Goal: Task Accomplishment & Management: Manage account settings

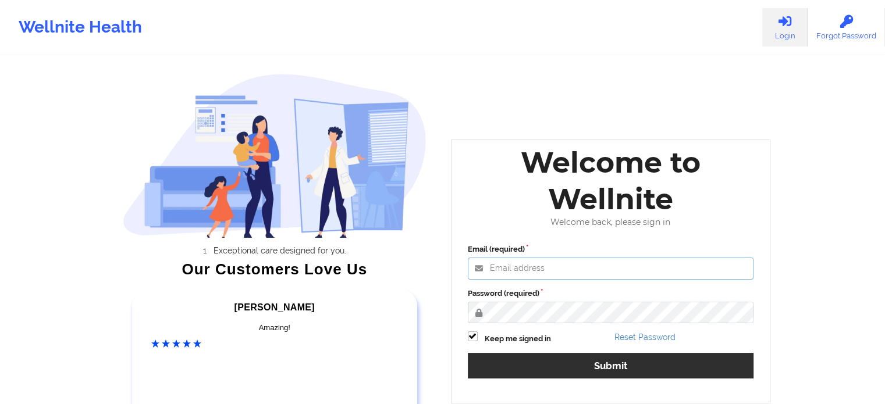
type input "[EMAIL_ADDRESS][DOMAIN_NAME]"
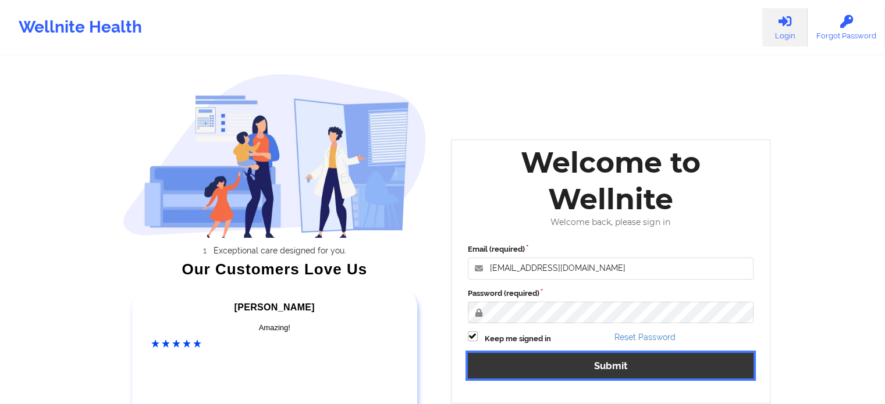
click at [533, 369] on button "Submit" at bounding box center [611, 365] width 286 height 25
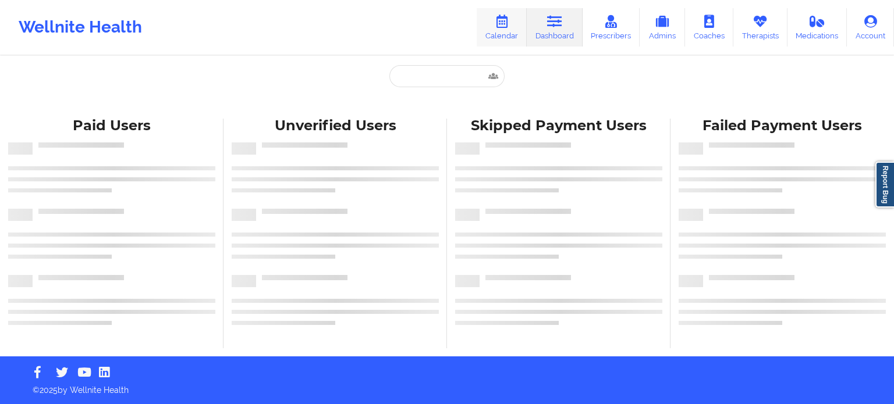
click at [509, 19] on icon at bounding box center [501, 21] width 15 height 13
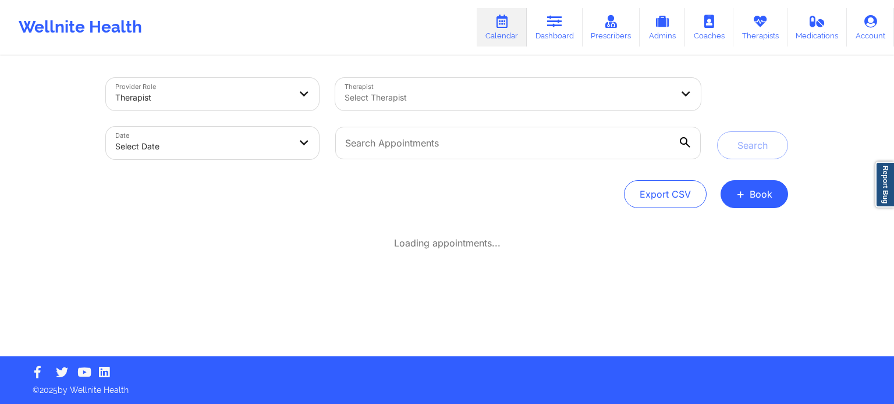
drag, startPoint x: 195, startPoint y: 167, endPoint x: 171, endPoint y: 141, distance: 35.4
click at [171, 141] on div "Date Select Date" at bounding box center [212, 143] width 229 height 49
select select "2025-8"
select select "2025-9"
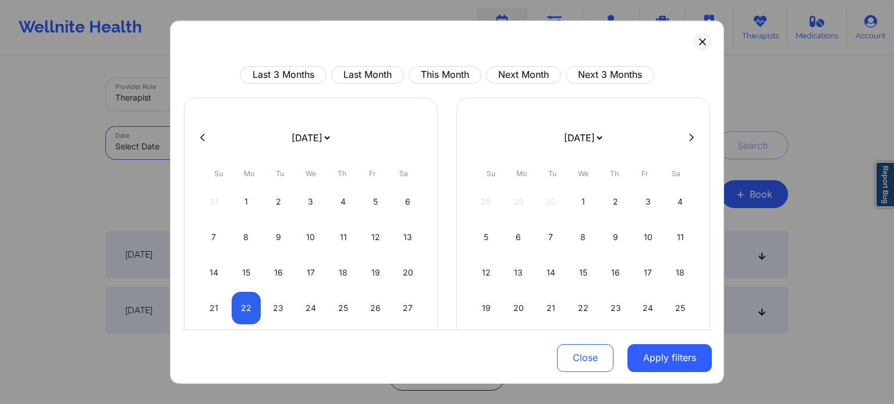
click at [171, 141] on body "Wellnite Health Calendar Dashboard Prescribers Admins Coaches Therapists Medica…" at bounding box center [447, 202] width 894 height 404
click at [462, 72] on button "This Month" at bounding box center [444, 74] width 73 height 17
select select "2025-8"
select select "2025-9"
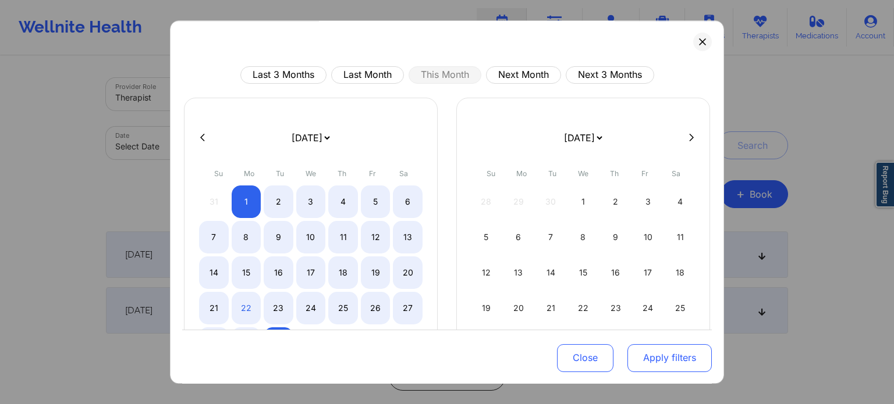
click at [669, 356] on button "Apply filters" at bounding box center [669, 358] width 84 height 28
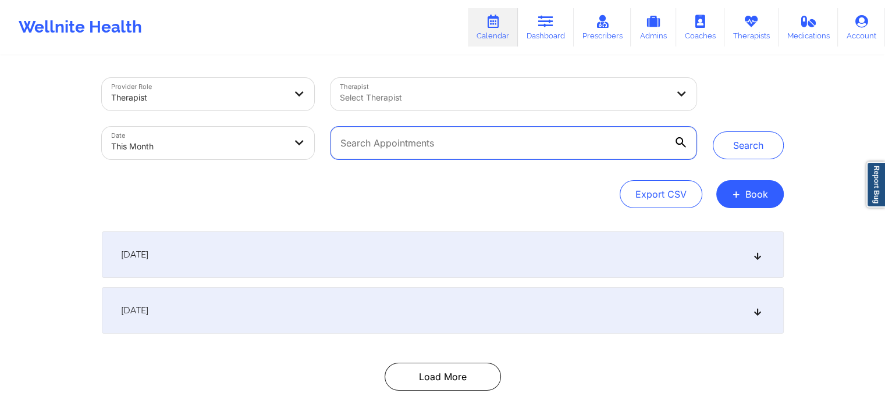
click at [363, 136] on input "text" at bounding box center [512, 143] width 365 height 33
paste input "[EMAIL_ADDRESS][DOMAIN_NAME]"
type input "t"
paste input "[EMAIL_ADDRESS][DOMAIN_NAME]"
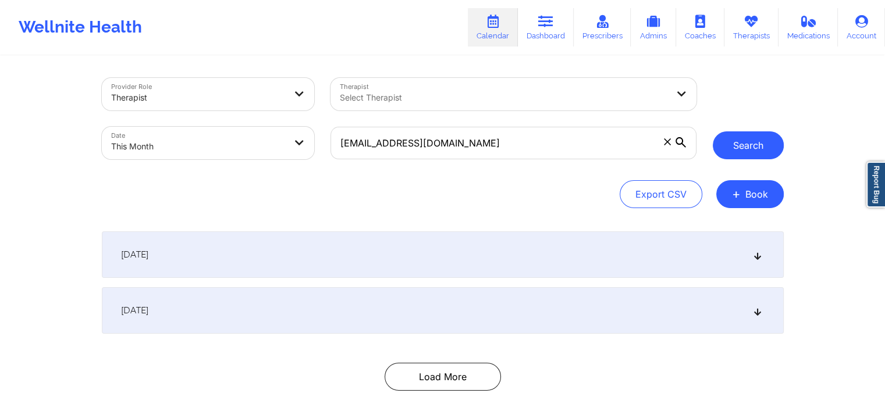
click at [753, 147] on button "Search" at bounding box center [748, 145] width 71 height 28
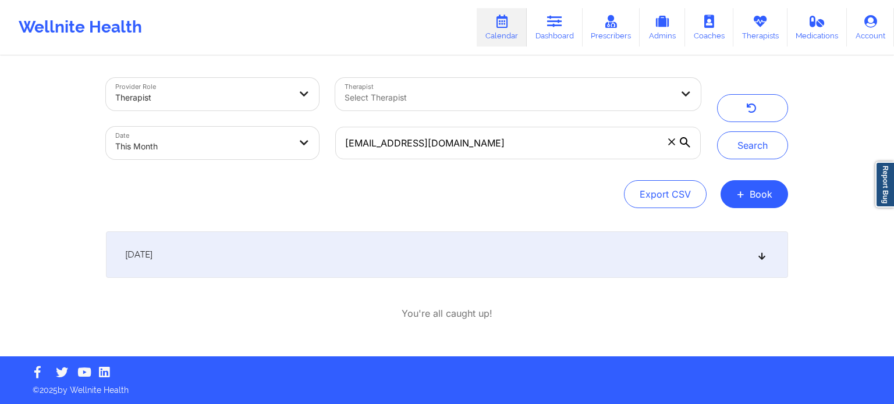
drag, startPoint x: 893, startPoint y: 114, endPoint x: 893, endPoint y: 223, distance: 109.4
click at [893, 223] on html "Wellnite Health Calendar Dashboard Prescribers Admins Coaches Therapists Medica…" at bounding box center [447, 202] width 894 height 404
click at [614, 255] on div "[DATE]" at bounding box center [447, 255] width 682 height 47
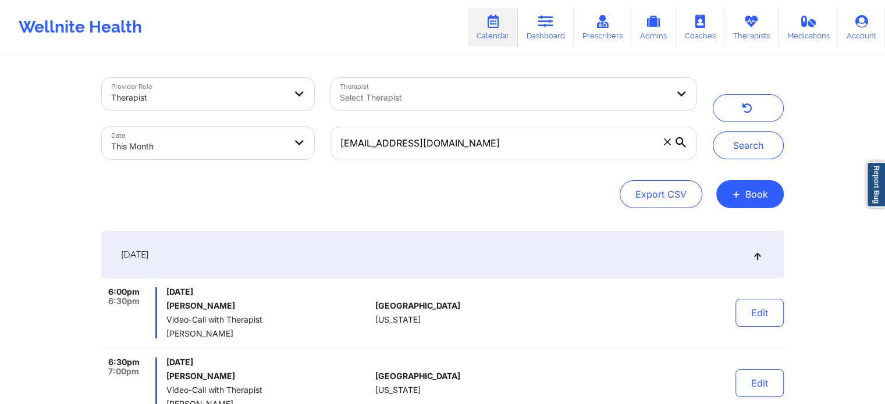
scroll to position [123, 0]
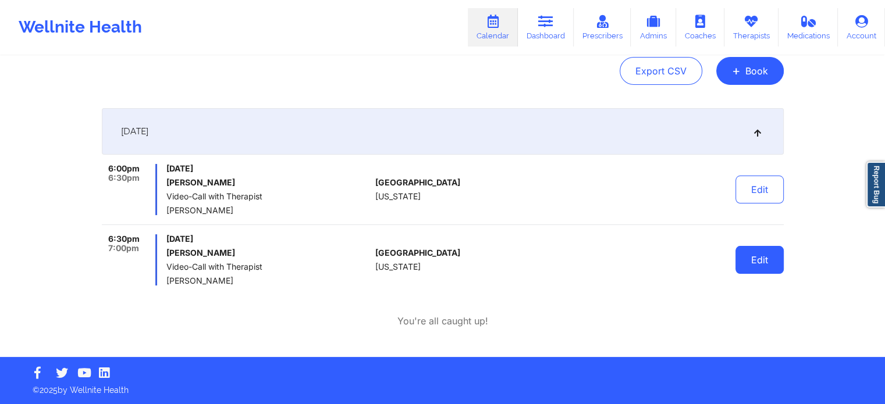
click at [752, 255] on button "Edit" at bounding box center [759, 260] width 48 height 28
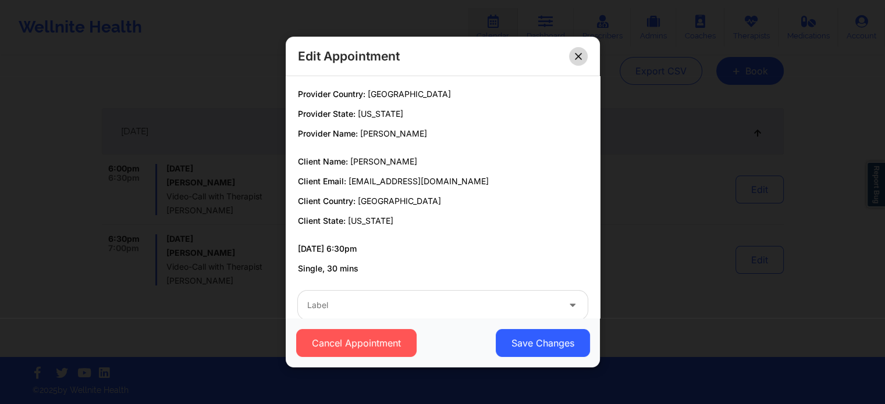
click at [577, 48] on button at bounding box center [578, 56] width 19 height 19
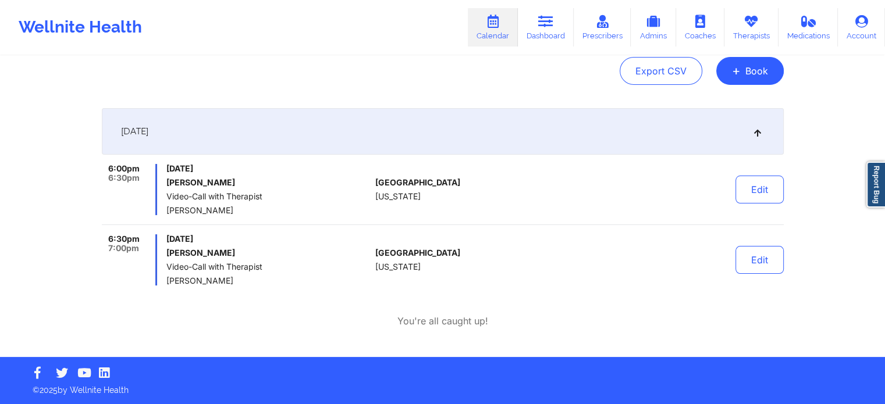
scroll to position [0, 0]
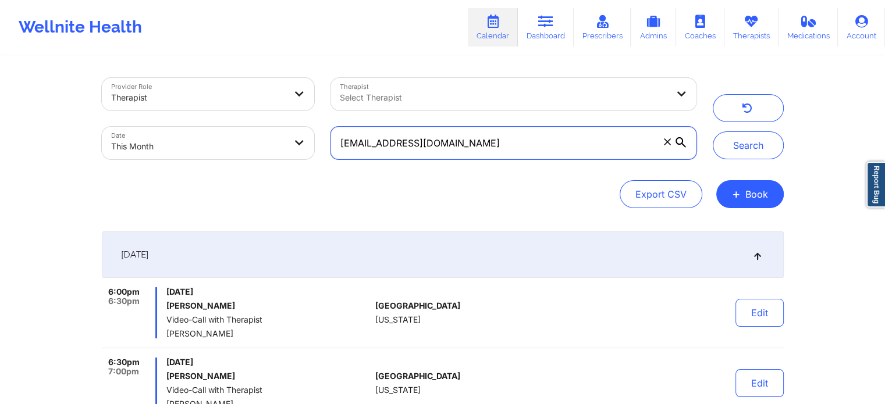
drag, startPoint x: 482, startPoint y: 141, endPoint x: 239, endPoint y: 182, distance: 246.6
click at [239, 182] on div "Provider Role Therapist Therapist Select Therapist Date This Month [EMAIL_ADDRE…" at bounding box center [443, 143] width 682 height 130
paste input "[EMAIL_ADDRESS]"
click at [713, 131] on button "Search" at bounding box center [748, 145] width 71 height 28
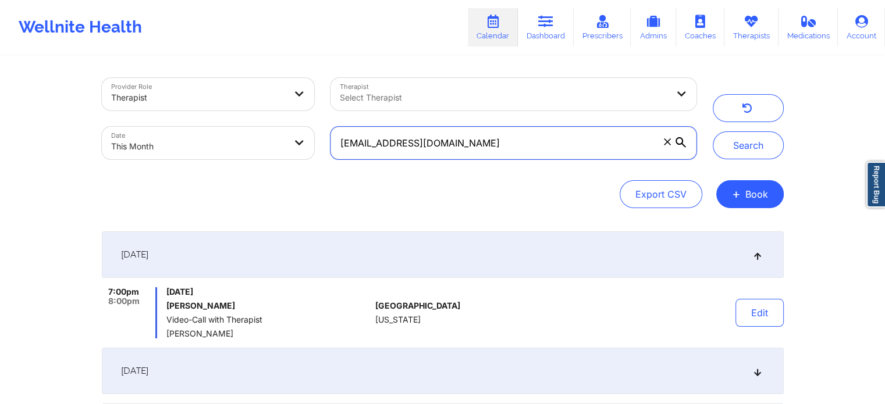
scroll to position [149, 0]
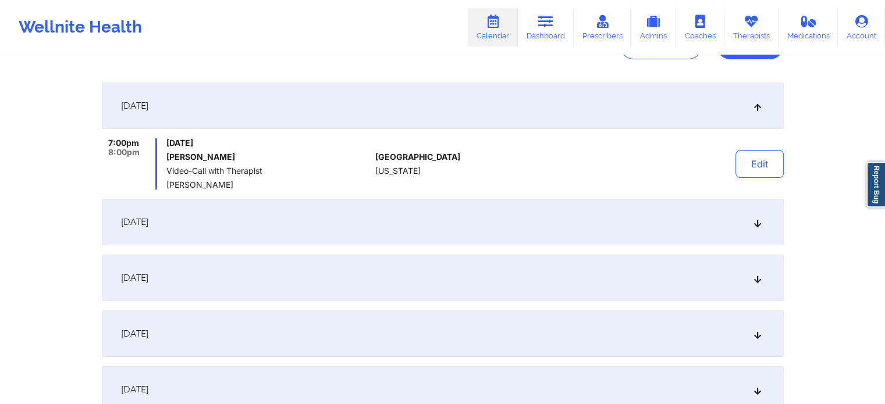
click at [614, 316] on div "[DATE]" at bounding box center [443, 334] width 682 height 47
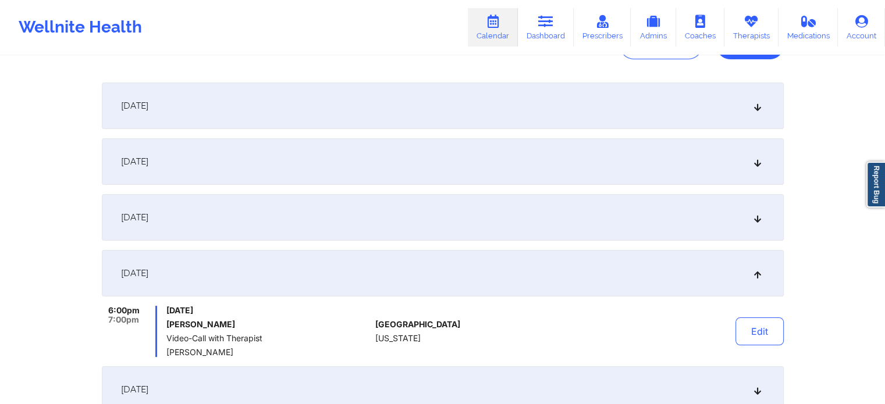
scroll to position [276, 0]
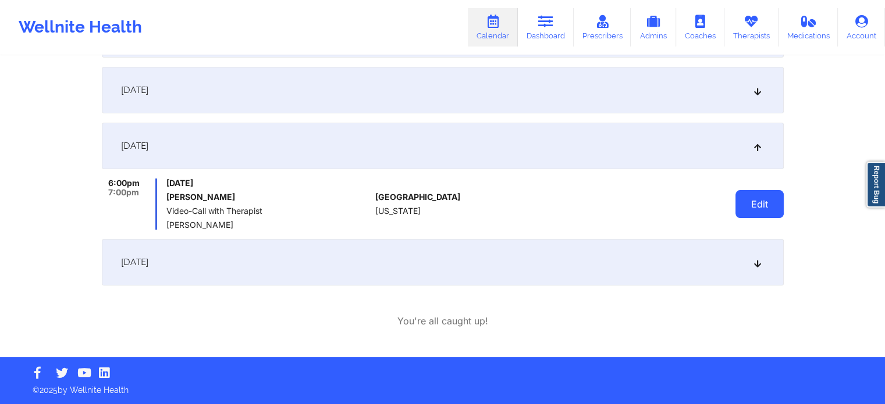
click at [754, 190] on button "Edit" at bounding box center [759, 204] width 48 height 28
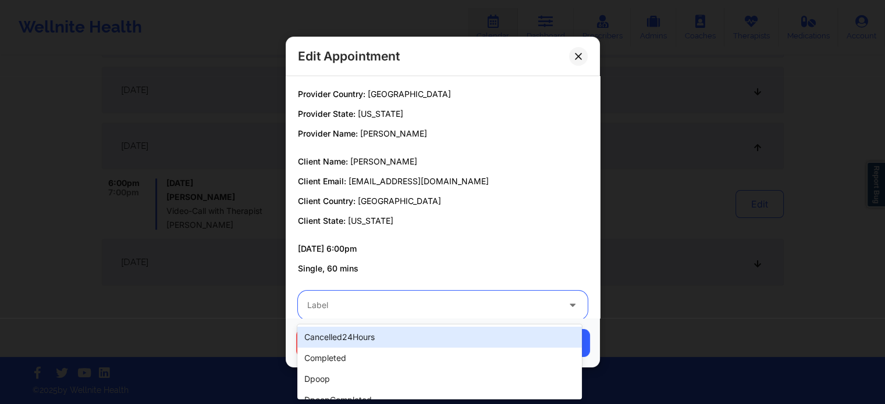
click at [451, 297] on div "Label" at bounding box center [429, 305] width 262 height 29
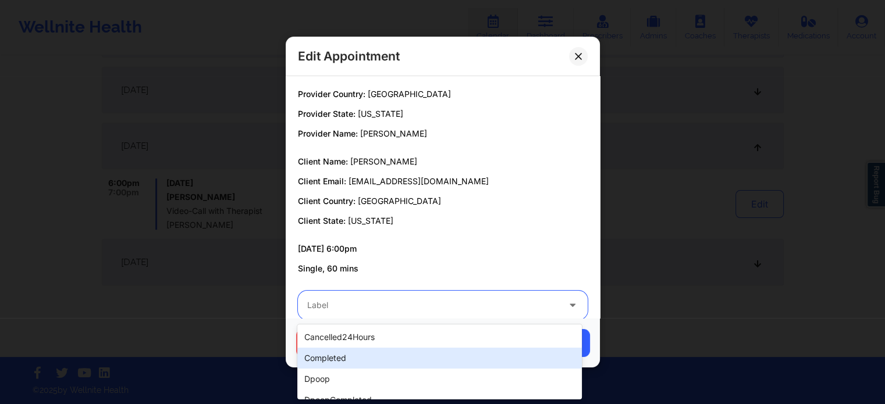
click at [387, 348] on div "completed" at bounding box center [439, 358] width 284 height 21
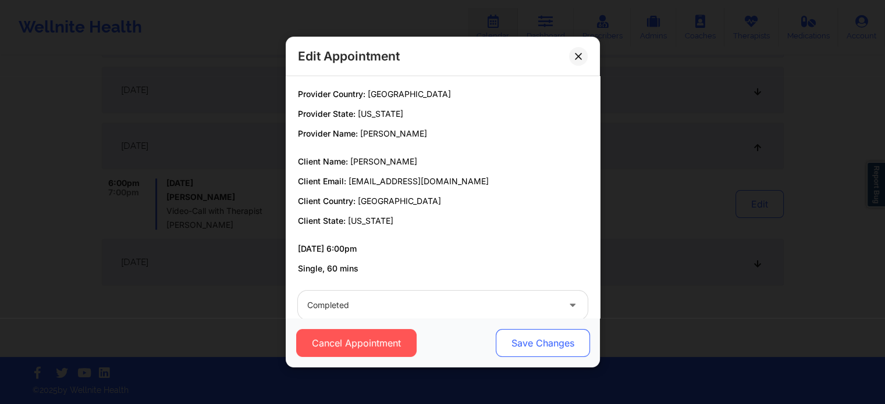
click at [542, 336] on button "Save Changes" at bounding box center [542, 343] width 94 height 28
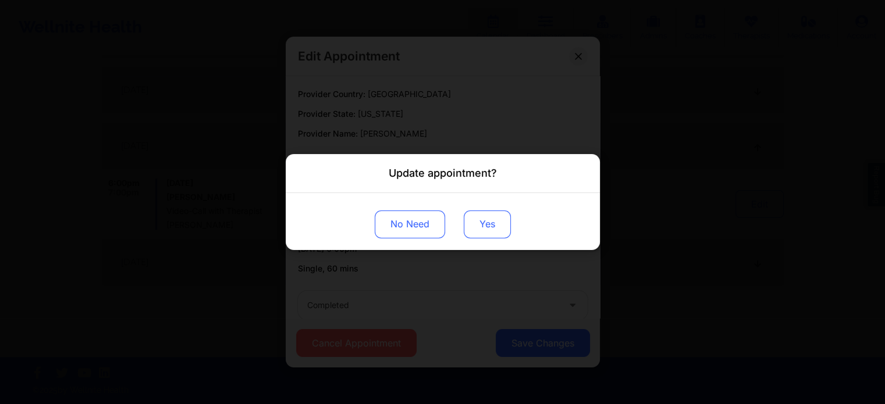
click at [503, 218] on button "Yes" at bounding box center [487, 225] width 47 height 28
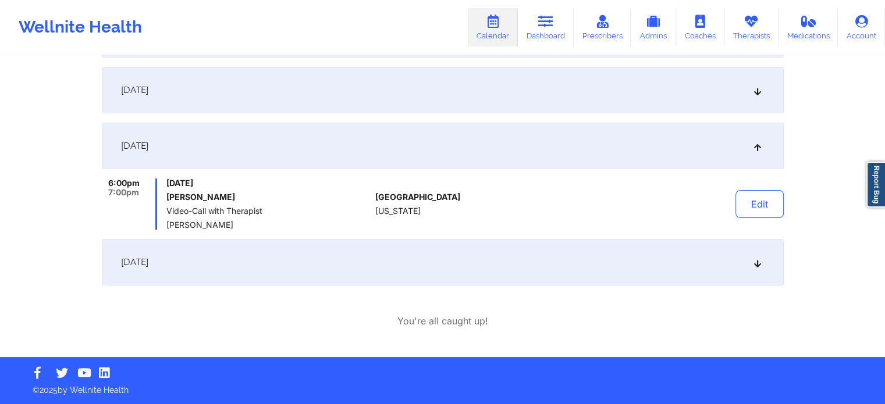
scroll to position [0, 0]
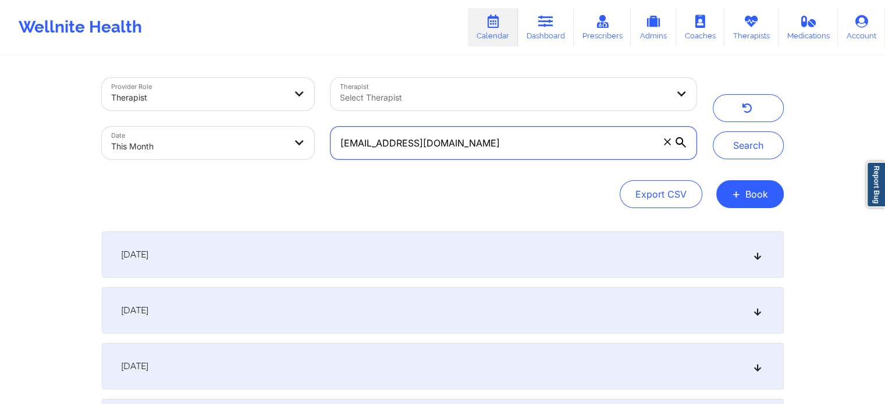
drag, startPoint x: 497, startPoint y: 151, endPoint x: 449, endPoint y: 145, distance: 48.1
click at [497, 151] on input "[EMAIL_ADDRESS][DOMAIN_NAME]" at bounding box center [512, 143] width 365 height 33
drag, startPoint x: 472, startPoint y: 138, endPoint x: 283, endPoint y: 134, distance: 189.1
click at [283, 134] on div "Provider Role Therapist Therapist Select Therapist Date This Month [EMAIL_ADDRE…" at bounding box center [399, 119] width 611 height 98
paste input "jackhumm64"
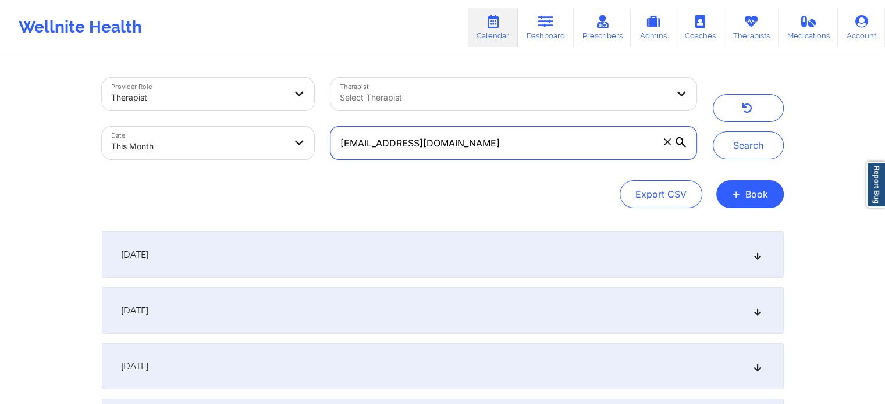
type input "[EMAIL_ADDRESS][DOMAIN_NAME]"
click at [713, 131] on button "Search" at bounding box center [748, 145] width 71 height 28
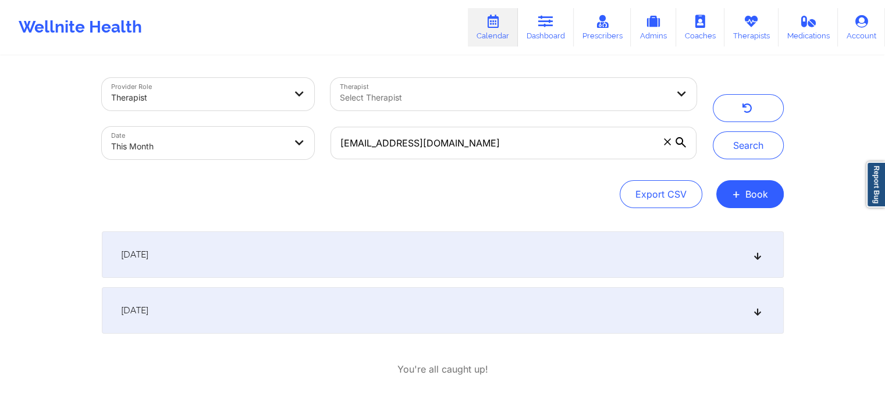
click at [560, 297] on div "[DATE]" at bounding box center [443, 310] width 682 height 47
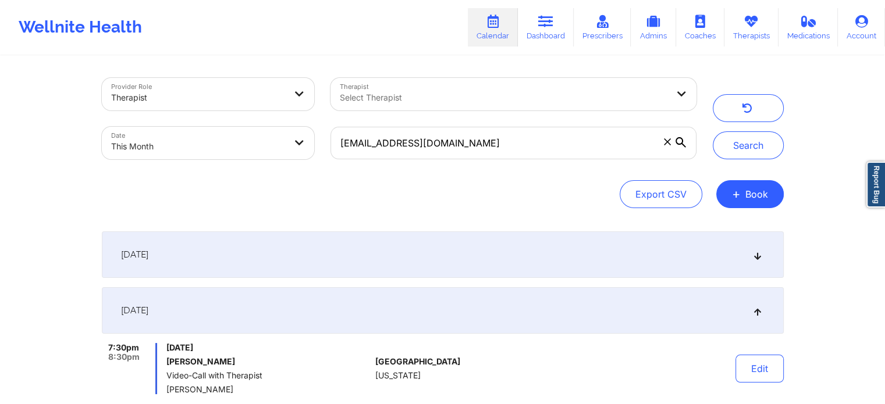
scroll to position [109, 0]
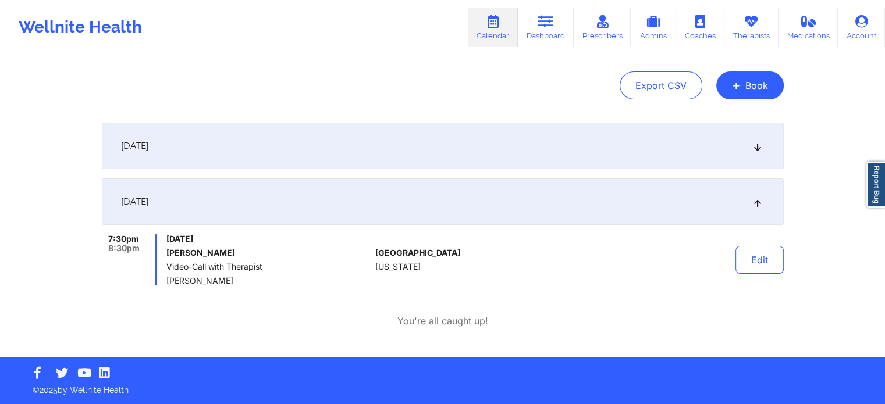
click at [733, 257] on div "Edit" at bounding box center [729, 259] width 108 height 51
click at [756, 252] on button "Edit" at bounding box center [759, 260] width 48 height 28
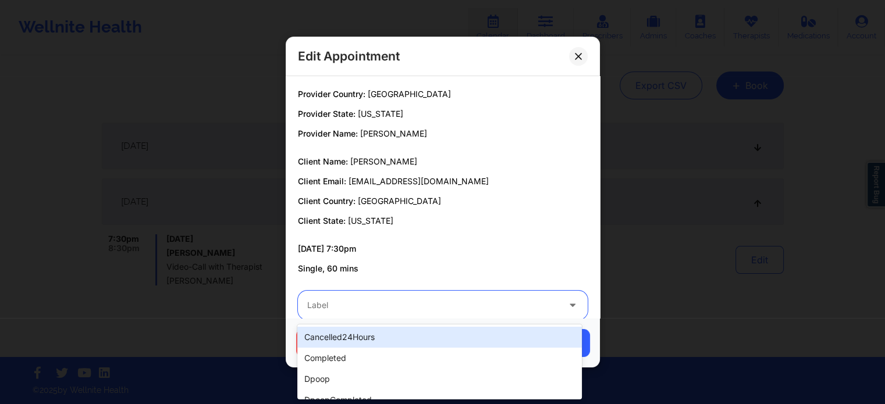
click at [379, 294] on div "Label" at bounding box center [429, 305] width 262 height 29
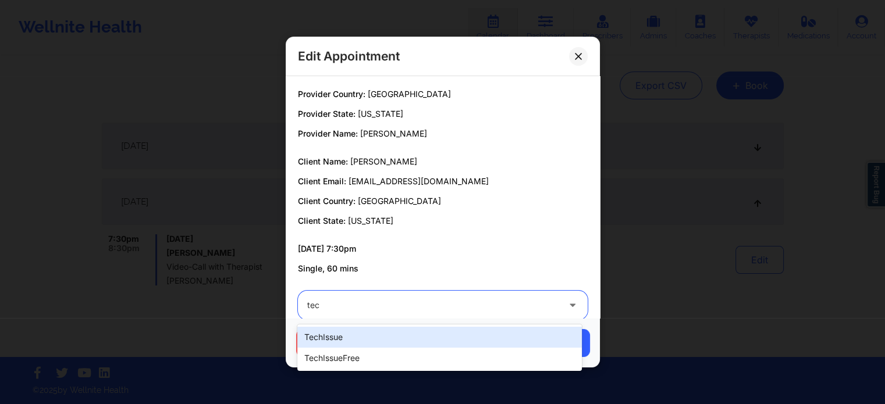
type input "tech"
click at [336, 335] on div "techIssue" at bounding box center [439, 337] width 284 height 21
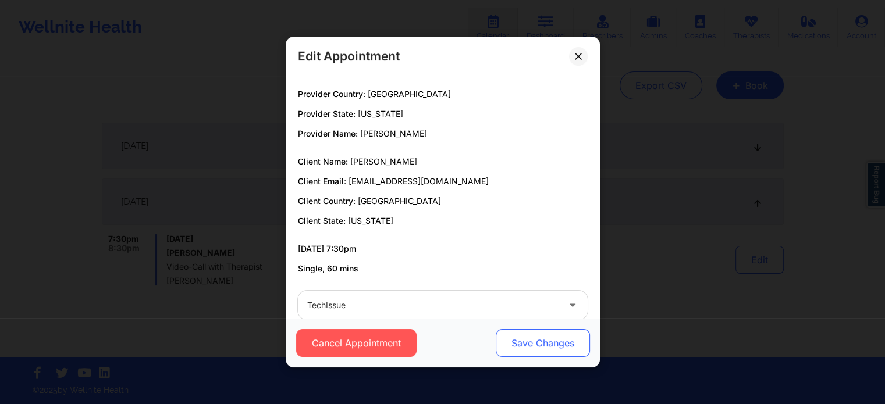
click at [533, 349] on button "Save Changes" at bounding box center [542, 343] width 94 height 28
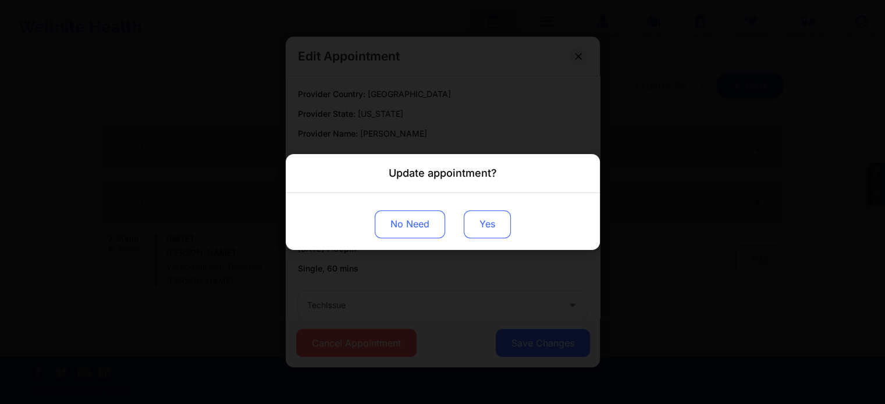
click at [472, 229] on button "Yes" at bounding box center [487, 225] width 47 height 28
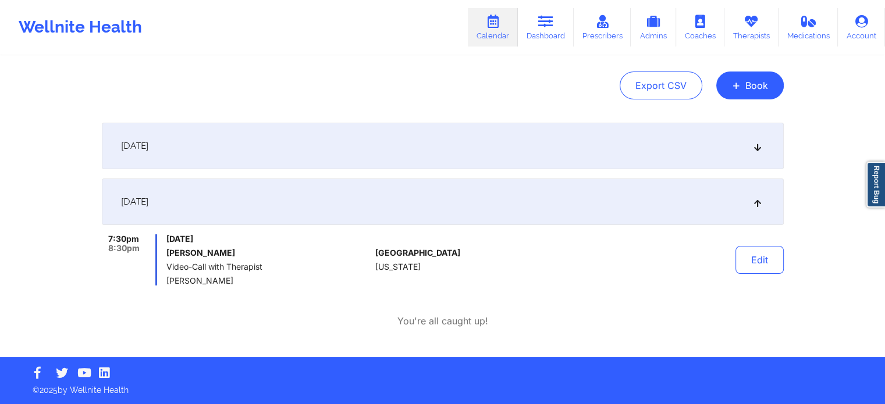
scroll to position [0, 0]
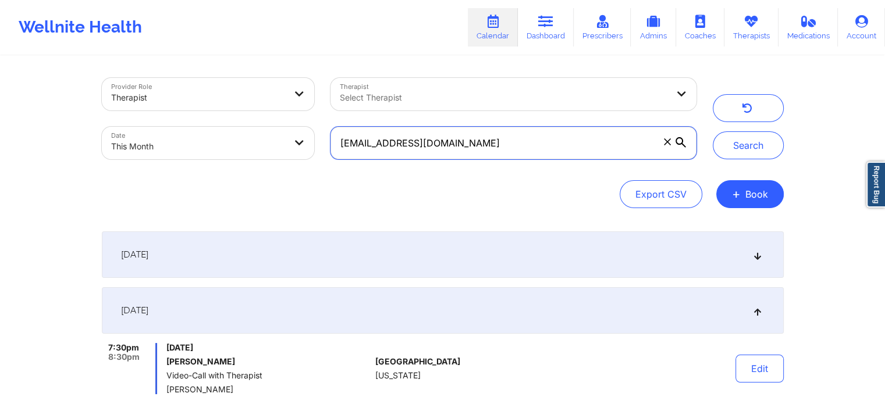
drag, startPoint x: 482, startPoint y: 143, endPoint x: 342, endPoint y: 151, distance: 140.4
click at [342, 151] on input "[EMAIL_ADDRESS][DOMAIN_NAME]" at bounding box center [512, 143] width 365 height 33
click at [507, 131] on input "[EMAIL_ADDRESS][DOMAIN_NAME]" at bounding box center [512, 143] width 365 height 33
drag, startPoint x: 506, startPoint y: 141, endPoint x: 320, endPoint y: 128, distance: 186.7
click at [320, 128] on div "Provider Role Therapist Therapist Select Therapist Date This Month [EMAIL_ADDRE…" at bounding box center [399, 119] width 611 height 98
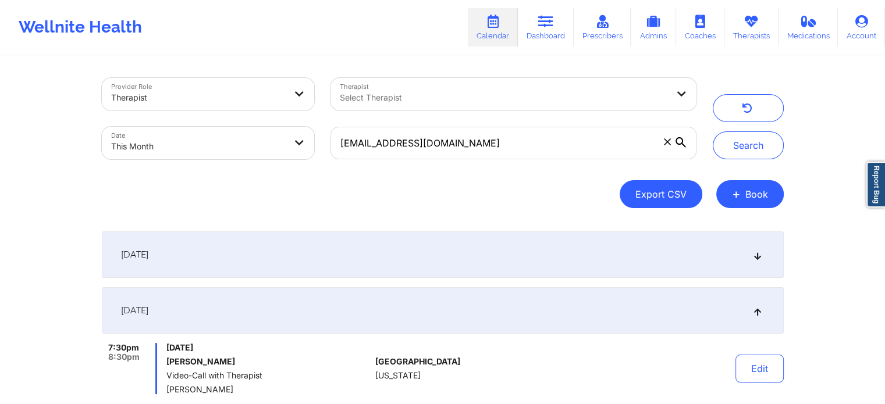
click at [664, 188] on button "Export CSV" at bounding box center [661, 194] width 83 height 28
select select "2025-7"
select select "2025-8"
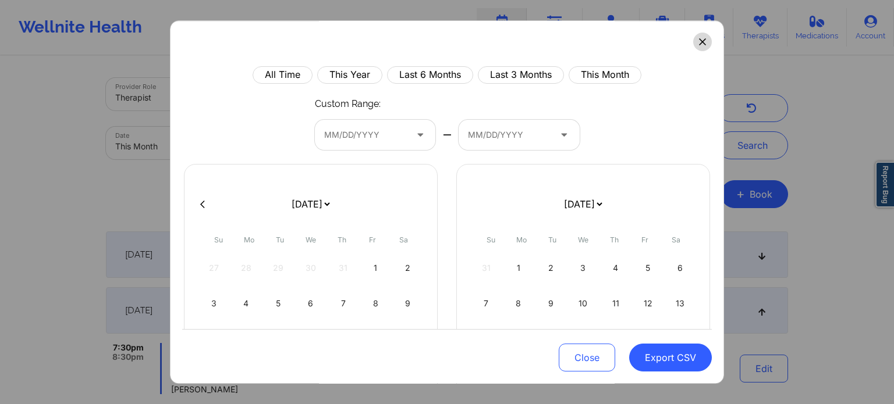
click at [699, 40] on icon at bounding box center [702, 41] width 6 height 6
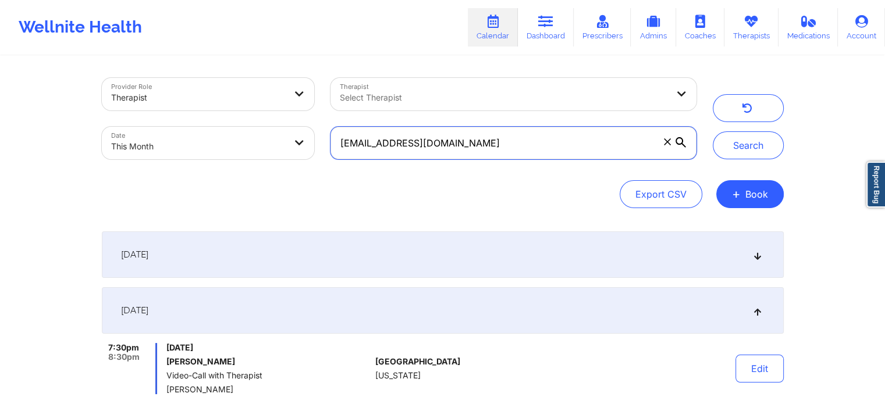
paste input "gomb.62482"
type input "[EMAIL_ADDRESS][DOMAIN_NAME]"
click at [713, 131] on button "Search" at bounding box center [748, 145] width 71 height 28
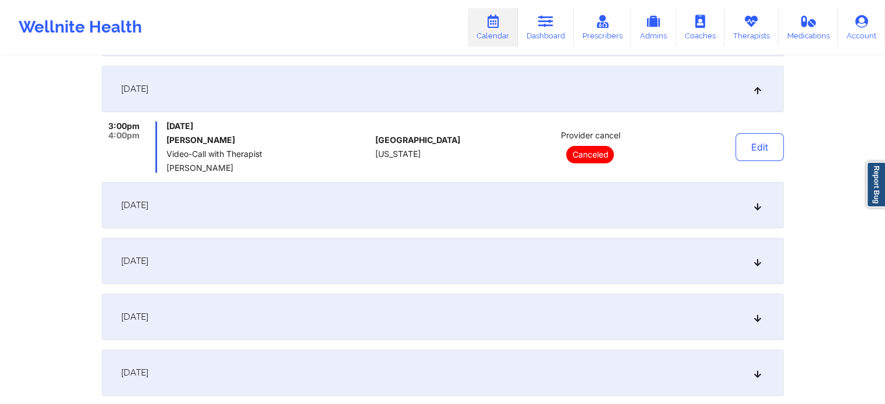
scroll to position [221, 0]
click at [533, 218] on div "[DATE]" at bounding box center [443, 206] width 682 height 47
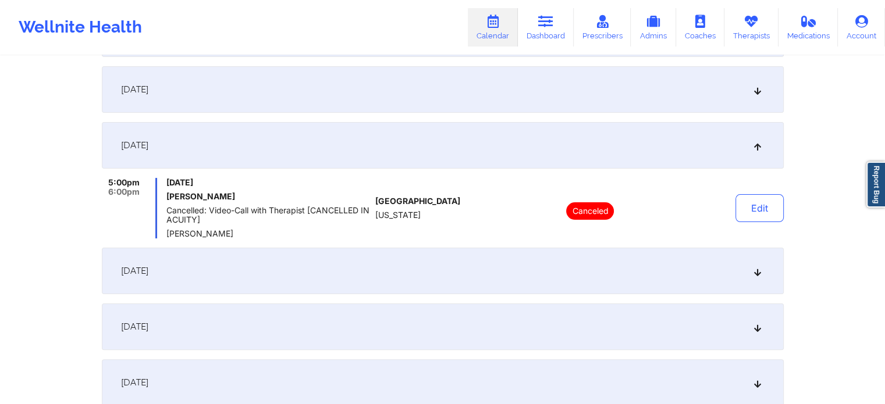
click at [461, 276] on div "[DATE]" at bounding box center [443, 271] width 682 height 47
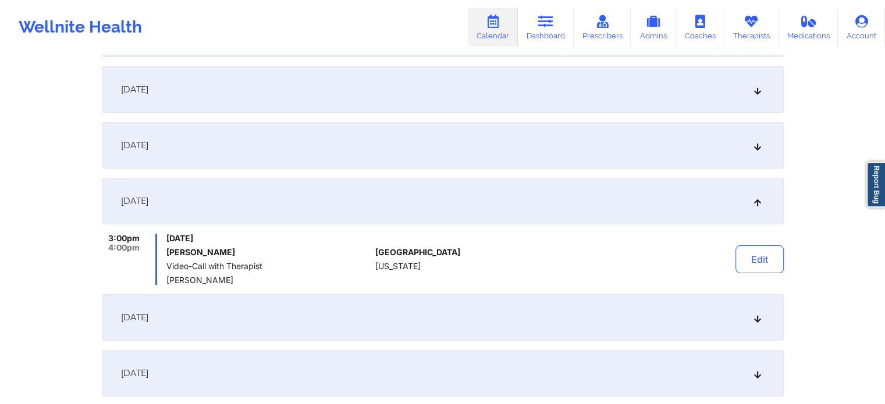
click at [429, 337] on div "[DATE]" at bounding box center [443, 317] width 682 height 47
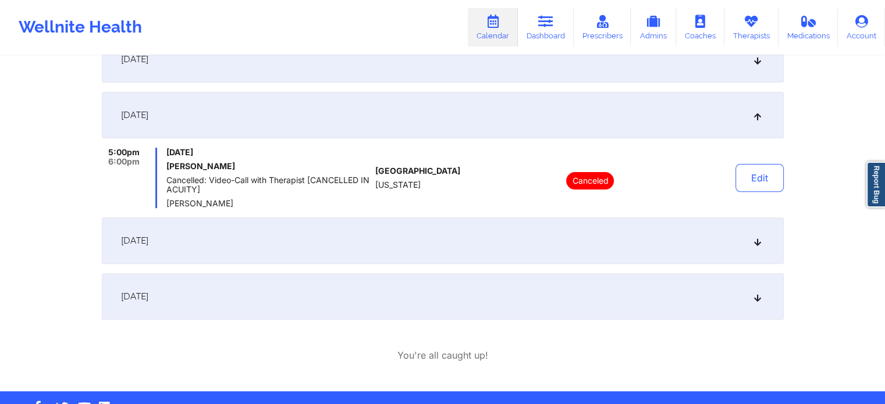
scroll to position [362, 0]
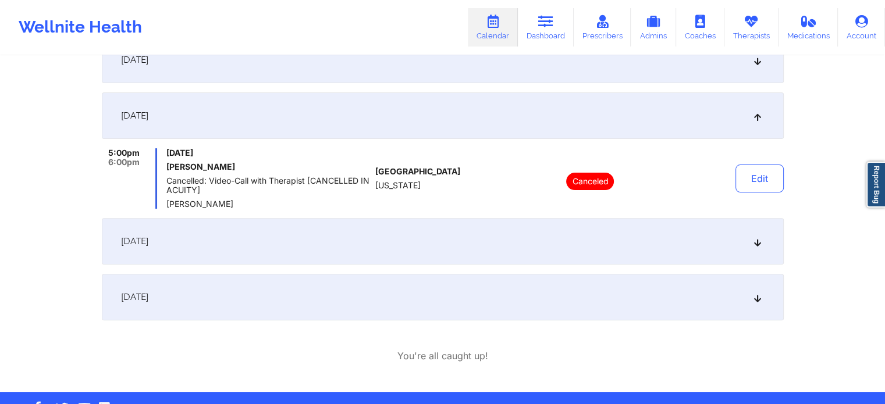
click at [609, 230] on div "[DATE]" at bounding box center [443, 241] width 682 height 47
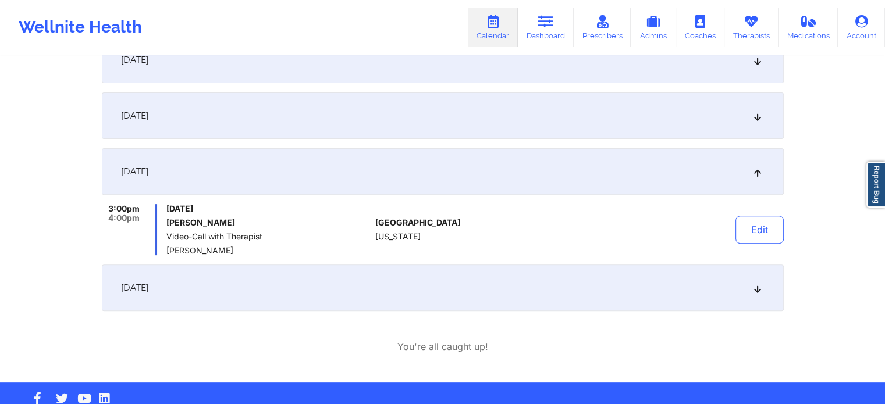
click at [558, 288] on div "[DATE]" at bounding box center [443, 288] width 682 height 47
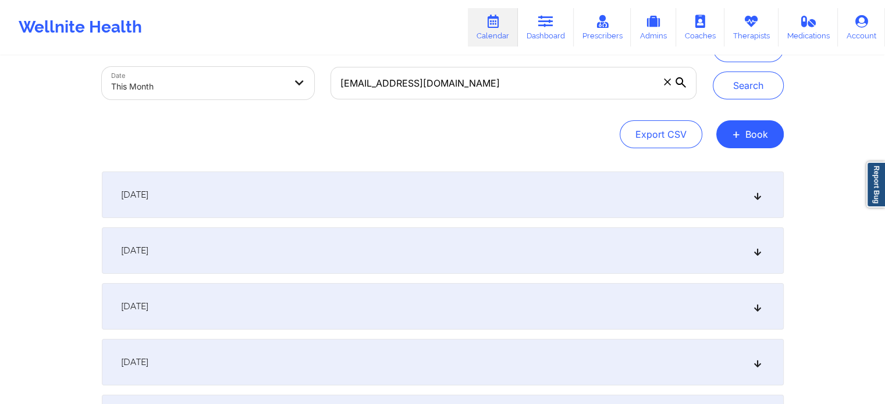
scroll to position [38, 0]
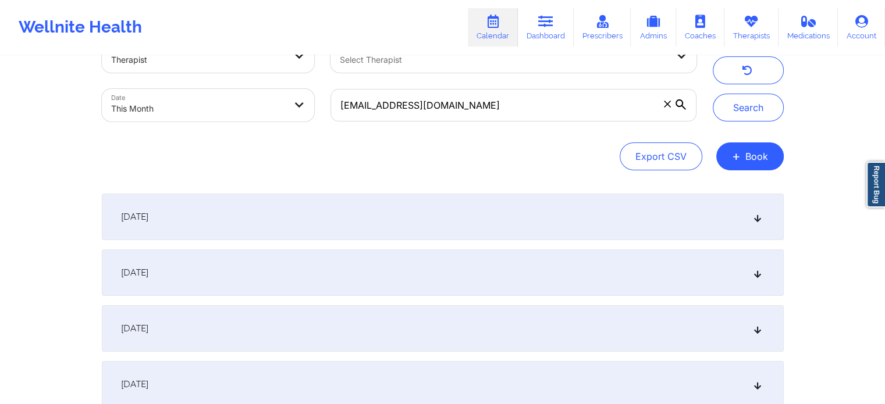
click at [491, 215] on div "[DATE]" at bounding box center [443, 217] width 682 height 47
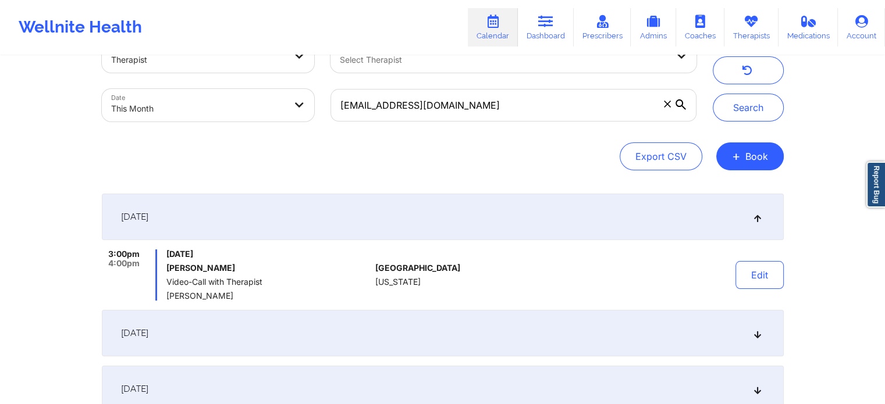
click at [414, 337] on div "[DATE]" at bounding box center [443, 333] width 682 height 47
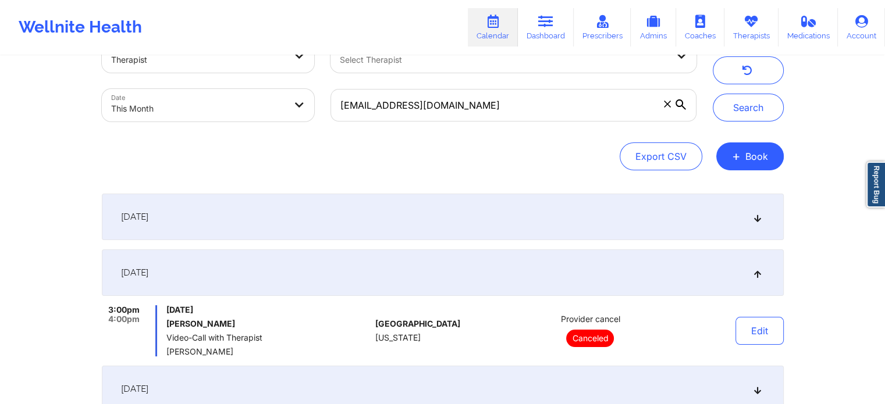
scroll to position [240, 0]
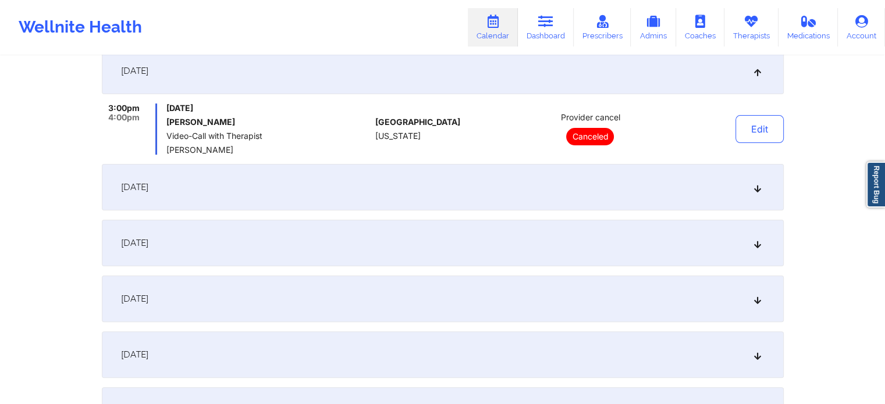
click at [398, 247] on div "[DATE]" at bounding box center [443, 243] width 682 height 47
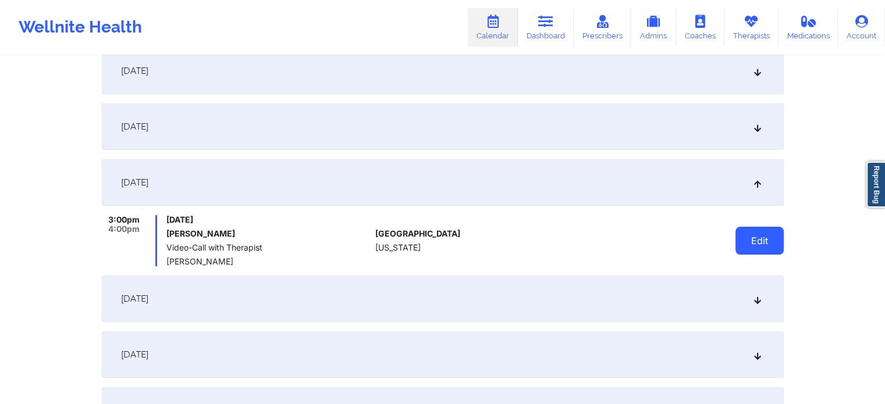
click at [759, 234] on button "Edit" at bounding box center [759, 241] width 48 height 28
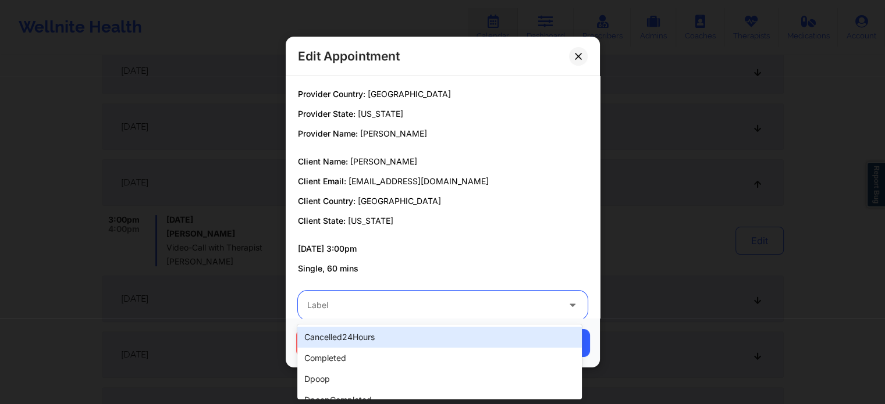
click at [423, 305] on div at bounding box center [432, 305] width 251 height 14
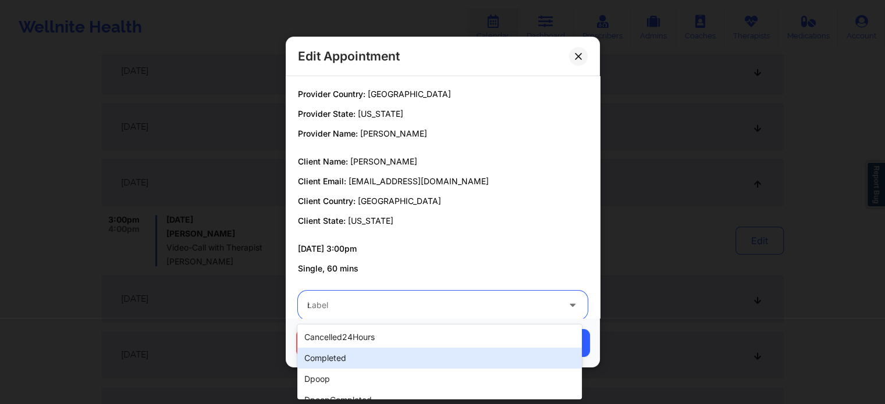
type input "no"
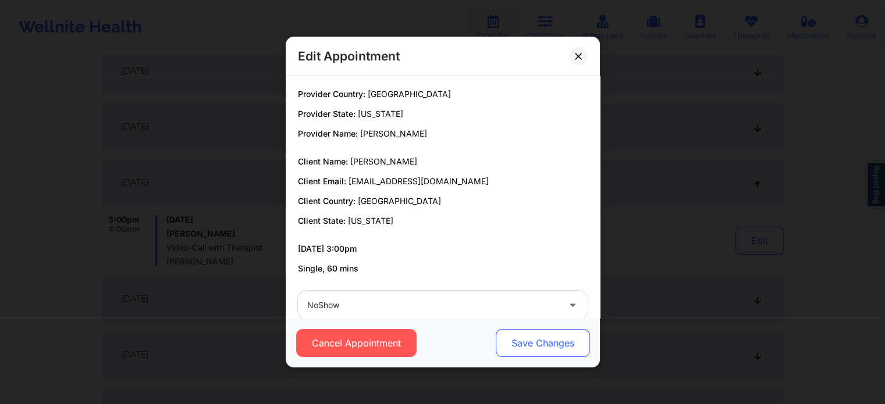
click at [533, 347] on button "Save Changes" at bounding box center [542, 343] width 94 height 28
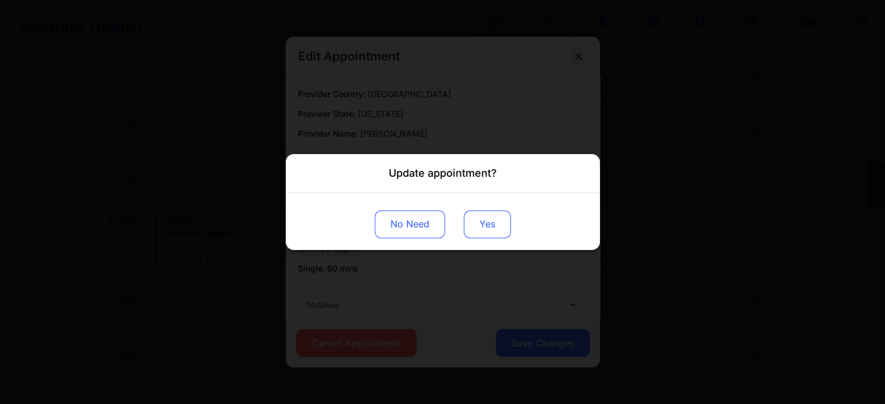
click at [497, 230] on button "Yes" at bounding box center [487, 225] width 47 height 28
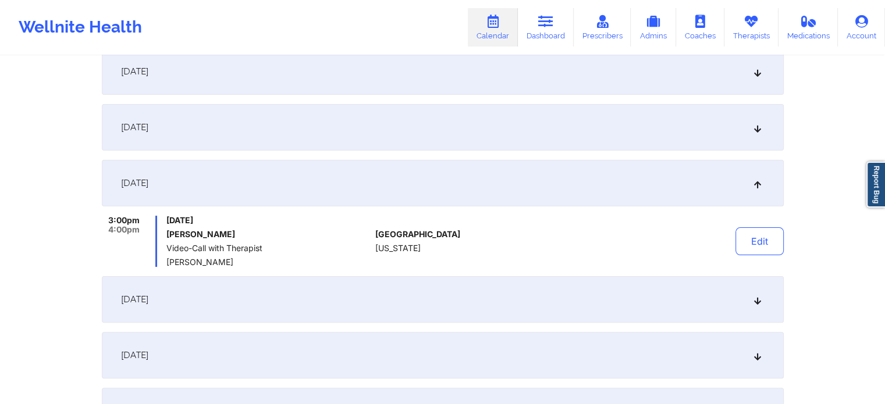
scroll to position [0, 0]
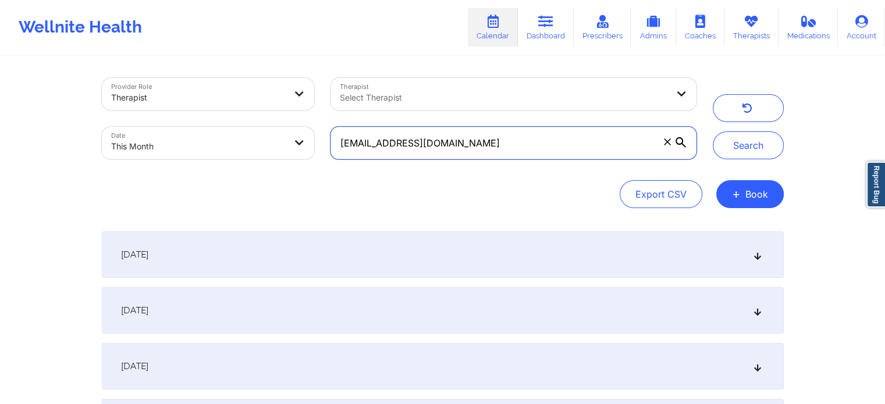
click at [479, 158] on input "[EMAIL_ADDRESS][DOMAIN_NAME]" at bounding box center [512, 143] width 365 height 33
drag, startPoint x: 467, startPoint y: 133, endPoint x: 321, endPoint y: 133, distance: 145.4
click at [321, 133] on div "Provider Role Therapist Therapist Select Therapist Date This Month [EMAIL_ADDRE…" at bounding box center [399, 119] width 611 height 98
paste input "[EMAIL_ADDRESS]"
click at [713, 131] on button "Search" at bounding box center [748, 145] width 71 height 28
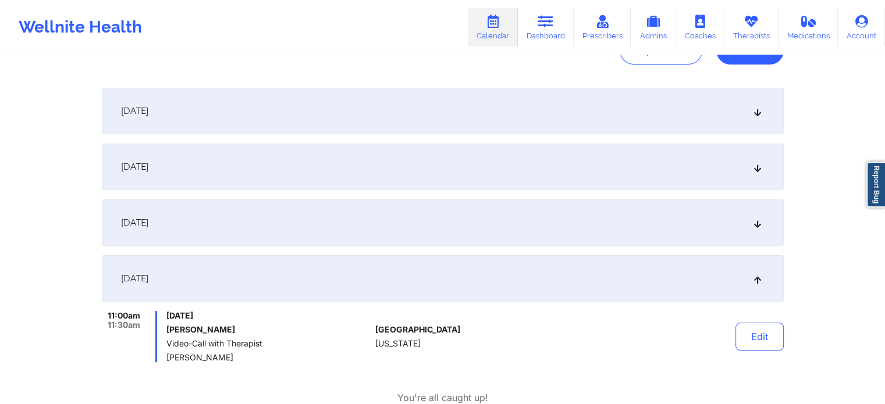
scroll to position [185, 0]
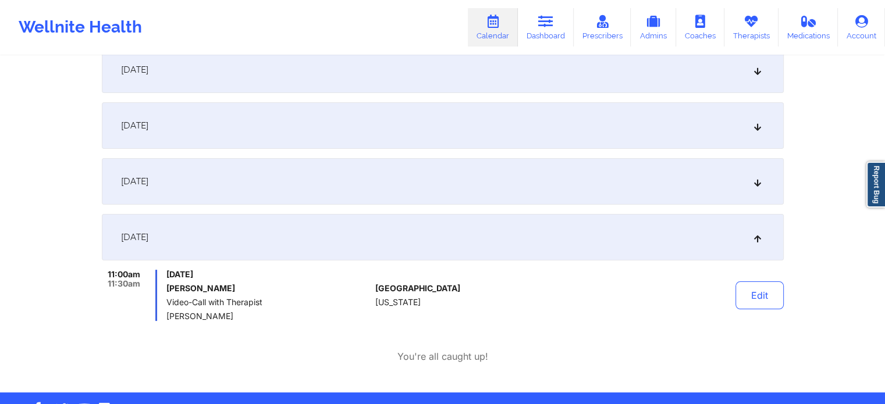
click at [476, 190] on div "[DATE]" at bounding box center [443, 181] width 682 height 47
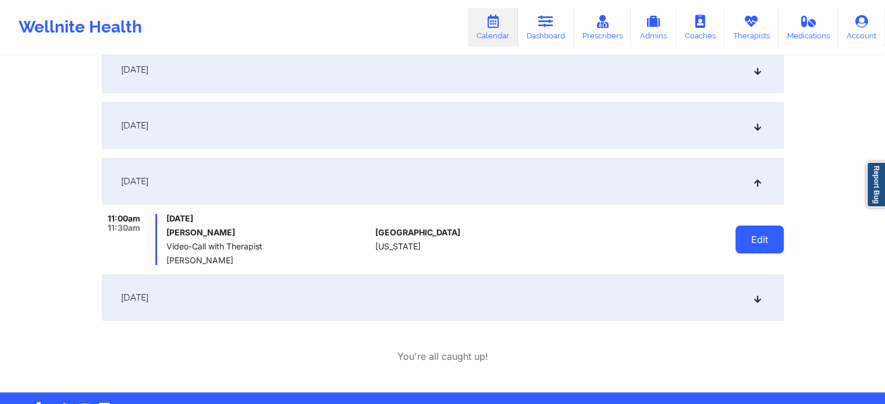
click at [782, 234] on button "Edit" at bounding box center [759, 240] width 48 height 28
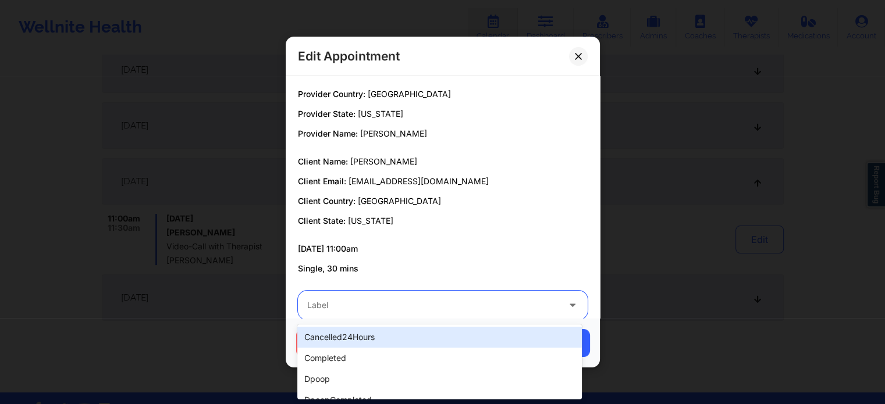
click at [368, 311] on div at bounding box center [432, 305] width 251 height 14
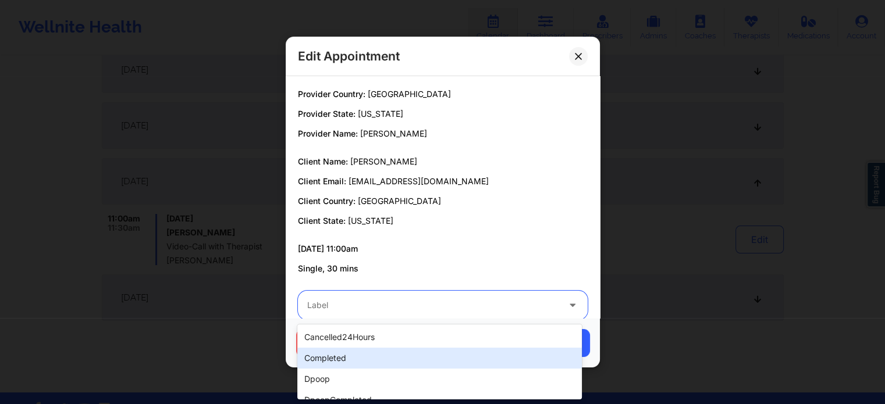
click at [339, 365] on div "completed" at bounding box center [439, 358] width 284 height 21
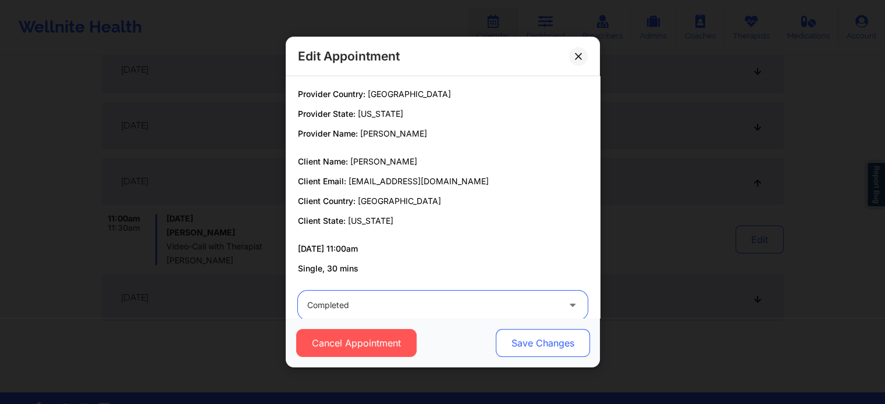
click at [542, 330] on button "Save Changes" at bounding box center [542, 343] width 94 height 28
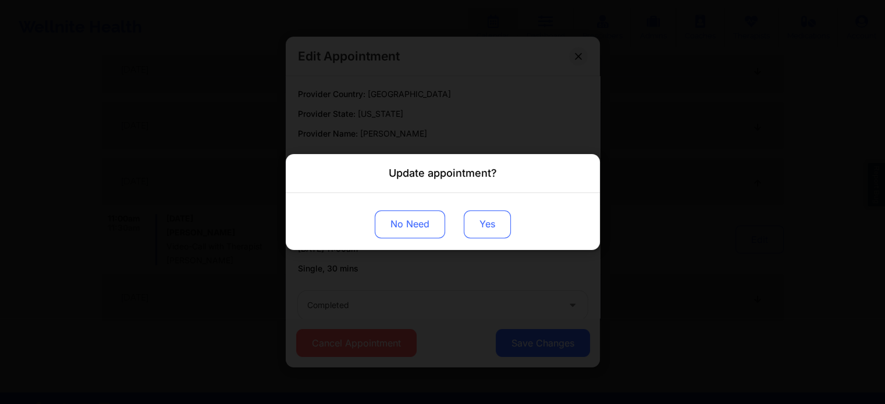
click at [497, 227] on button "Yes" at bounding box center [487, 225] width 47 height 28
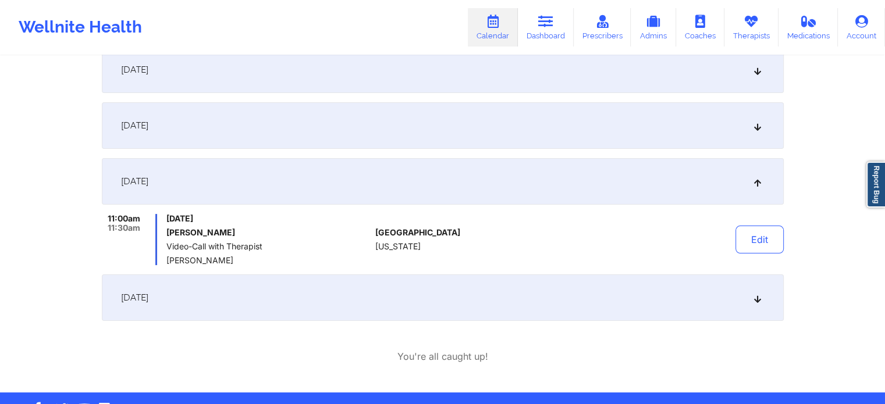
scroll to position [0, 0]
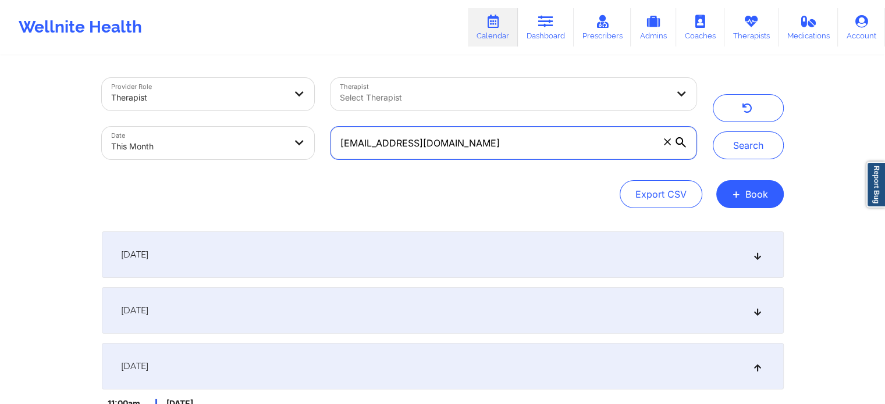
drag, startPoint x: 487, startPoint y: 137, endPoint x: 230, endPoint y: 145, distance: 257.3
click at [230, 145] on div "Provider Role Therapist Therapist Select Therapist Date This Month [EMAIL_ADDRE…" at bounding box center [399, 119] width 611 height 98
paste input "[EMAIL_ADDRESS]"
click at [713, 131] on button "Search" at bounding box center [748, 145] width 71 height 28
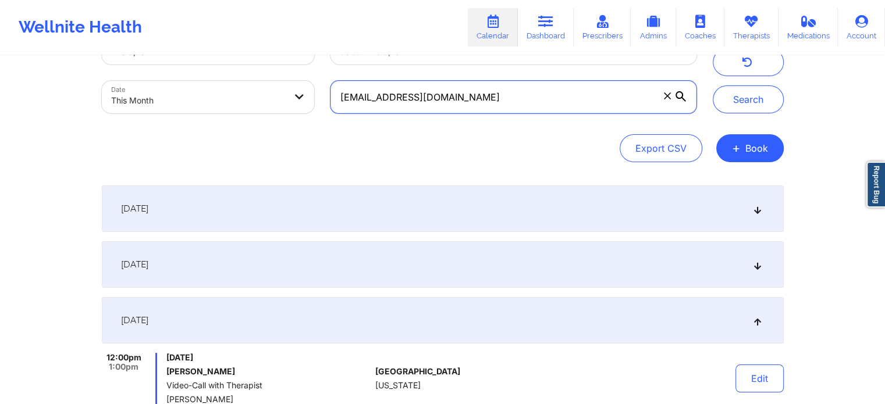
scroll to position [220, 0]
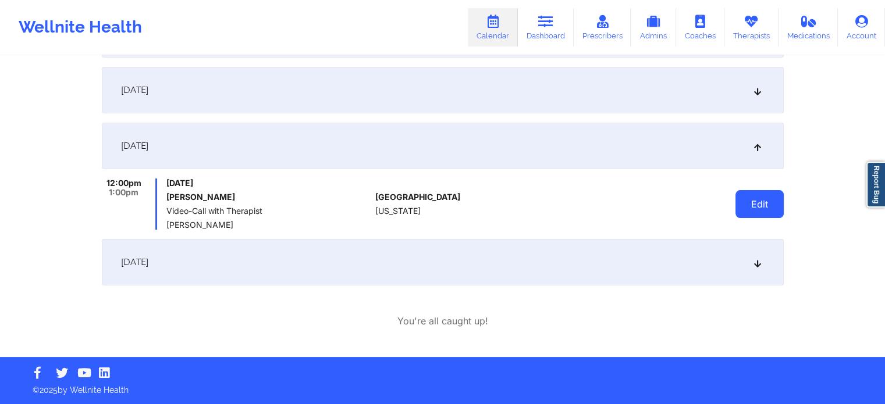
click at [769, 206] on button "Edit" at bounding box center [759, 204] width 48 height 28
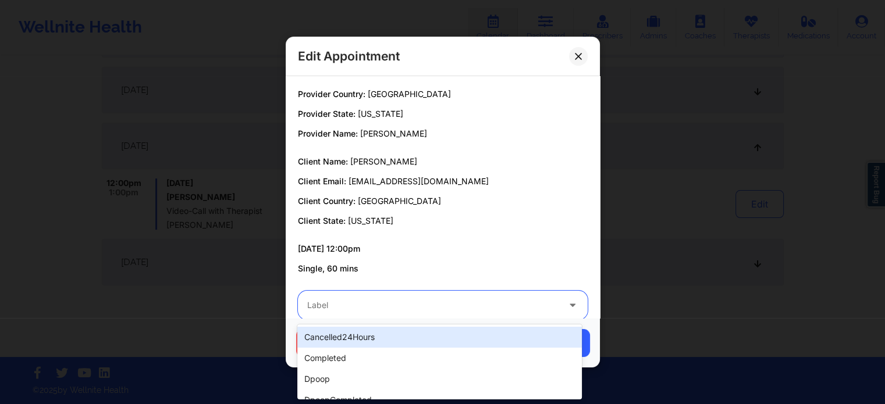
click at [435, 301] on div at bounding box center [432, 305] width 251 height 14
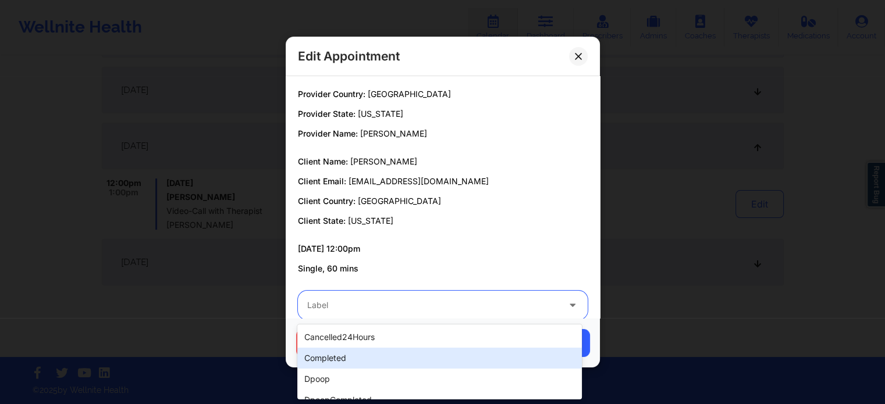
click at [374, 367] on div "completed" at bounding box center [439, 358] width 284 height 21
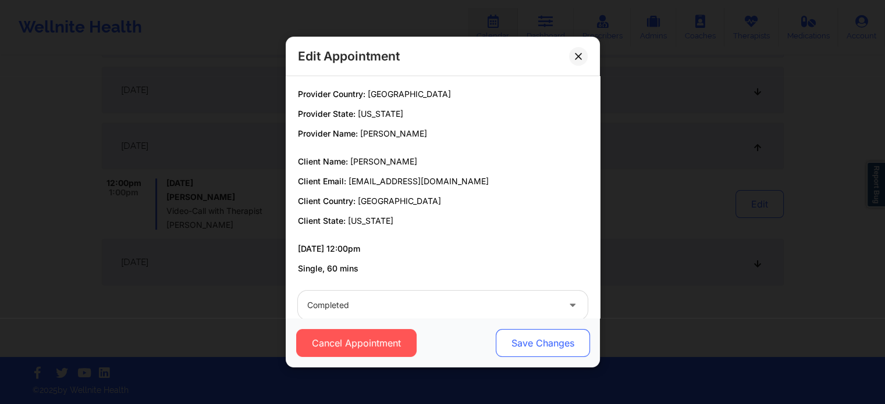
click at [538, 343] on button "Save Changes" at bounding box center [542, 343] width 94 height 28
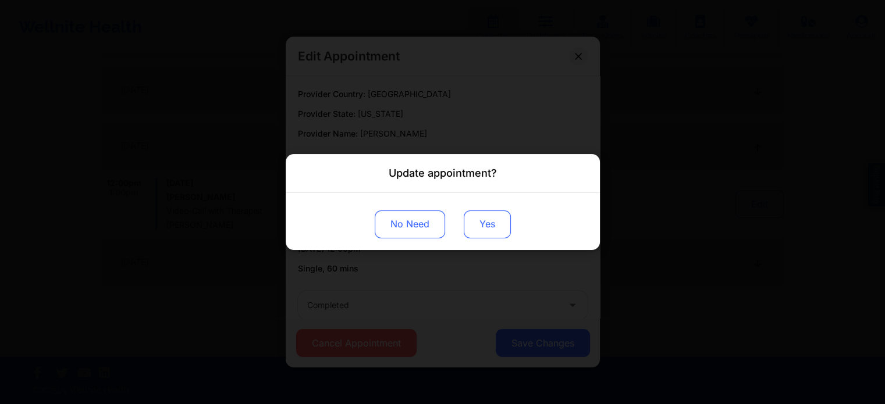
click at [483, 226] on button "Yes" at bounding box center [487, 225] width 47 height 28
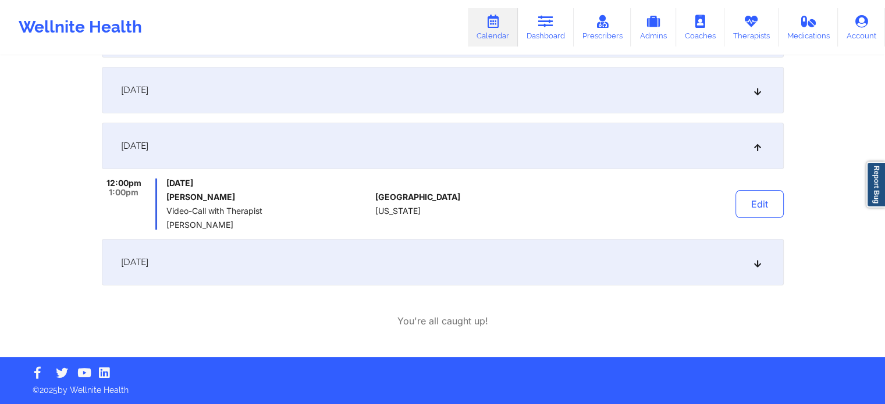
scroll to position [0, 0]
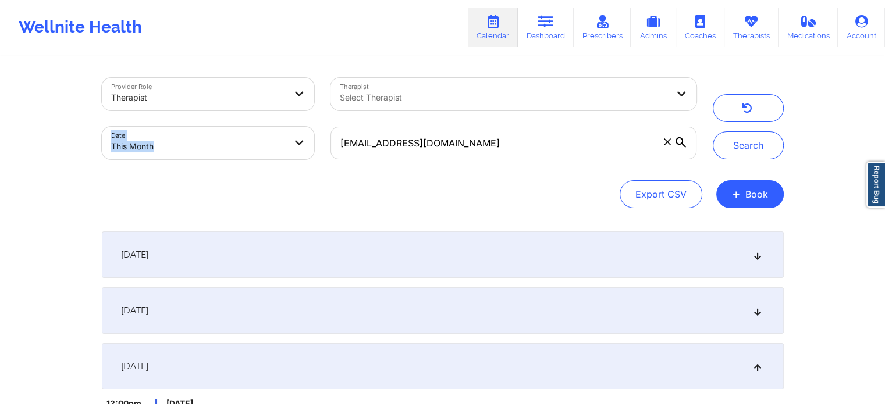
drag, startPoint x: 472, startPoint y: 118, endPoint x: 467, endPoint y: 137, distance: 20.6
click at [467, 137] on div "Provider Role Therapist Therapist Select Therapist Date This Month [EMAIL_ADDRE…" at bounding box center [399, 119] width 611 height 98
drag, startPoint x: 467, startPoint y: 137, endPoint x: 182, endPoint y: 141, distance: 284.5
click at [182, 141] on div "Provider Role Therapist Therapist Select Therapist Date This Month [EMAIL_ADDRE…" at bounding box center [399, 119] width 611 height 98
paste input "[EMAIL_ADDRESS]"
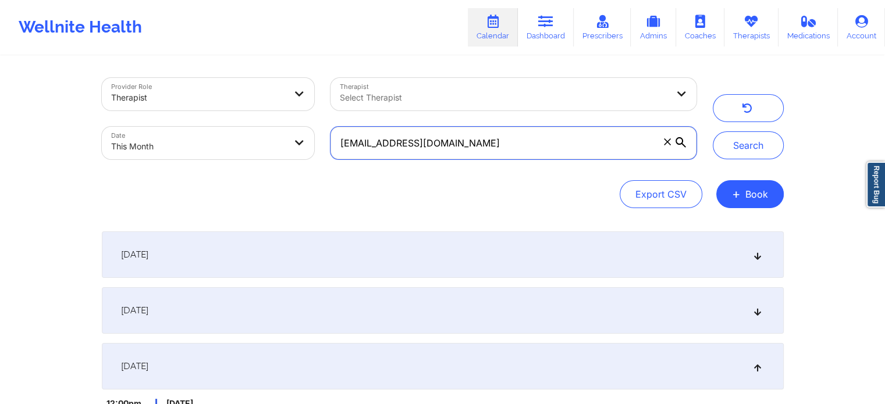
drag, startPoint x: 415, startPoint y: 147, endPoint x: 458, endPoint y: 141, distance: 43.4
click at [458, 141] on input "[EMAIL_ADDRESS][DOMAIN_NAME]" at bounding box center [512, 143] width 365 height 33
click at [713, 131] on button "Search" at bounding box center [748, 145] width 71 height 28
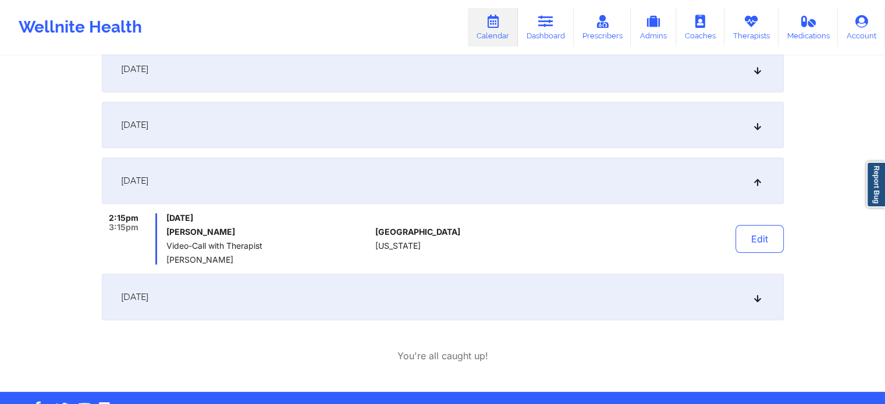
scroll to position [214, 0]
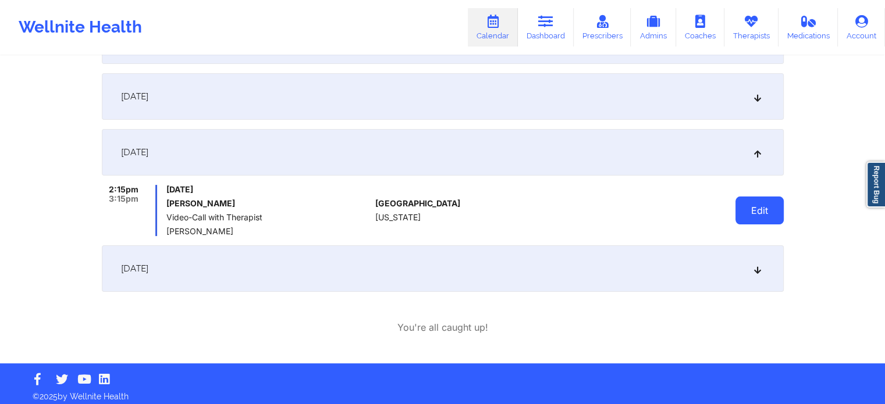
click at [754, 211] on button "Edit" at bounding box center [759, 211] width 48 height 28
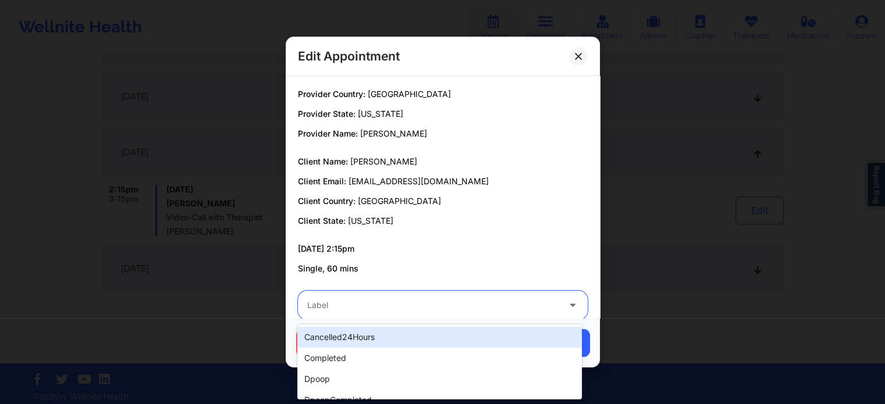
click at [415, 304] on div at bounding box center [432, 305] width 251 height 14
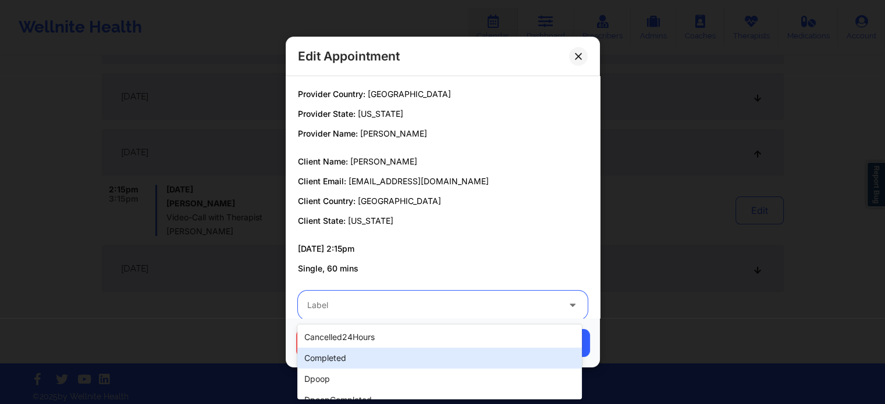
click at [342, 361] on div "completed" at bounding box center [439, 358] width 284 height 21
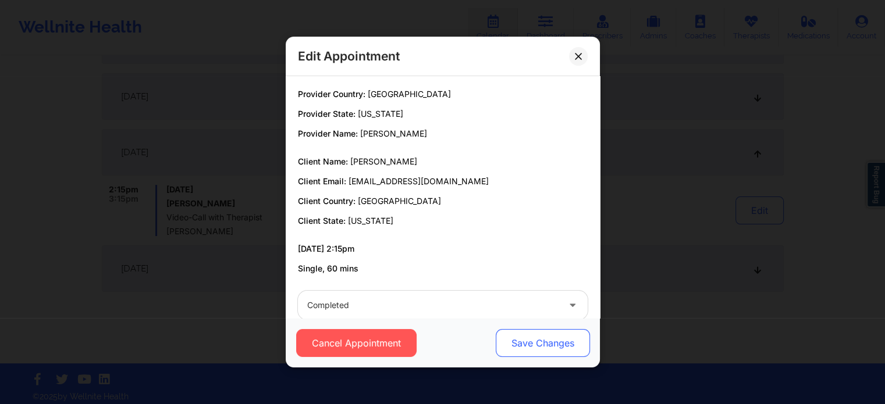
click at [540, 346] on button "Save Changes" at bounding box center [542, 343] width 94 height 28
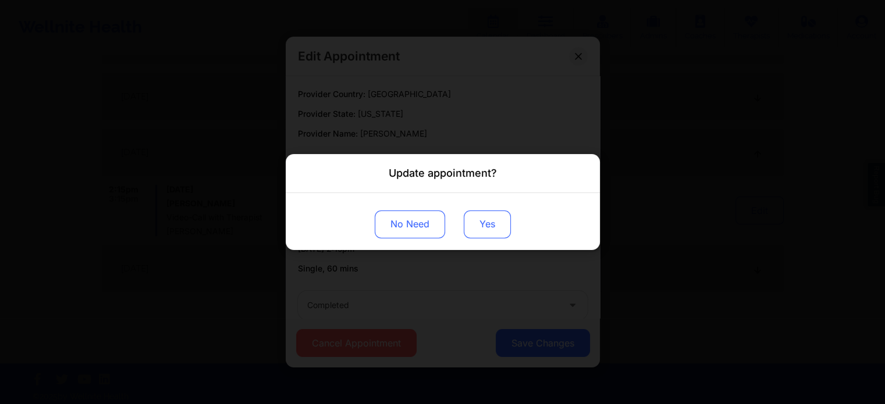
click at [479, 216] on button "Yes" at bounding box center [487, 225] width 47 height 28
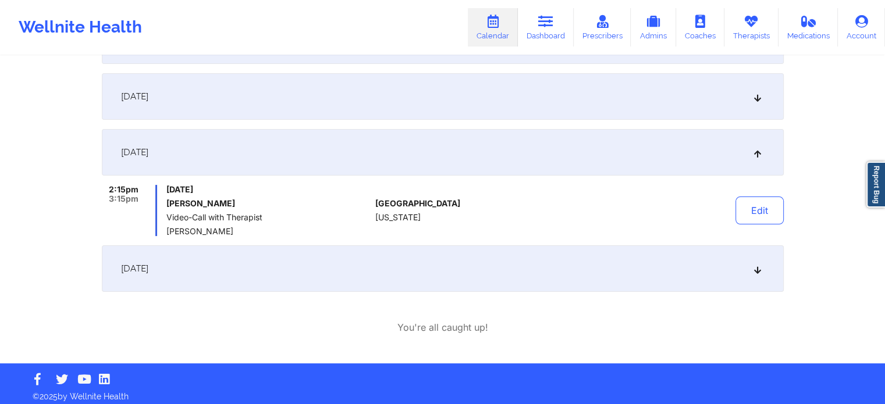
scroll to position [0, 0]
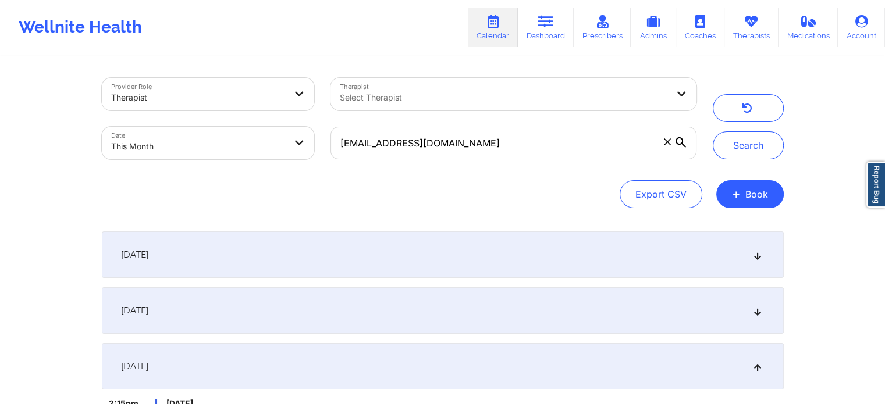
drag, startPoint x: 462, startPoint y: 165, endPoint x: 481, endPoint y: 144, distance: 28.0
click at [481, 144] on div "[EMAIL_ADDRESS][DOMAIN_NAME]" at bounding box center [513, 143] width 382 height 49
drag, startPoint x: 481, startPoint y: 144, endPoint x: 219, endPoint y: 137, distance: 261.9
click at [219, 137] on div "Provider Role Therapist Therapist Select Therapist Date This Month [EMAIL_ADDRE…" at bounding box center [399, 119] width 611 height 98
paste input "[EMAIL_ADDRESS]"
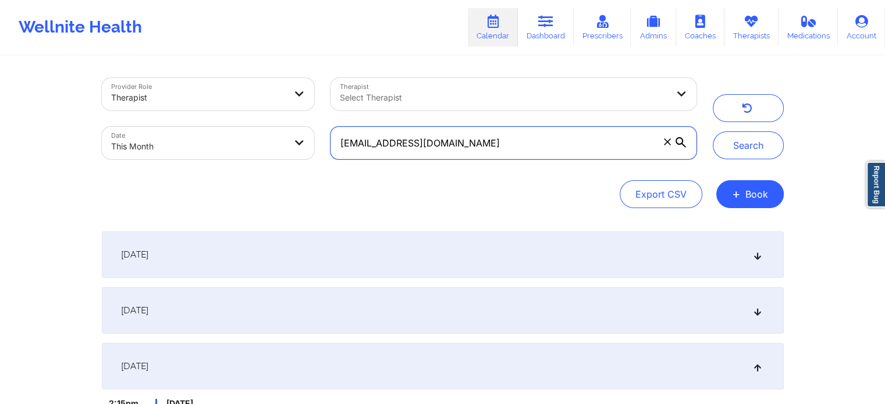
type input "[EMAIL_ADDRESS][DOMAIN_NAME]"
click at [713, 131] on button "Search" at bounding box center [748, 145] width 71 height 28
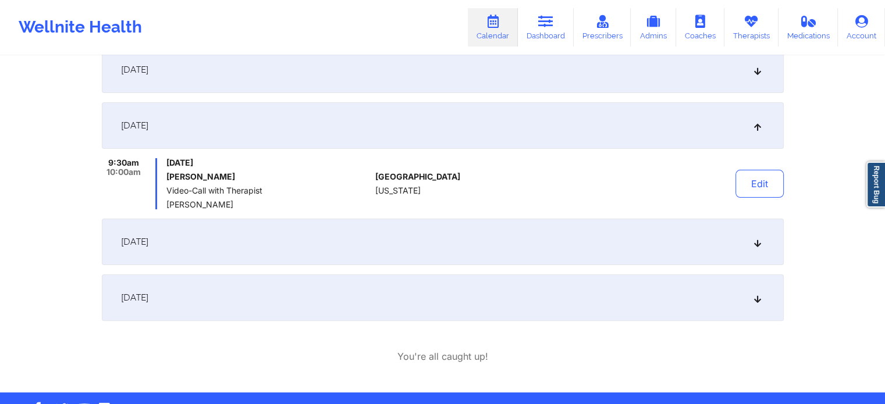
scroll to position [243, 0]
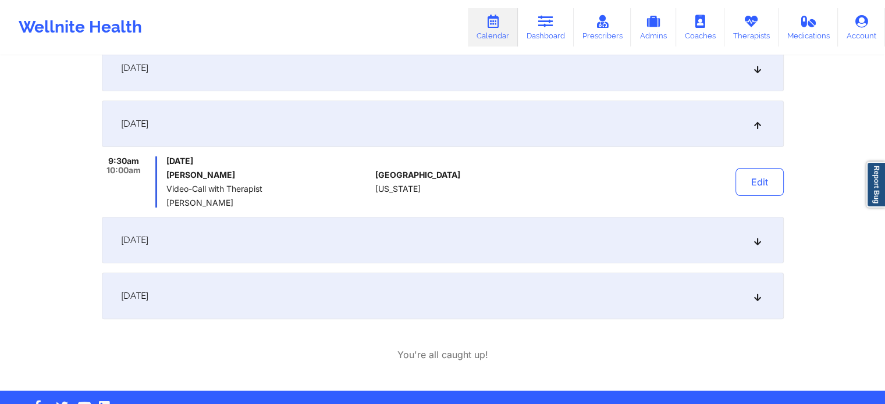
click at [699, 293] on div "[DATE]" at bounding box center [443, 296] width 682 height 47
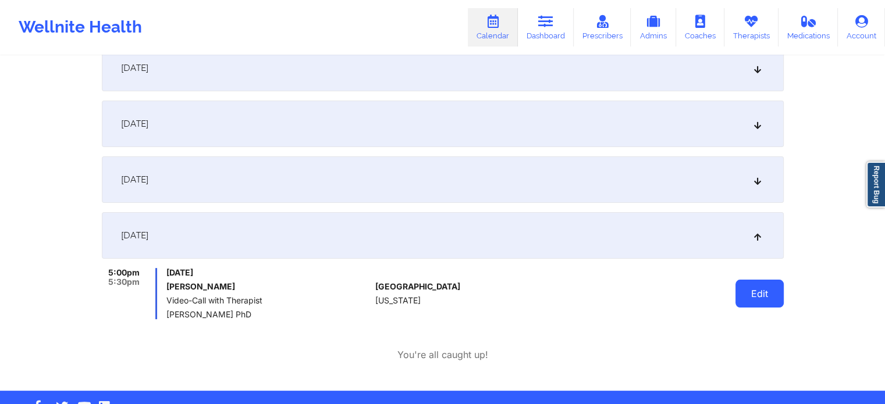
click at [751, 299] on button "Edit" at bounding box center [759, 294] width 48 height 28
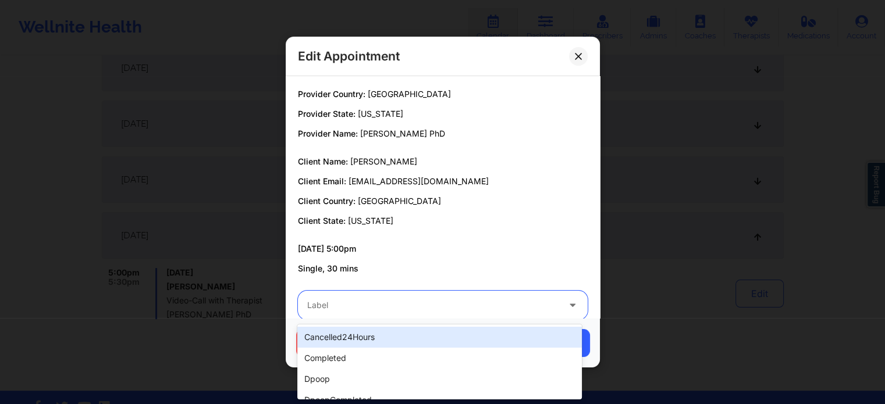
click at [394, 300] on div at bounding box center [432, 305] width 251 height 14
type input "ms"
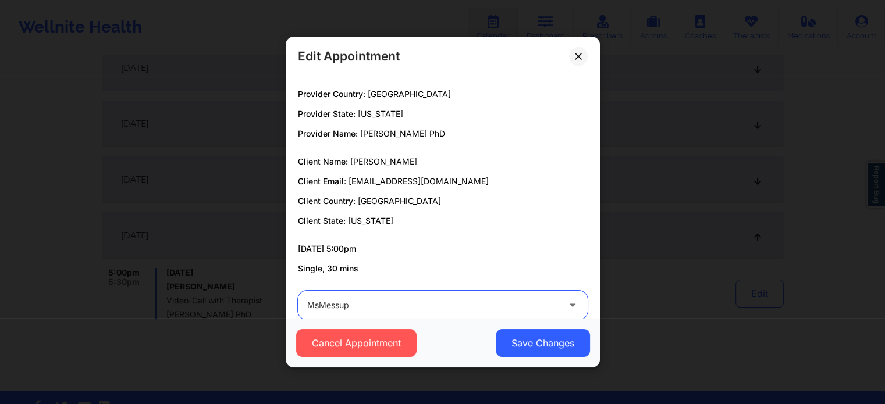
scroll to position [22, 0]
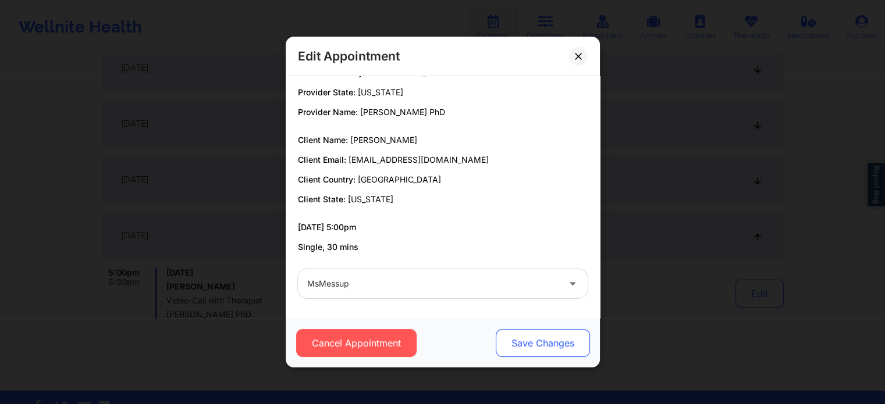
click at [538, 348] on button "Save Changes" at bounding box center [542, 343] width 94 height 28
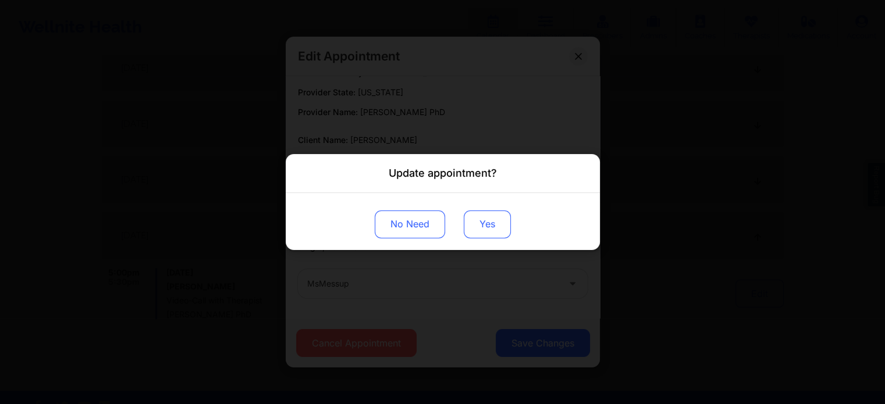
click at [488, 211] on button "Yes" at bounding box center [487, 225] width 47 height 28
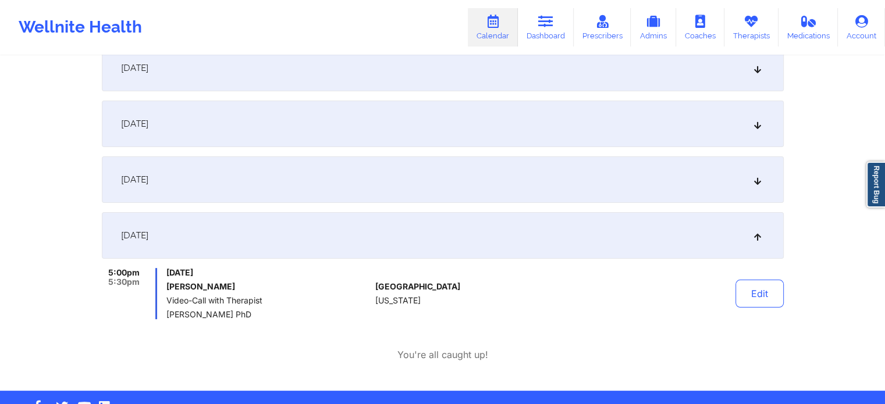
scroll to position [0, 0]
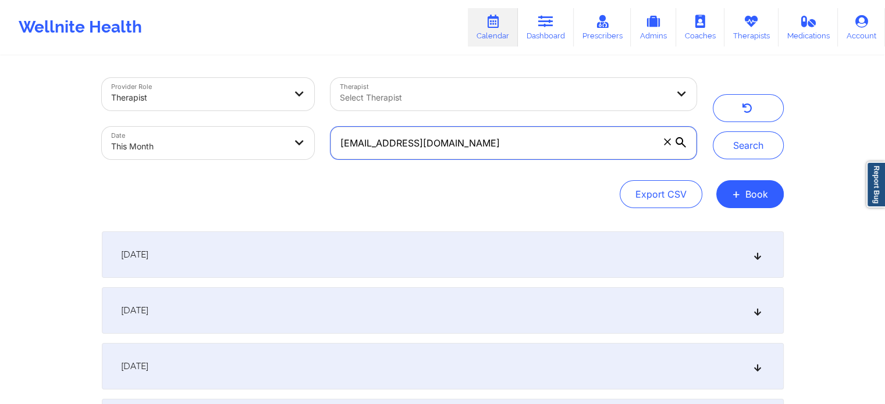
drag, startPoint x: 485, startPoint y: 145, endPoint x: 192, endPoint y: 139, distance: 293.3
click at [192, 139] on div "Provider Role Therapist Therapist Select Therapist Date This Month [EMAIL_ADDRE…" at bounding box center [399, 119] width 611 height 98
type input "v"
paste input "[EMAIL_ADDRESS][DOMAIN_NAME]"
type input "[EMAIL_ADDRESS][DOMAIN_NAME]"
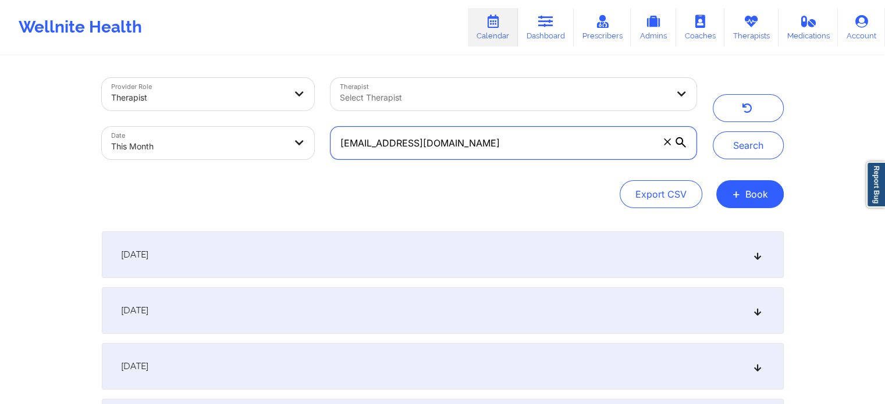
click at [713, 131] on button "Search" at bounding box center [748, 145] width 71 height 28
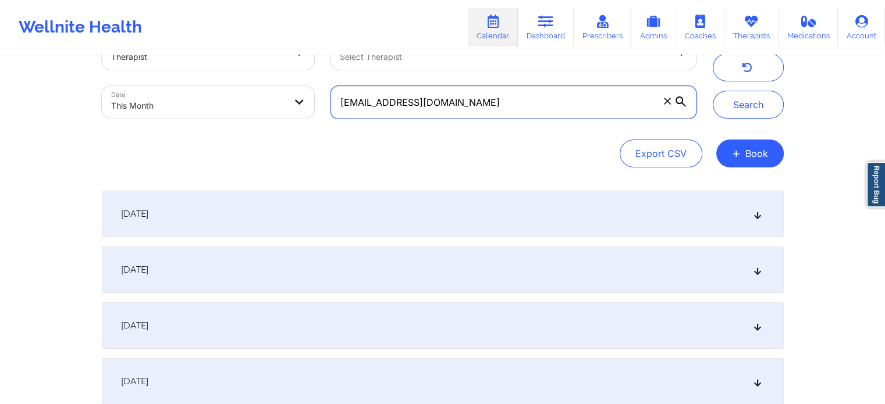
scroll to position [27, 0]
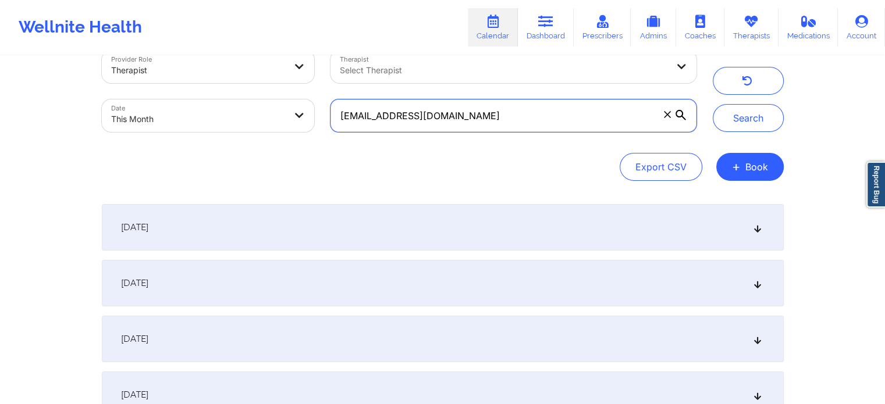
click at [713, 104] on button "Search" at bounding box center [748, 118] width 71 height 28
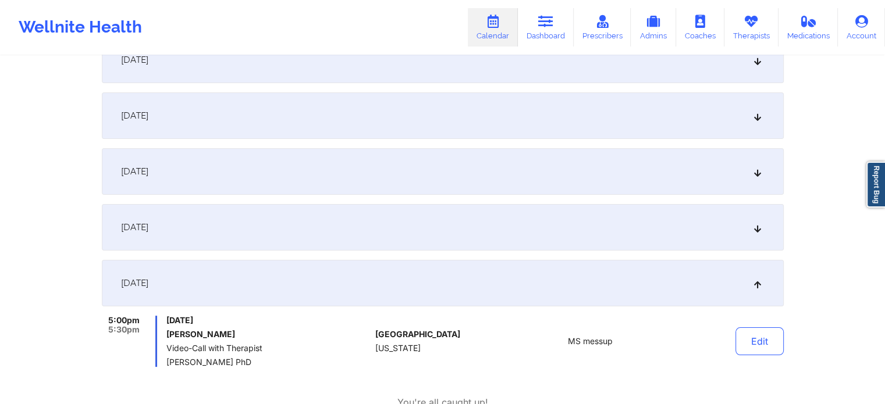
scroll to position [195, 0]
click at [753, 243] on div "[DATE]" at bounding box center [443, 227] width 682 height 47
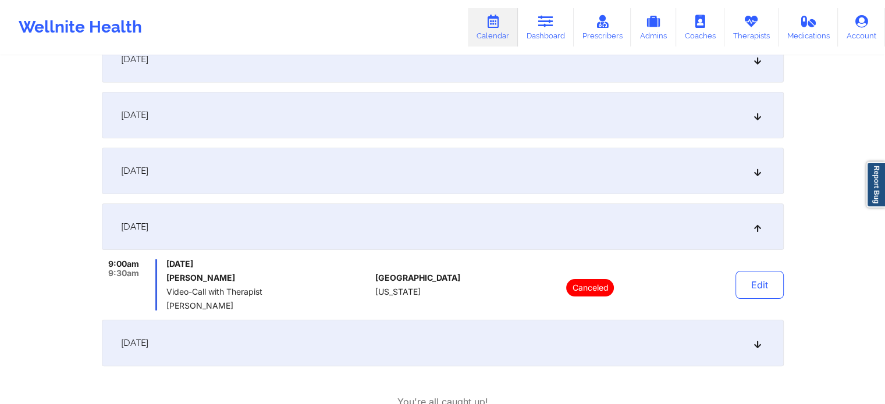
click at [753, 193] on div "[DATE]" at bounding box center [443, 171] width 682 height 47
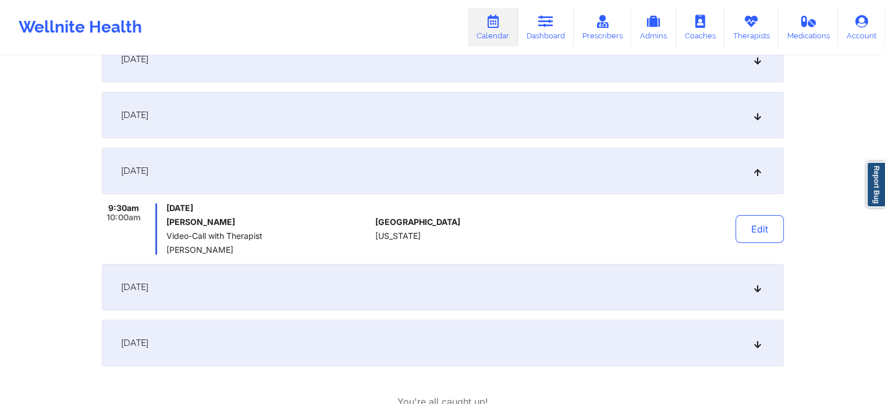
click at [736, 107] on div "[DATE]" at bounding box center [443, 115] width 682 height 47
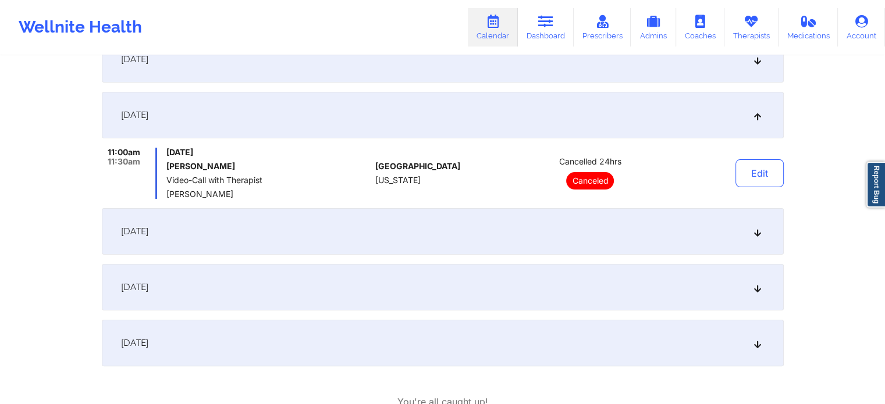
click at [736, 107] on div "[DATE]" at bounding box center [443, 115] width 682 height 47
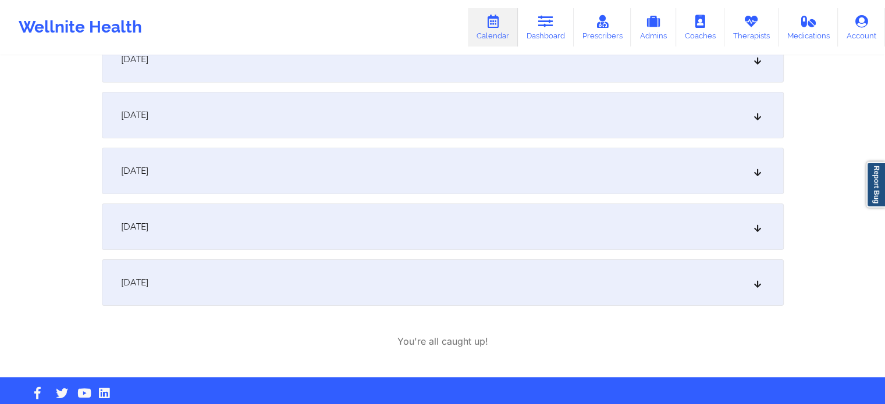
click at [727, 107] on div "[DATE]" at bounding box center [443, 115] width 682 height 47
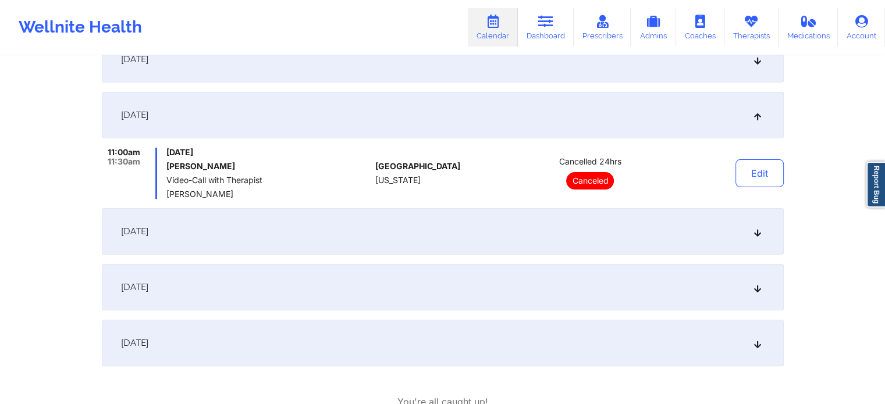
click at [690, 69] on div "[DATE]" at bounding box center [443, 59] width 682 height 47
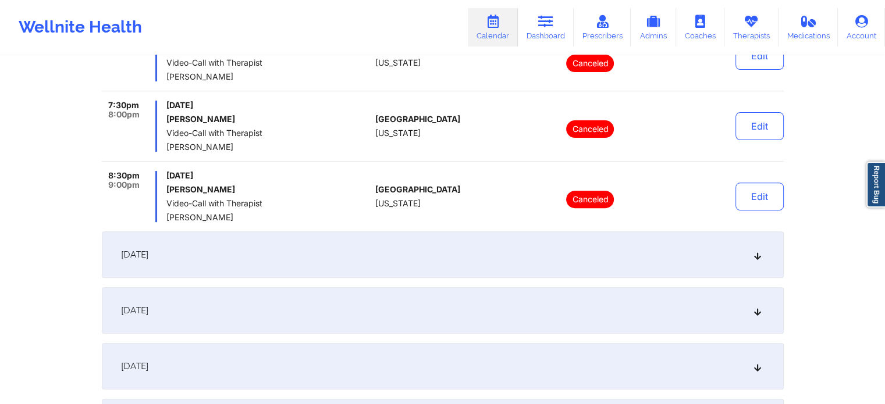
scroll to position [419, 0]
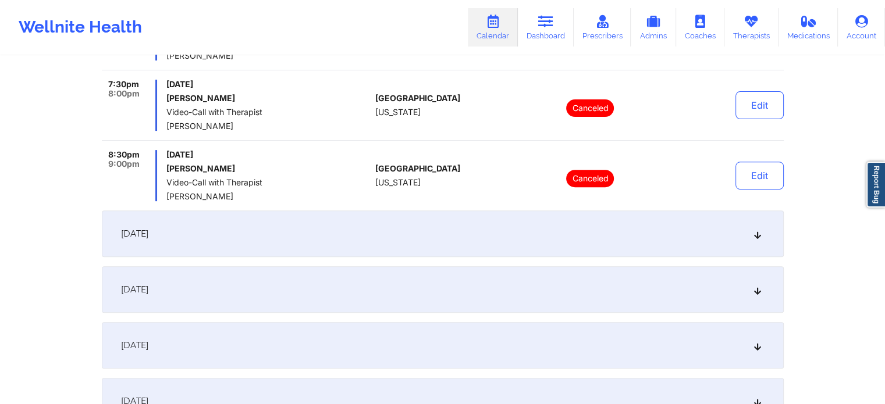
click at [715, 295] on div "[DATE]" at bounding box center [443, 289] width 682 height 47
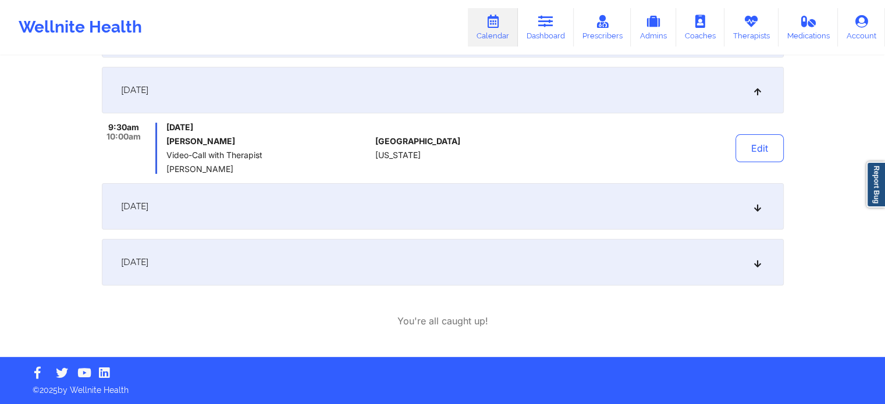
scroll to position [276, 0]
click at [751, 155] on button "Edit" at bounding box center [759, 148] width 48 height 28
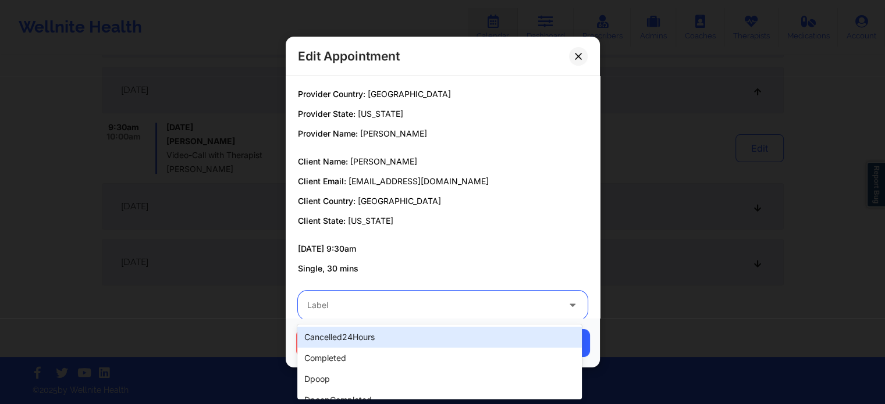
click at [417, 306] on div at bounding box center [432, 305] width 251 height 14
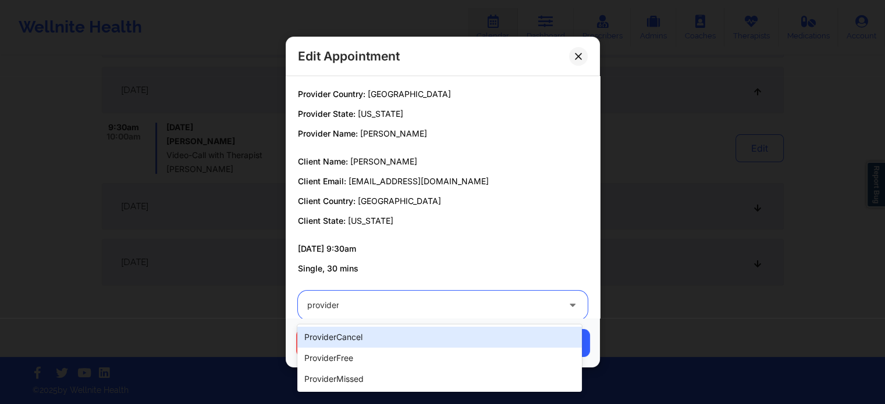
type input "providerm"
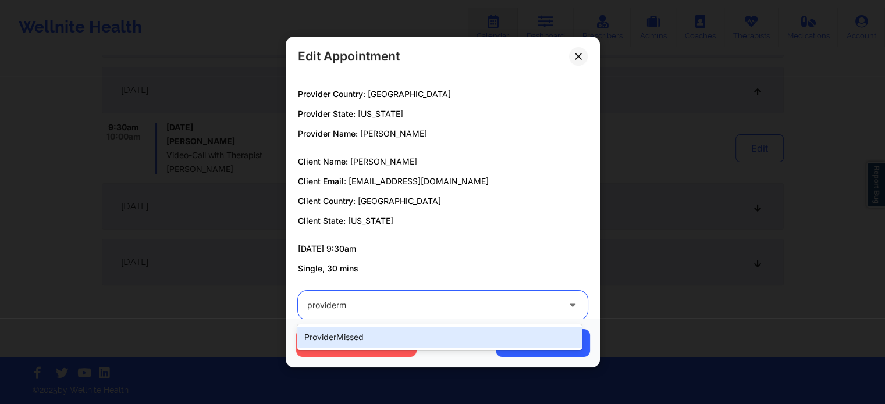
click at [375, 335] on div "providerMissed" at bounding box center [439, 337] width 284 height 21
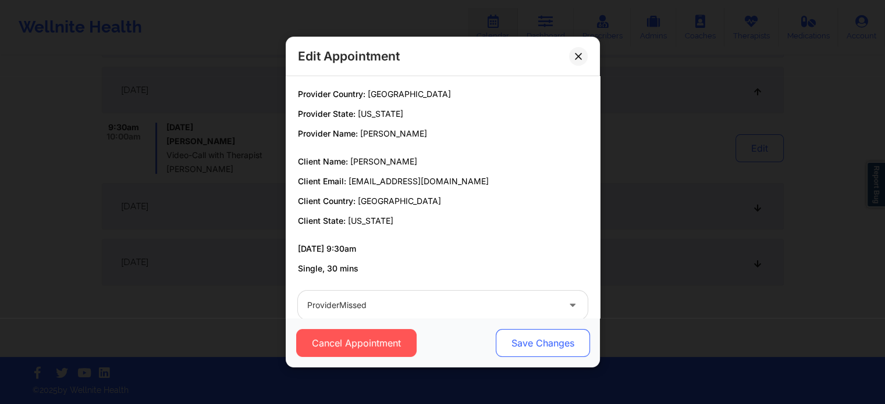
click at [538, 345] on button "Save Changes" at bounding box center [542, 343] width 94 height 28
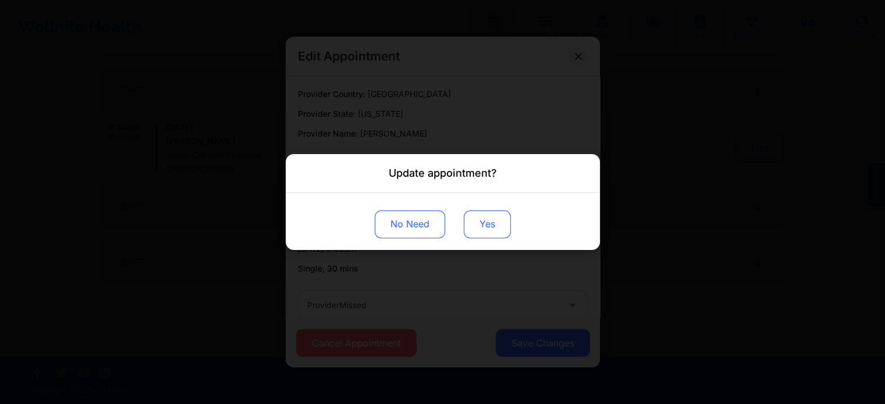
click at [485, 211] on button "Yes" at bounding box center [487, 225] width 47 height 28
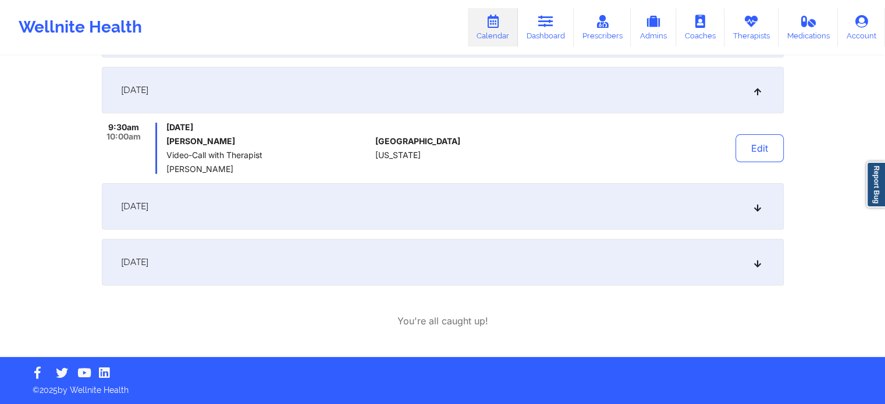
drag, startPoint x: 852, startPoint y: 202, endPoint x: 893, endPoint y: 230, distance: 49.9
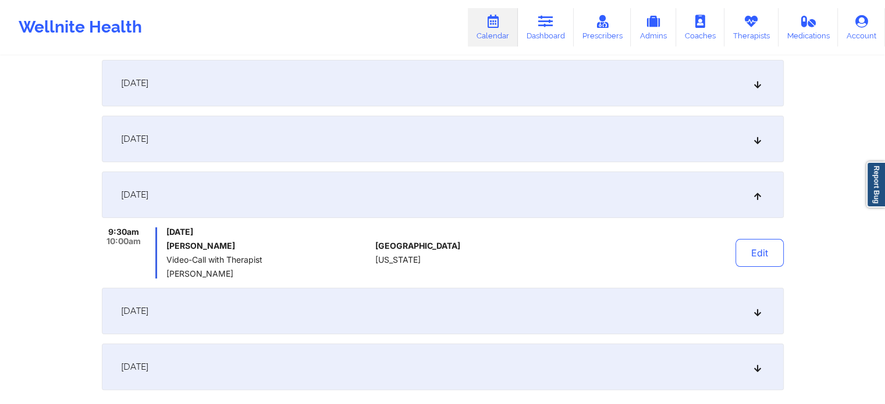
scroll to position [161, 0]
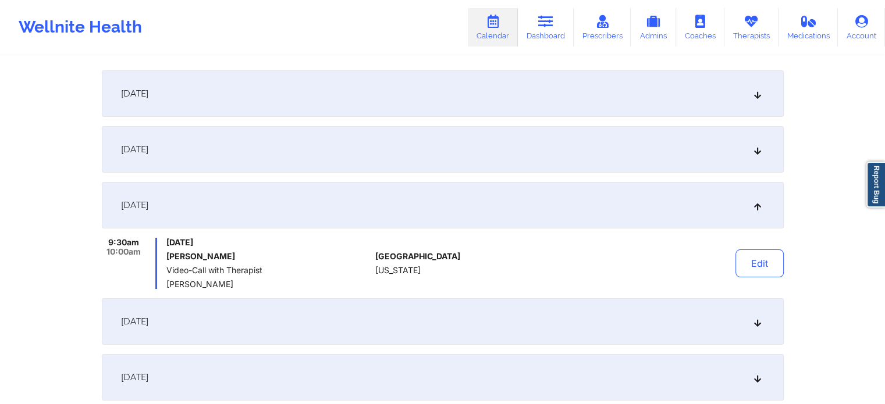
click at [496, 151] on div "[DATE]" at bounding box center [443, 149] width 682 height 47
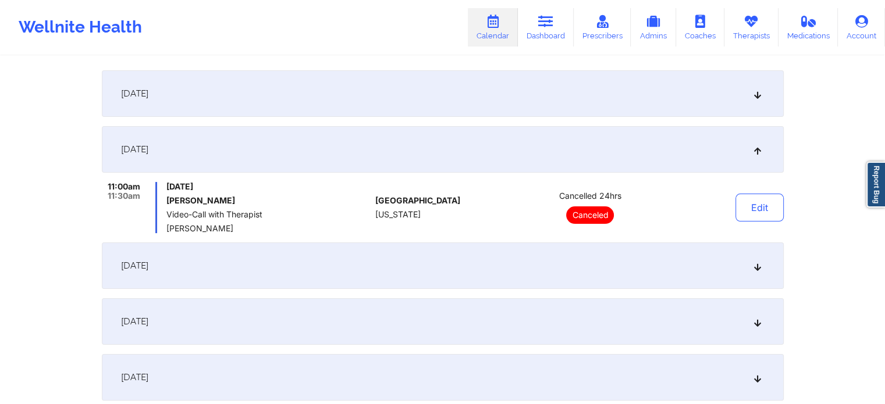
drag, startPoint x: 367, startPoint y: 120, endPoint x: 341, endPoint y: 106, distance: 28.9
click at [341, 106] on div "[DATE] 9:00am 9:30am [DATE] [PERSON_NAME] Video-Call with Therapist [PERSON_NAM…" at bounding box center [443, 235] width 682 height 330
click at [341, 106] on div "[DATE]" at bounding box center [443, 93] width 682 height 47
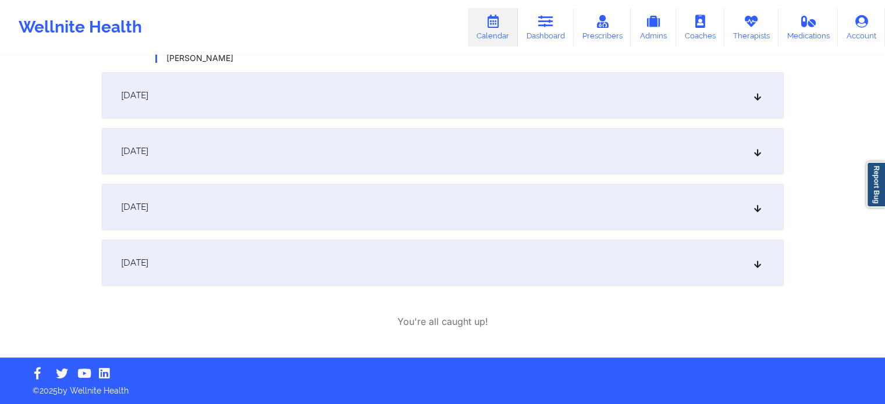
scroll to position [428, 0]
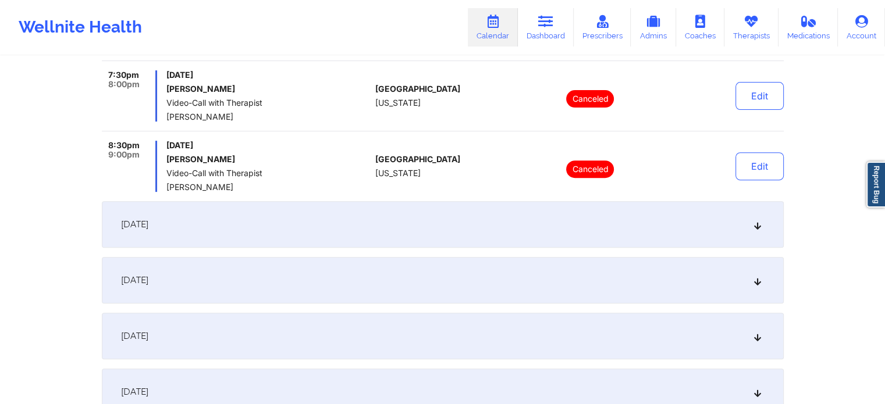
click at [519, 237] on div "[DATE]" at bounding box center [443, 224] width 682 height 47
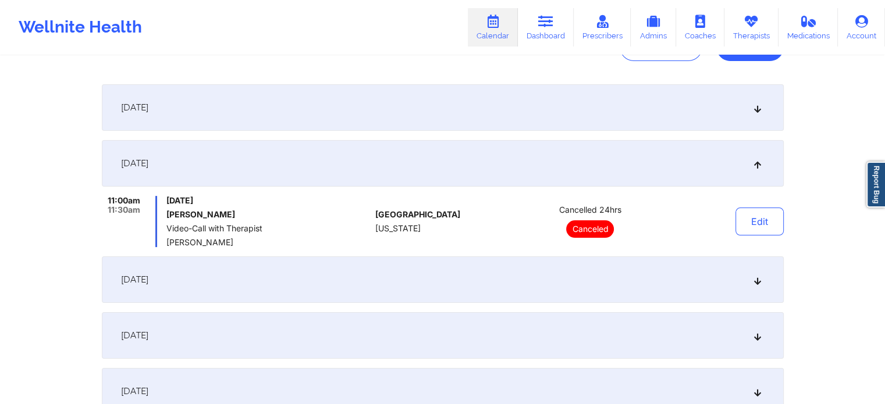
scroll to position [160, 0]
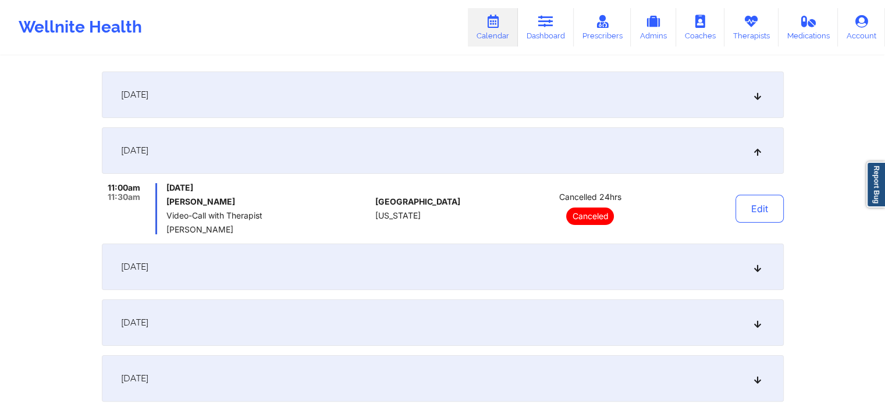
click at [439, 267] on div "[DATE]" at bounding box center [443, 267] width 682 height 47
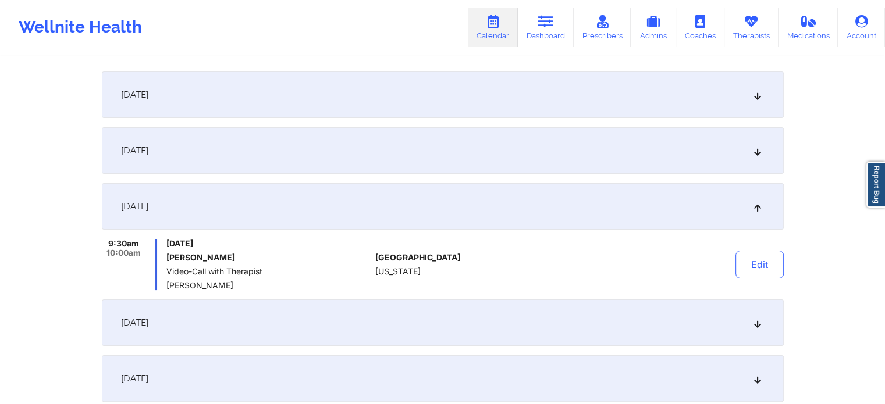
click at [228, 155] on div "[DATE]" at bounding box center [443, 150] width 682 height 47
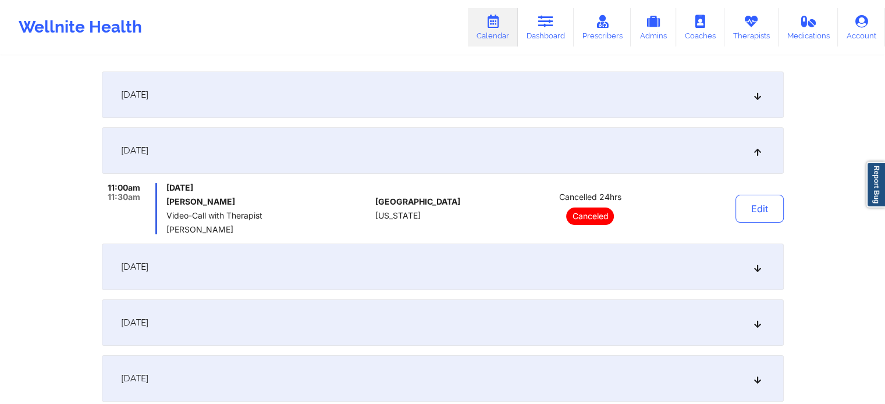
click at [228, 155] on div "[DATE]" at bounding box center [443, 150] width 682 height 47
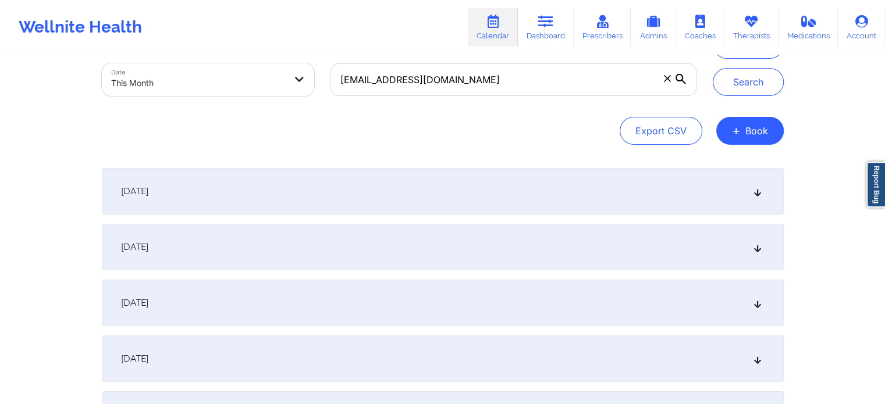
scroll to position [61, 0]
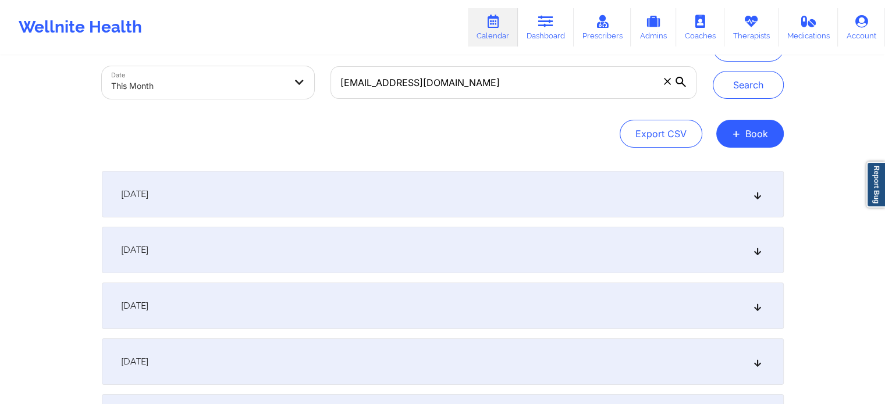
click at [685, 219] on div "[DATE] 9:00am 9:30am [DATE] [PERSON_NAME] Video-Call with Therapist [PERSON_NAM…" at bounding box center [443, 306] width 682 height 270
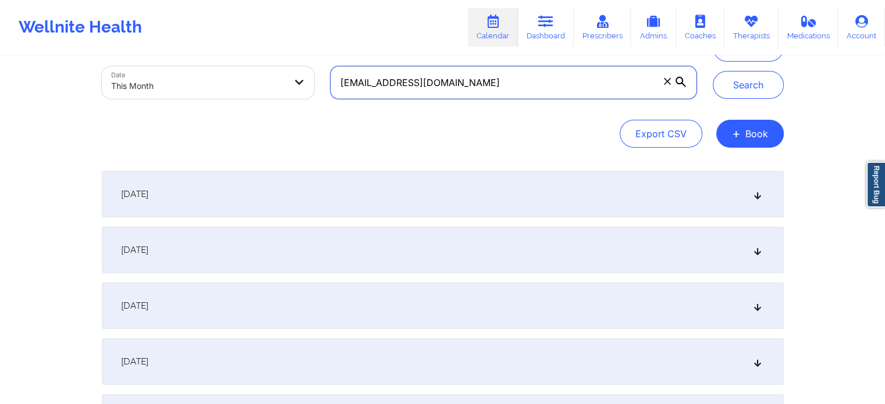
click at [486, 84] on input "[EMAIL_ADDRESS][DOMAIN_NAME]" at bounding box center [512, 82] width 365 height 33
click at [713, 71] on button "Search" at bounding box center [748, 85] width 71 height 28
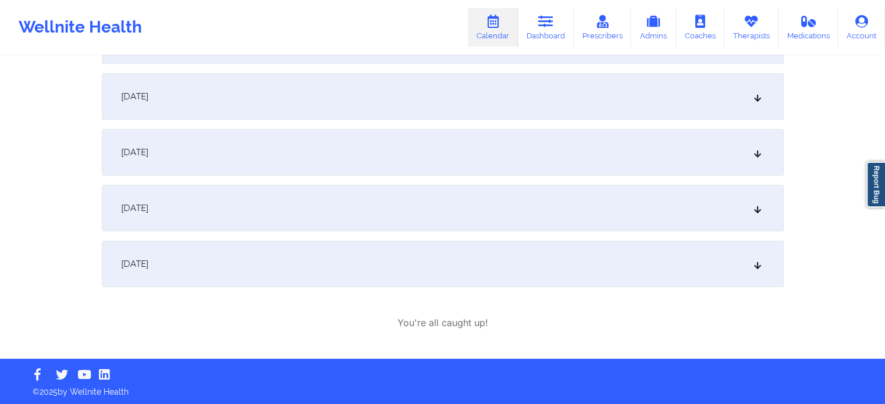
click at [568, 262] on div "[DATE]" at bounding box center [443, 264] width 682 height 47
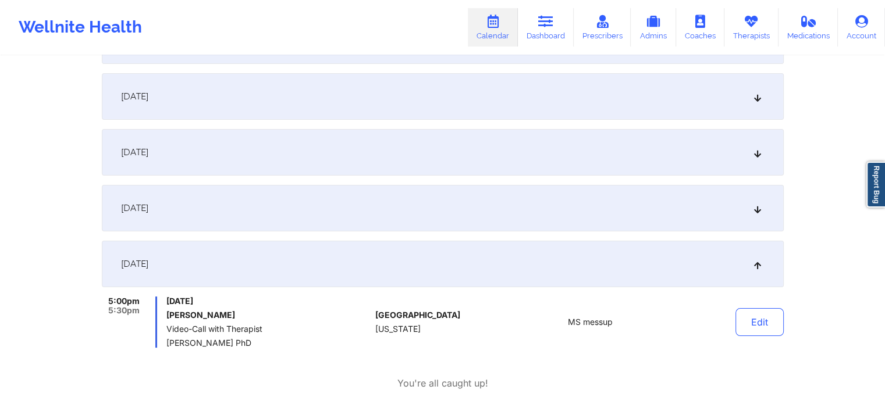
click at [456, 179] on div "[DATE] 9:00am 9:30am [DATE] [PERSON_NAME] Video-Call with Therapist [PERSON_NAM…" at bounding box center [443, 182] width 682 height 330
click at [433, 209] on div "[DATE]" at bounding box center [443, 208] width 682 height 47
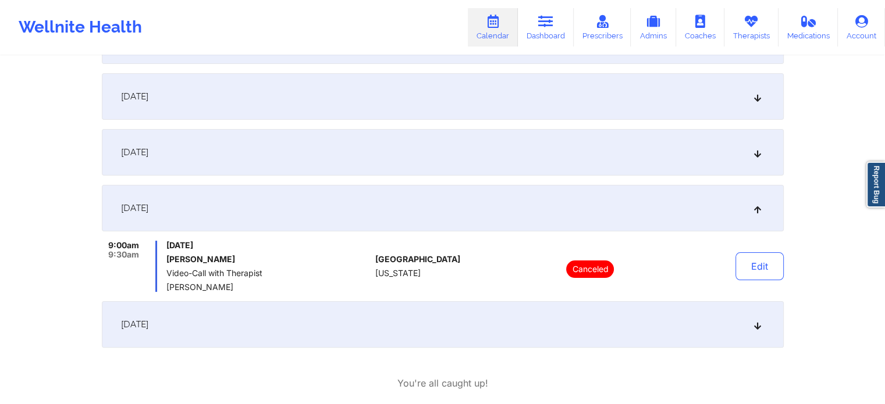
click at [454, 131] on div "[DATE]" at bounding box center [443, 152] width 682 height 47
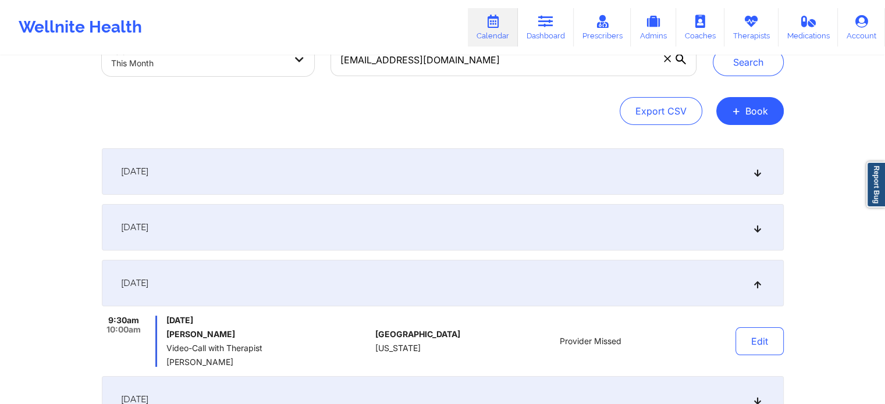
scroll to position [80, 0]
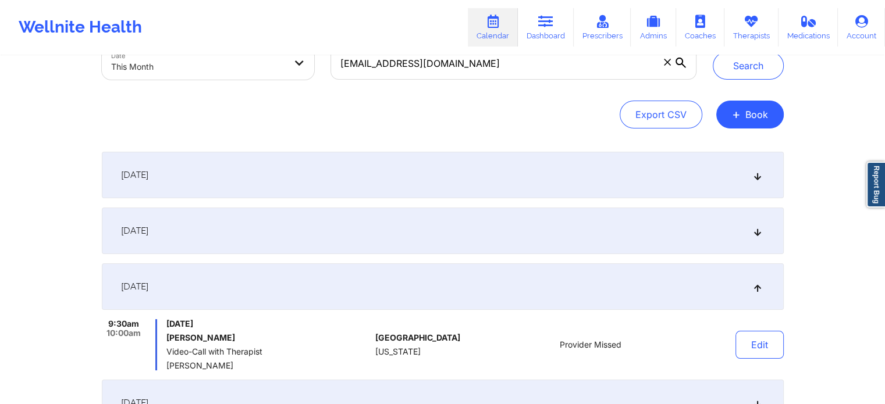
click at [611, 222] on div "[DATE]" at bounding box center [443, 231] width 682 height 47
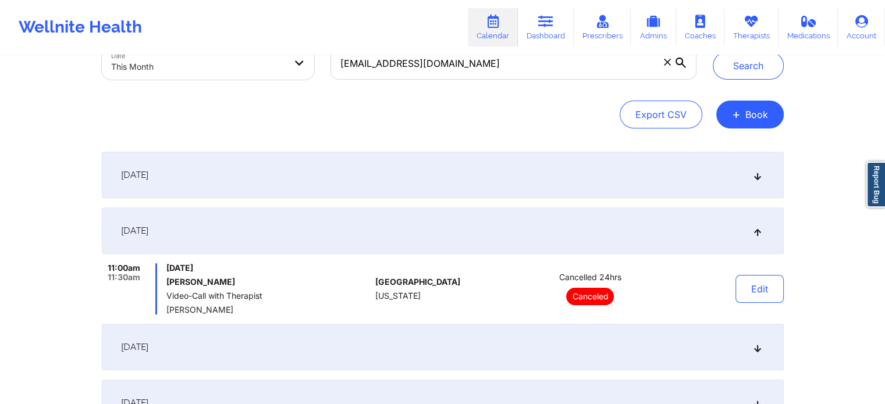
click at [461, 171] on div "[DATE]" at bounding box center [443, 175] width 682 height 47
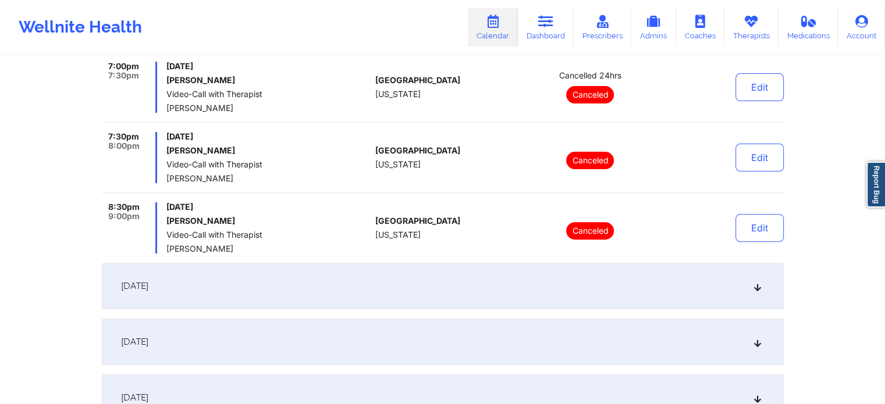
scroll to position [0, 0]
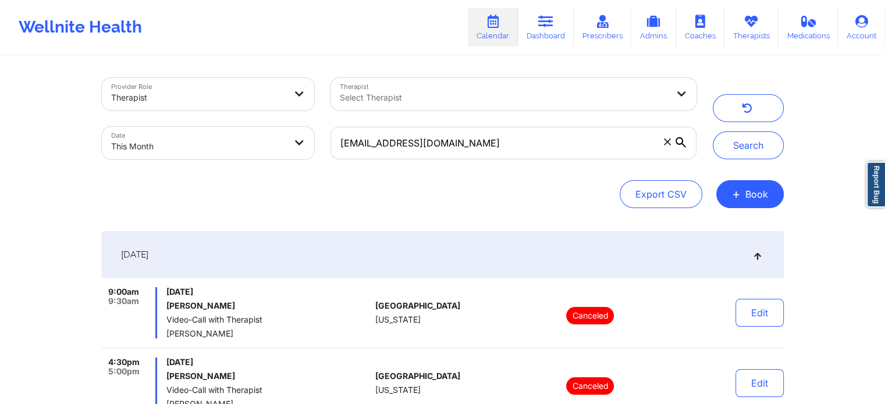
select select "2025-8"
select select "2025-9"
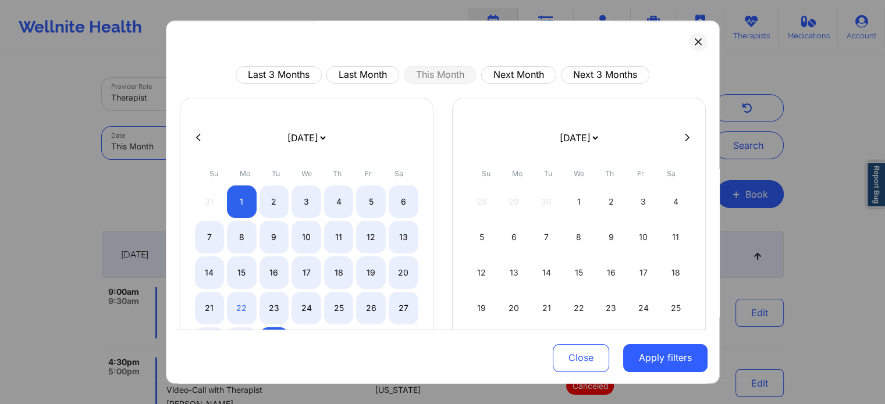
click at [235, 141] on body "Wellnite Health Calendar Dashboard Prescribers Admins Coaches Therapists Medica…" at bounding box center [442, 202] width 885 height 404
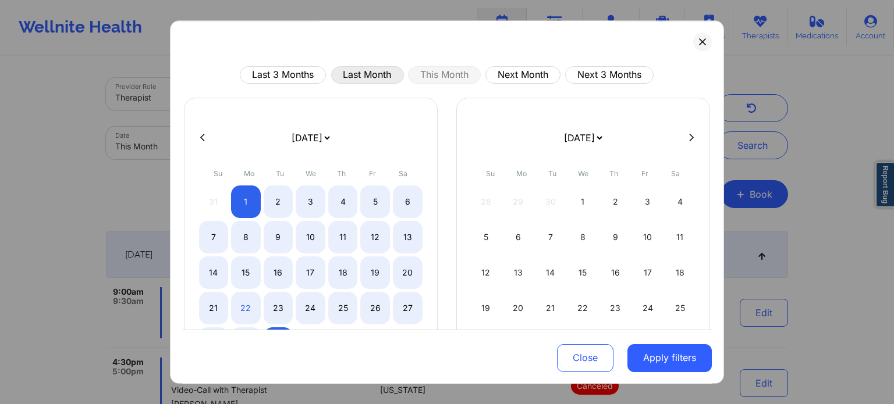
click at [354, 66] on button "Last Month" at bounding box center [367, 74] width 73 height 17
select select "2025-7"
select select "2025-8"
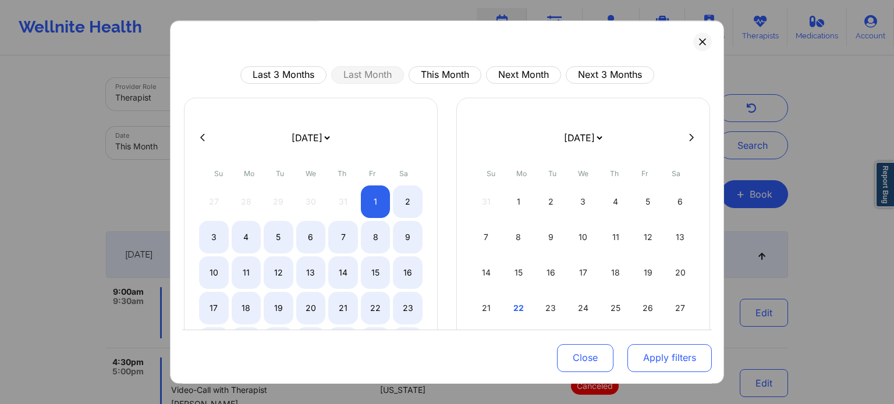
click at [648, 357] on button "Apply filters" at bounding box center [669, 358] width 84 height 28
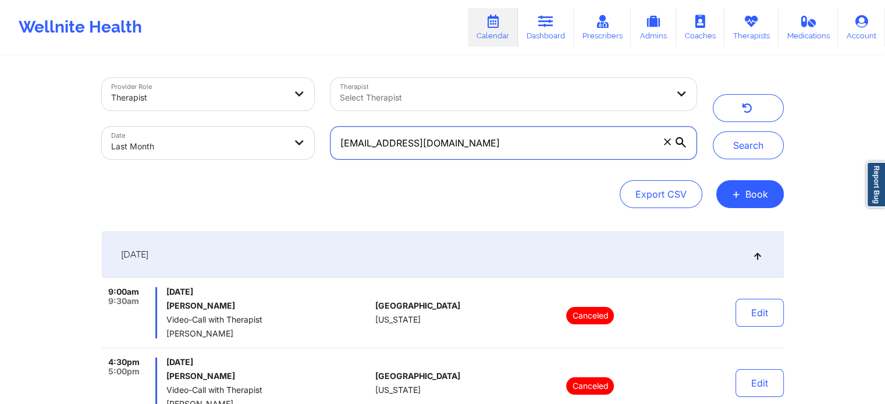
click at [510, 144] on input "[EMAIL_ADDRESS][DOMAIN_NAME]" at bounding box center [512, 143] width 365 height 33
click at [713, 131] on button "Search" at bounding box center [748, 145] width 71 height 28
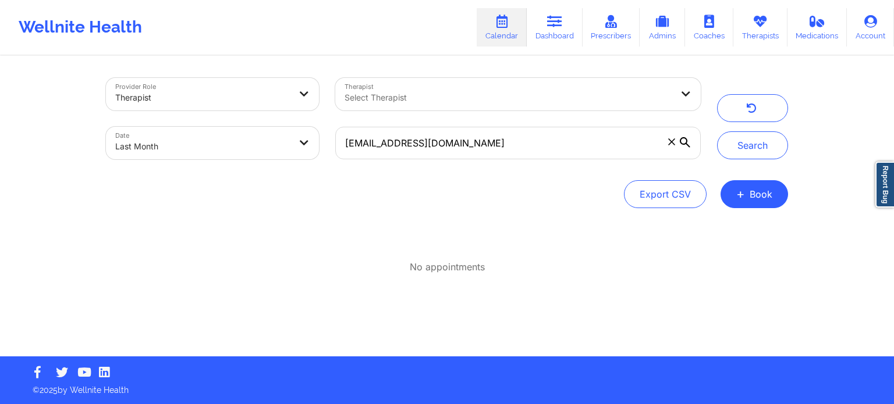
select select "2025-7"
select select "2025-8"
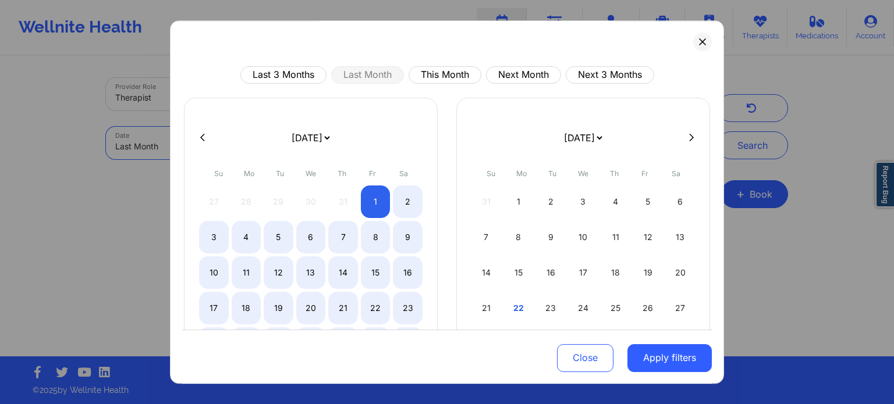
click at [230, 146] on body "Wellnite Health Calendar Dashboard Prescribers Admins Coaches Therapists Medica…" at bounding box center [447, 202] width 894 height 404
click at [527, 76] on button "Next Month" at bounding box center [523, 74] width 75 height 17
select select "2025-9"
select select "2025-10"
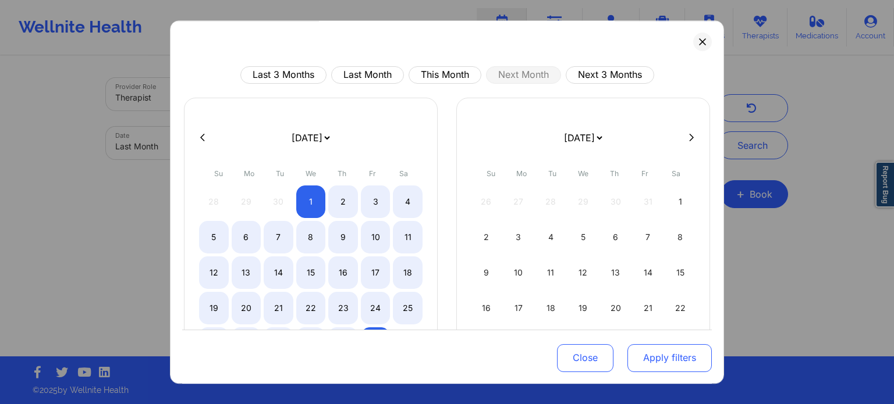
click at [633, 364] on button "Apply filters" at bounding box center [669, 358] width 84 height 28
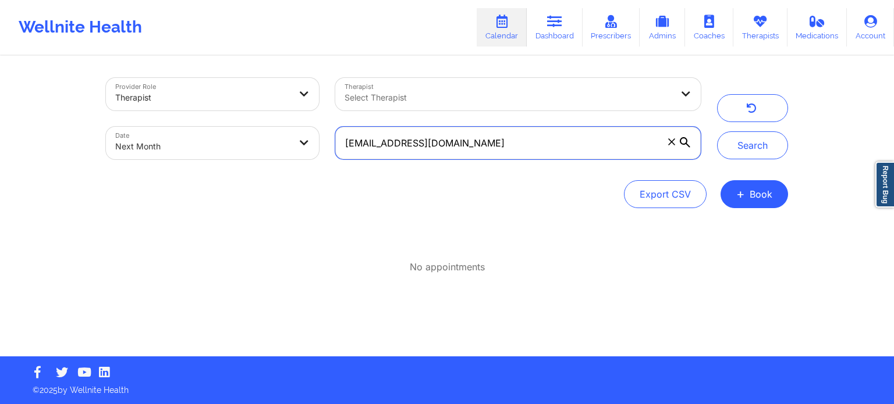
click at [559, 144] on input "[EMAIL_ADDRESS][DOMAIN_NAME]" at bounding box center [517, 143] width 365 height 33
click at [717, 131] on button "Search" at bounding box center [752, 145] width 71 height 28
drag, startPoint x: 515, startPoint y: 155, endPoint x: 296, endPoint y: 145, distance: 220.1
click at [296, 145] on div "Provider Role Therapist Therapist Select Therapist Date Next Month [EMAIL_ADDRE…" at bounding box center [403, 119] width 611 height 98
paste input "[PERSON_NAME].[PERSON_NAME]@lakeeye"
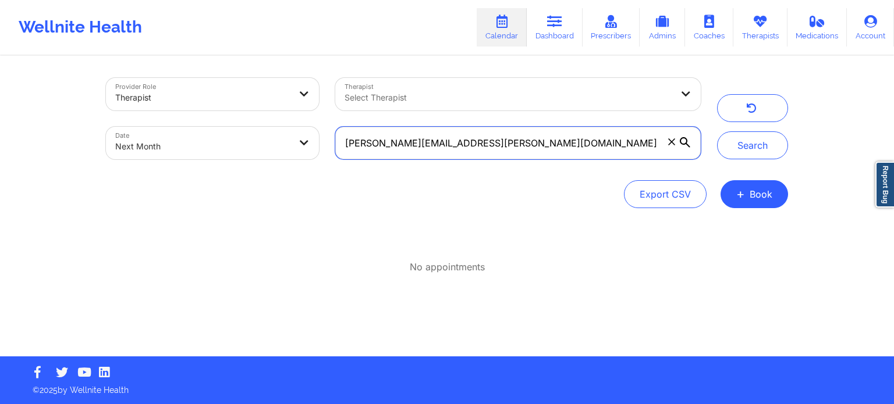
type input "[PERSON_NAME][EMAIL_ADDRESS][PERSON_NAME][DOMAIN_NAME]"
click at [717, 131] on button "Search" at bounding box center [752, 145] width 71 height 28
select select "2025-9"
select select "2025-10"
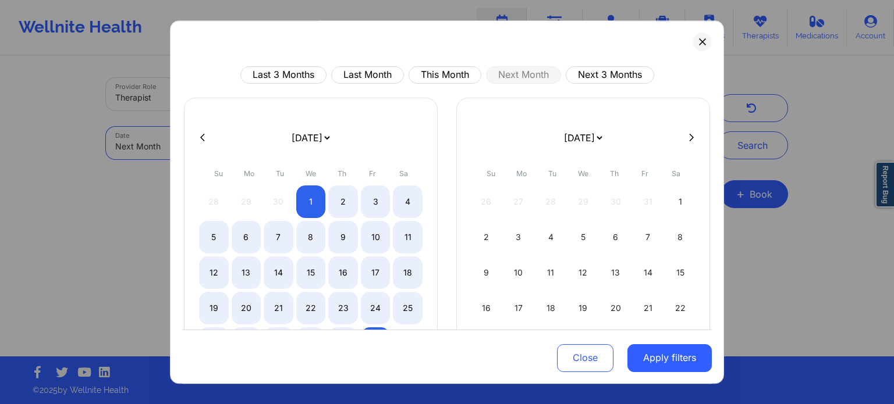
click at [189, 149] on body "Wellnite Health Calendar Dashboard Prescribers Admins Coaches Therapists Medica…" at bounding box center [447, 202] width 894 height 404
click at [443, 72] on button "This Month" at bounding box center [444, 74] width 73 height 17
select select "2025-8"
select select "2025-9"
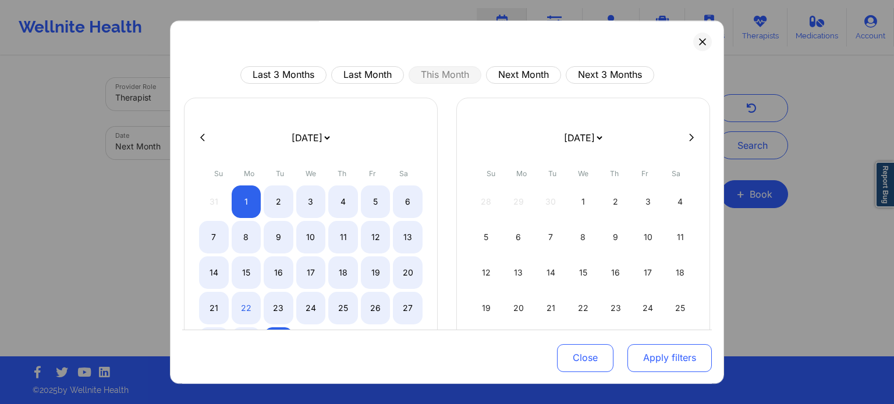
click at [641, 344] on button "Apply filters" at bounding box center [669, 358] width 84 height 28
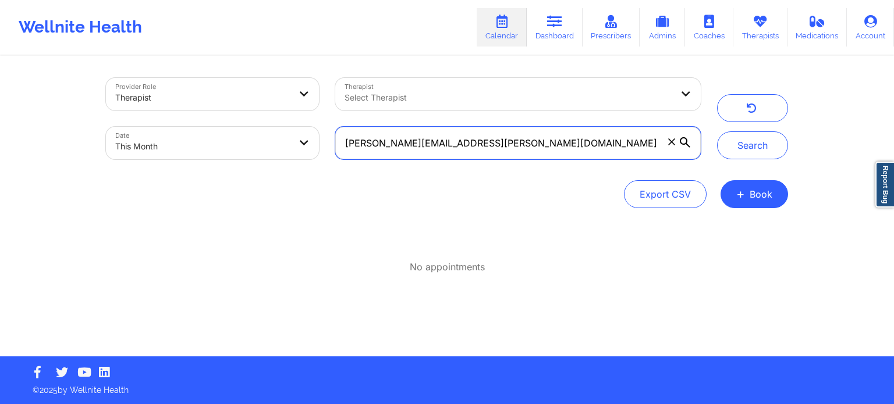
click at [495, 148] on input "[PERSON_NAME][EMAIL_ADDRESS][PERSON_NAME][DOMAIN_NAME]" at bounding box center [517, 143] width 365 height 33
click at [717, 131] on button "Search" at bounding box center [752, 145] width 71 height 28
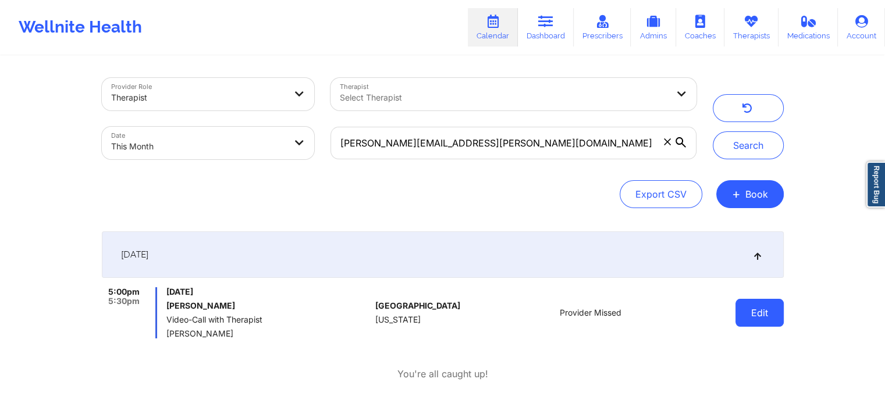
click at [763, 319] on button "Edit" at bounding box center [759, 313] width 48 height 28
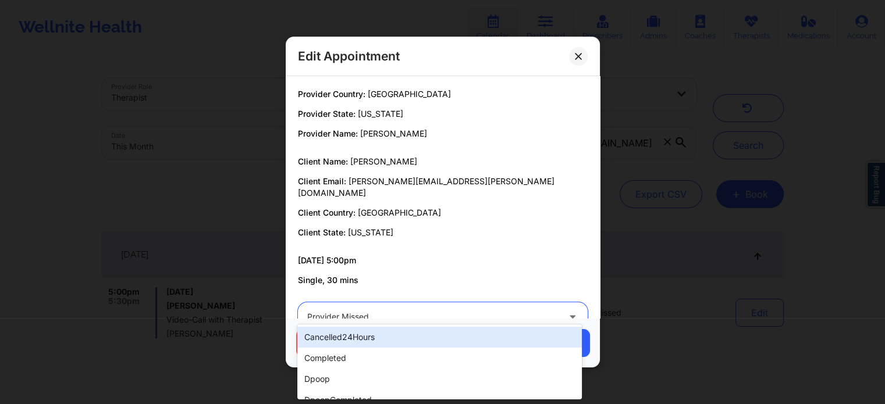
click at [404, 310] on div at bounding box center [432, 317] width 251 height 14
type input "ms"
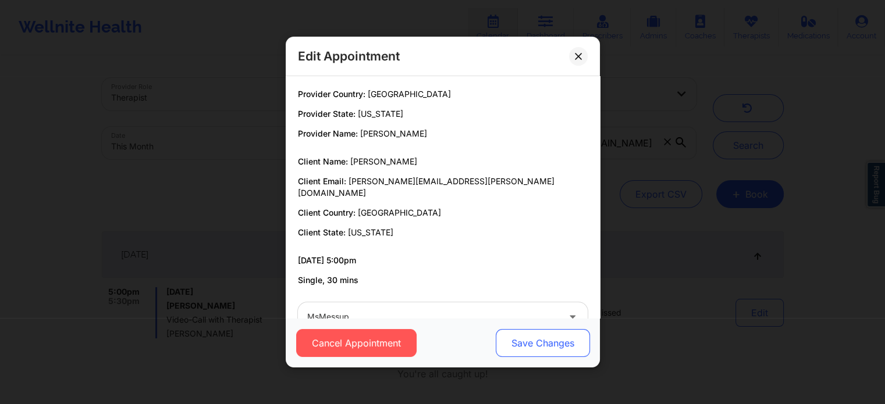
click at [517, 332] on button "Save Changes" at bounding box center [542, 343] width 94 height 28
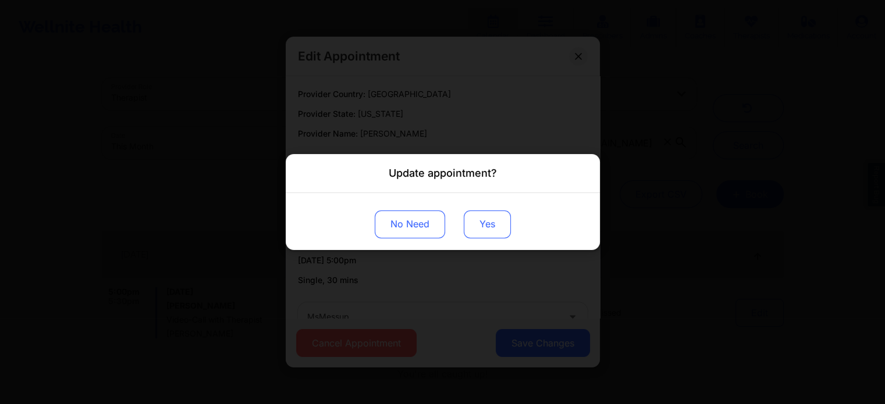
click at [492, 214] on button "Yes" at bounding box center [487, 225] width 47 height 28
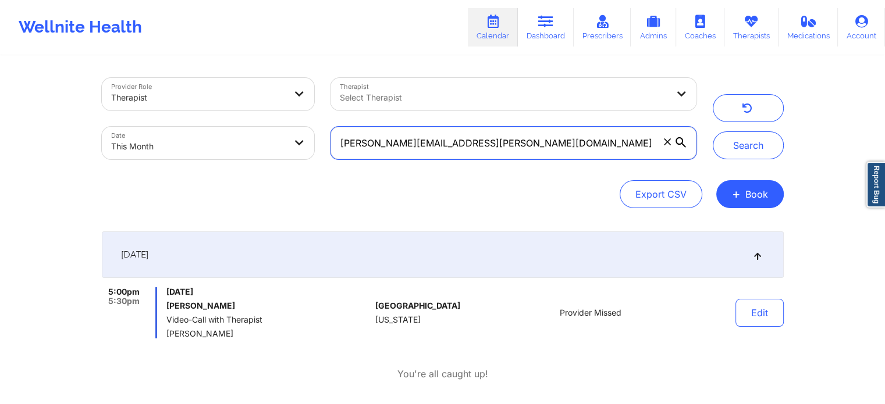
drag, startPoint x: 474, startPoint y: 150, endPoint x: 284, endPoint y: 130, distance: 190.1
click at [284, 130] on div "Provider Role Therapist Therapist Select Therapist Date This Month [PERSON_NAME…" at bounding box center [399, 119] width 611 height 98
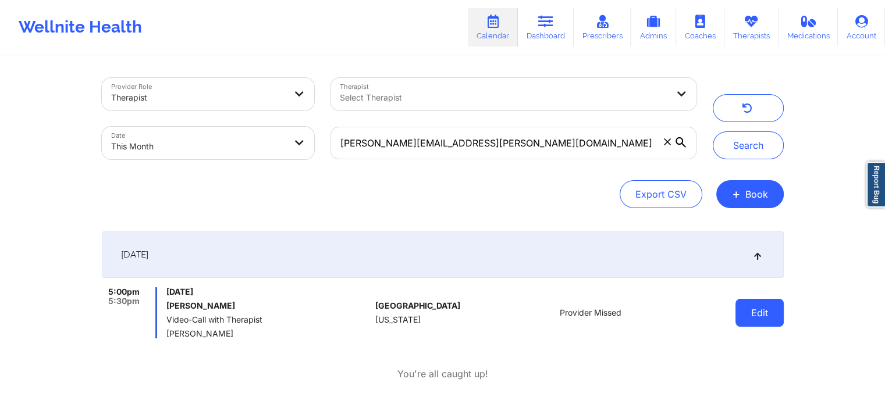
click at [738, 313] on button "Edit" at bounding box center [759, 313] width 48 height 28
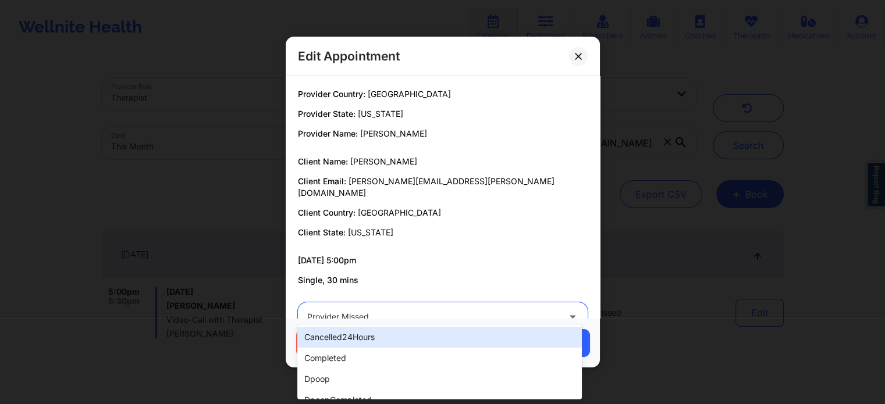
click at [445, 313] on div "Provider Missed" at bounding box center [432, 317] width 251 height 29
type input "ms"
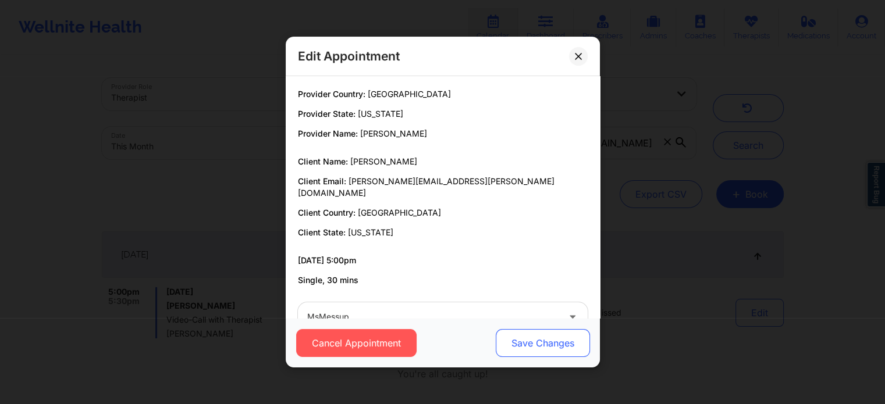
click at [497, 346] on button "Save Changes" at bounding box center [542, 343] width 94 height 28
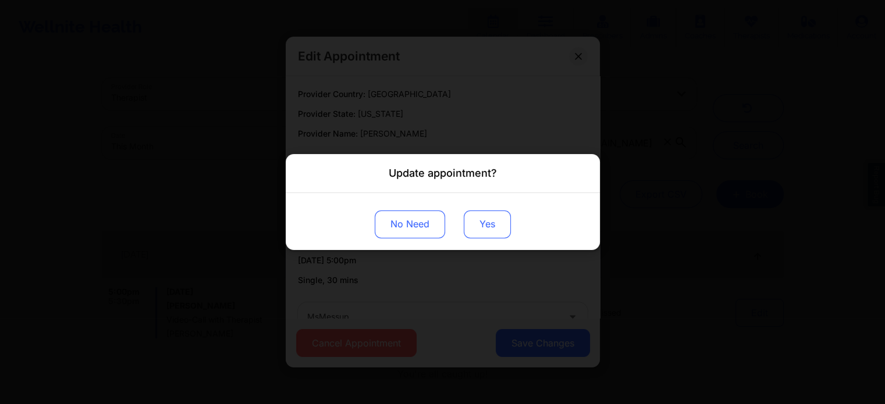
click at [490, 214] on button "Yes" at bounding box center [487, 225] width 47 height 28
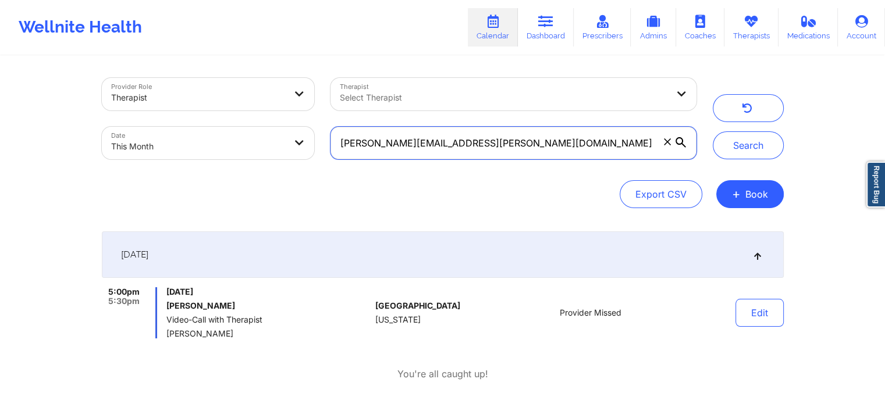
drag, startPoint x: 439, startPoint y: 129, endPoint x: 467, endPoint y: 132, distance: 27.5
click at [467, 132] on input "[PERSON_NAME][EMAIL_ADDRESS][PERSON_NAME][DOMAIN_NAME]" at bounding box center [512, 143] width 365 height 33
drag, startPoint x: 467, startPoint y: 132, endPoint x: 240, endPoint y: 97, distance: 229.0
click at [240, 97] on div "Provider Role Therapist Therapist Select Therapist Date This Month [PERSON_NAME…" at bounding box center [399, 119] width 611 height 98
paste input "[EMAIL_ADDRESS]"
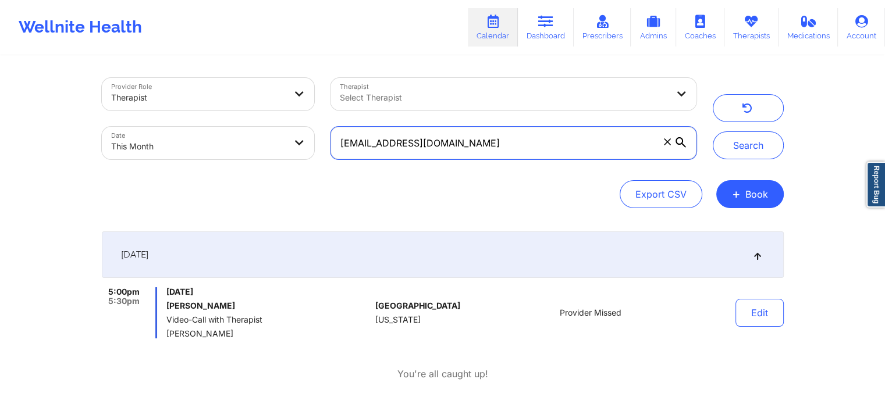
click at [713, 131] on button "Search" at bounding box center [748, 145] width 71 height 28
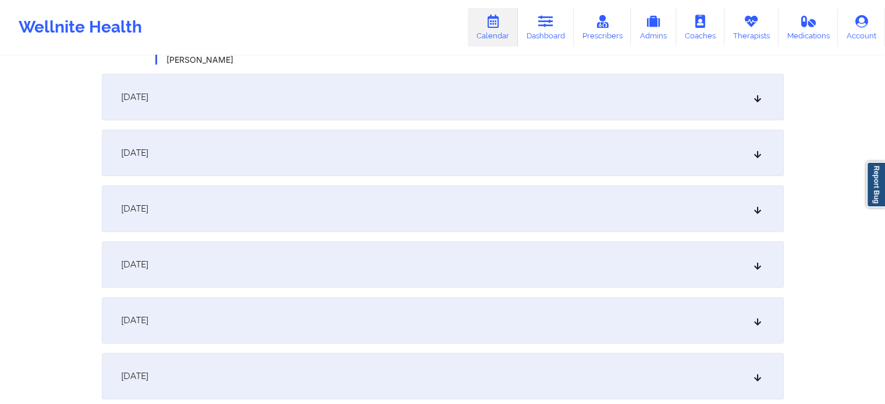
scroll to position [471, 0]
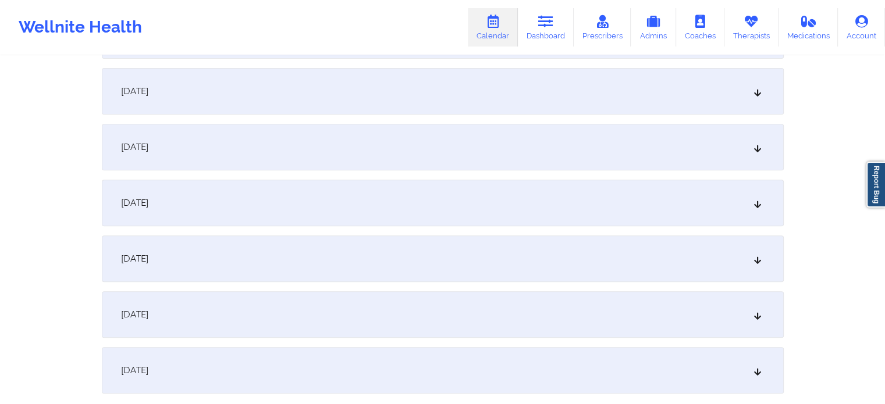
click at [551, 262] on div "[DATE]" at bounding box center [443, 259] width 682 height 47
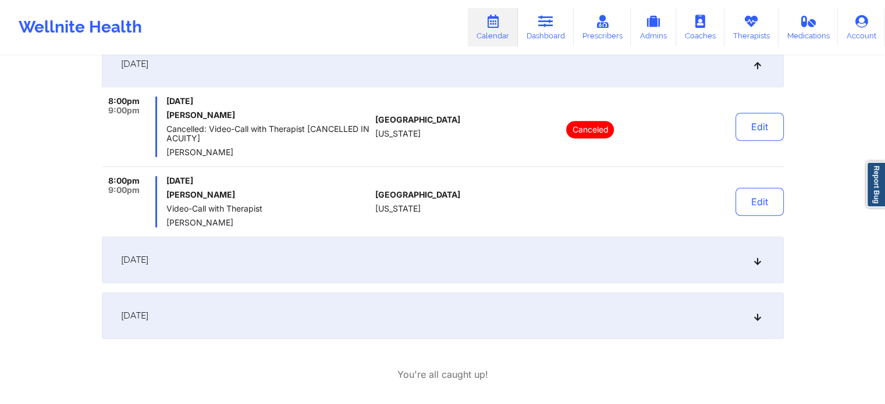
scroll to position [530, 0]
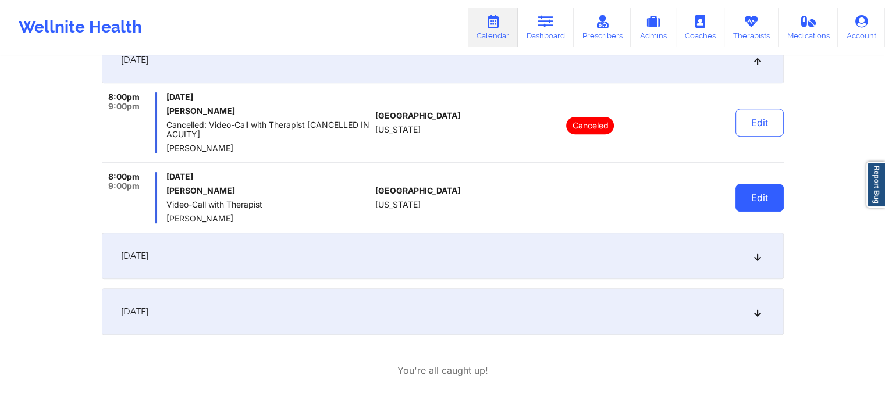
click at [766, 188] on button "Edit" at bounding box center [759, 198] width 48 height 28
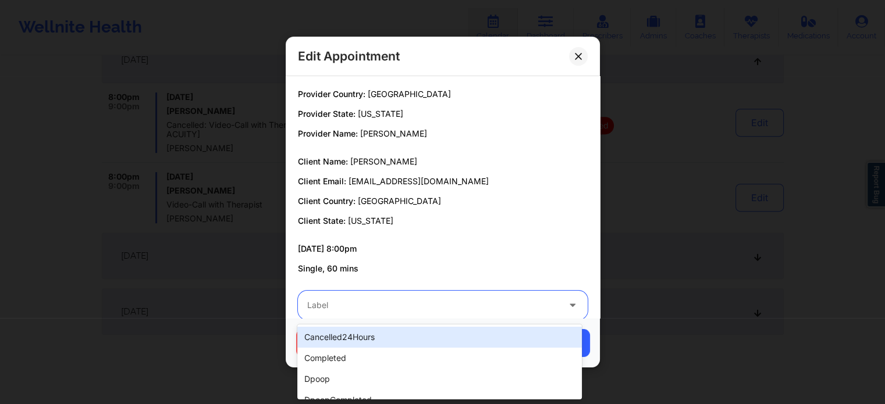
click at [468, 312] on div at bounding box center [432, 305] width 251 height 14
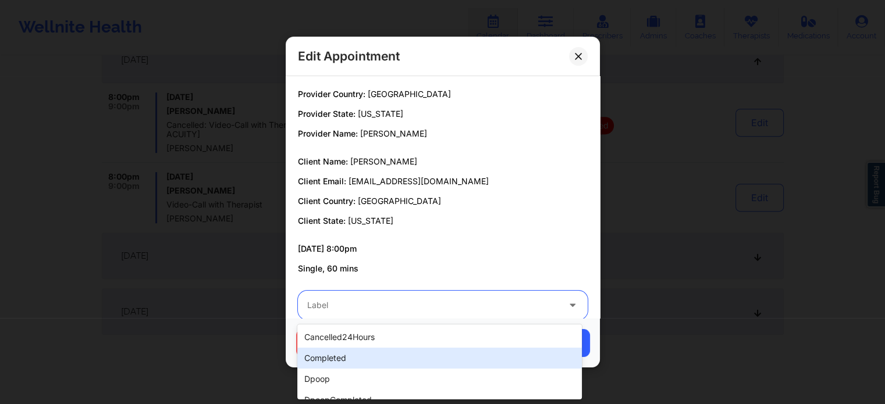
click at [393, 357] on div "completed" at bounding box center [439, 358] width 284 height 21
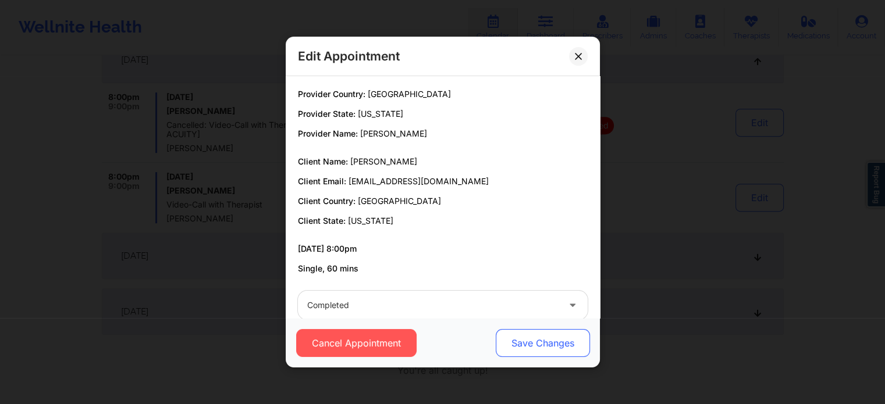
click at [526, 339] on button "Save Changes" at bounding box center [542, 343] width 94 height 28
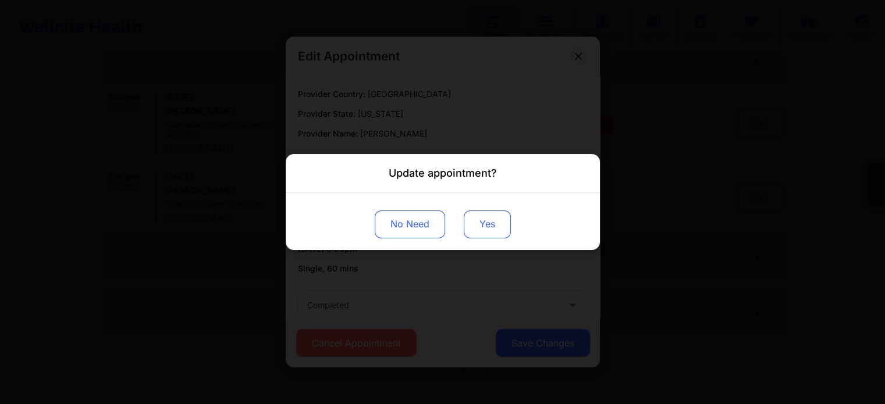
click at [491, 229] on button "Yes" at bounding box center [487, 225] width 47 height 28
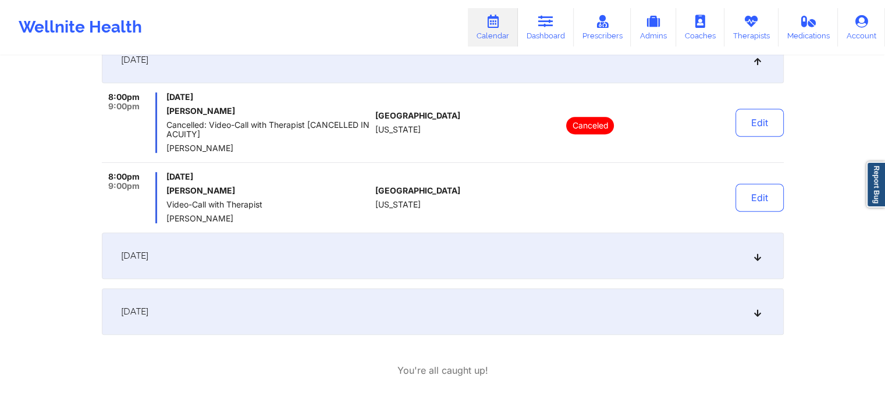
scroll to position [0, 0]
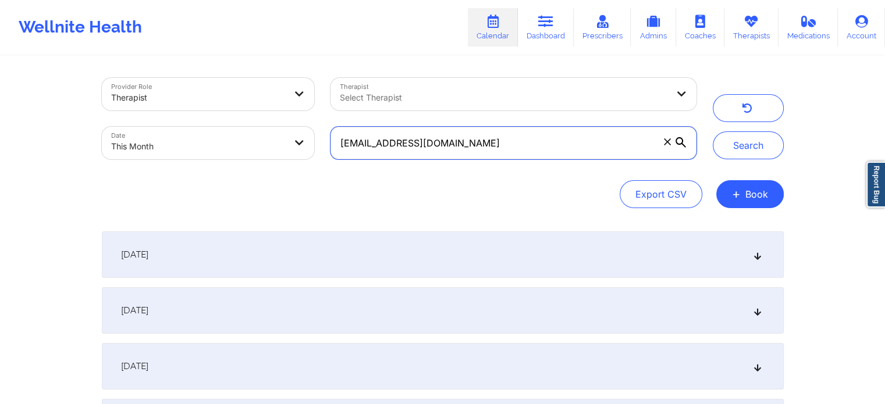
drag, startPoint x: 545, startPoint y: 141, endPoint x: 287, endPoint y: 105, distance: 259.7
click at [287, 105] on div "Provider Role Therapist Therapist Select Therapist Date This Month [EMAIL_ADDRE…" at bounding box center [399, 119] width 611 height 98
click at [713, 131] on button "Search" at bounding box center [748, 145] width 71 height 28
drag, startPoint x: 496, startPoint y: 137, endPoint x: 162, endPoint y: 111, distance: 335.0
click at [162, 111] on div "Provider Role Therapist Therapist Select Therapist Date This Month [EMAIL_ADDRE…" at bounding box center [399, 119] width 611 height 98
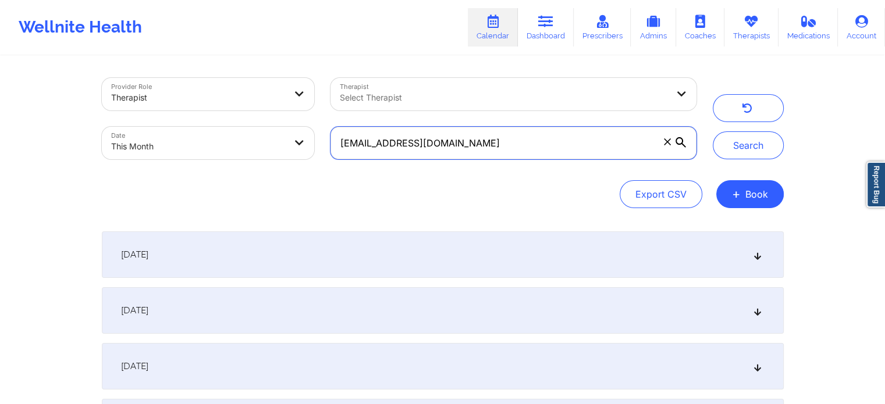
paste input "[PERSON_NAME].vidalakis"
click at [713, 131] on button "Search" at bounding box center [748, 145] width 71 height 28
click at [546, 351] on div "[DATE]" at bounding box center [443, 366] width 682 height 47
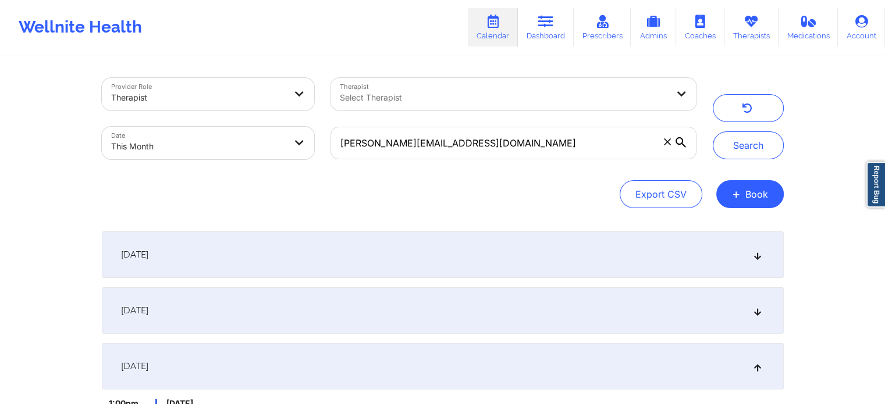
scroll to position [220, 0]
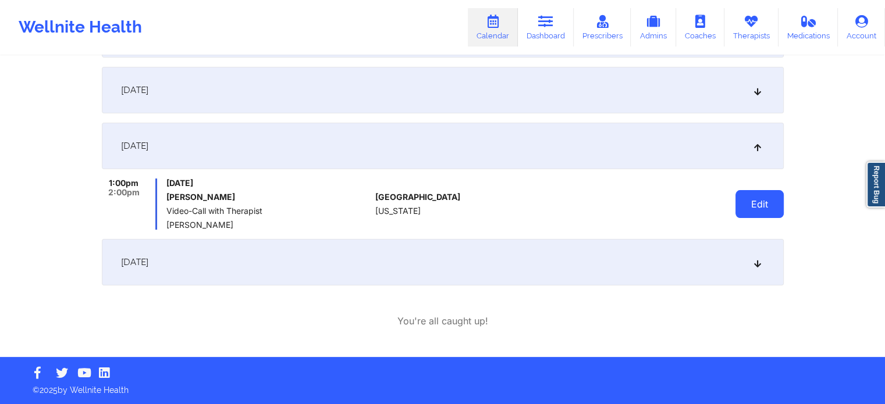
click at [759, 209] on button "Edit" at bounding box center [759, 204] width 48 height 28
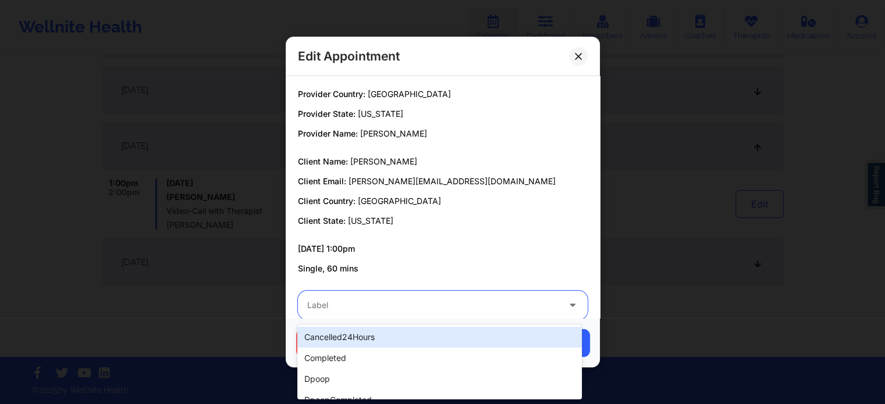
click at [384, 311] on div at bounding box center [432, 305] width 251 height 14
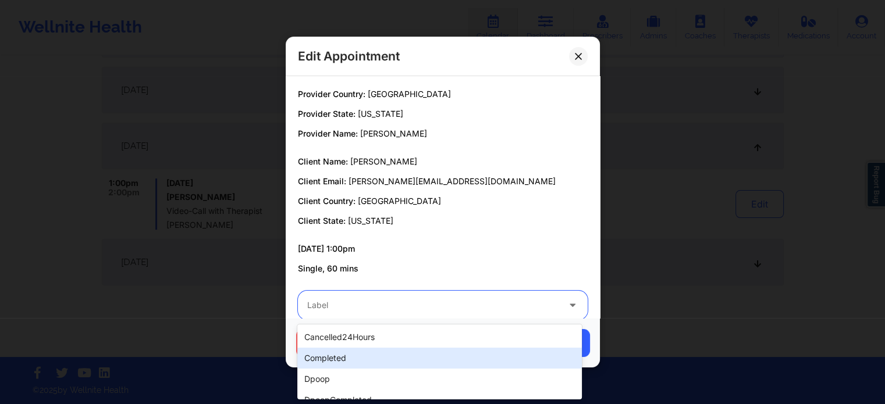
click at [351, 362] on div "completed" at bounding box center [439, 358] width 284 height 21
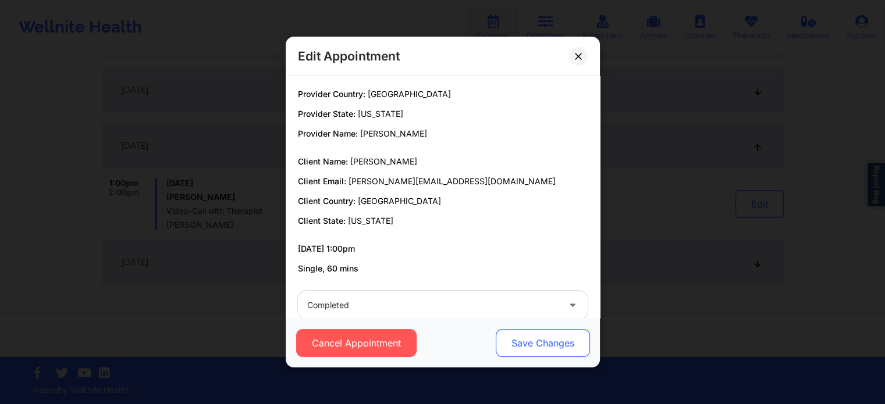
drag, startPoint x: 528, startPoint y: 359, endPoint x: 542, endPoint y: 346, distance: 18.5
click at [542, 346] on div "Cancel Appointment Save Changes" at bounding box center [443, 342] width 314 height 49
click at [542, 346] on button "Save Changes" at bounding box center [542, 343] width 94 height 28
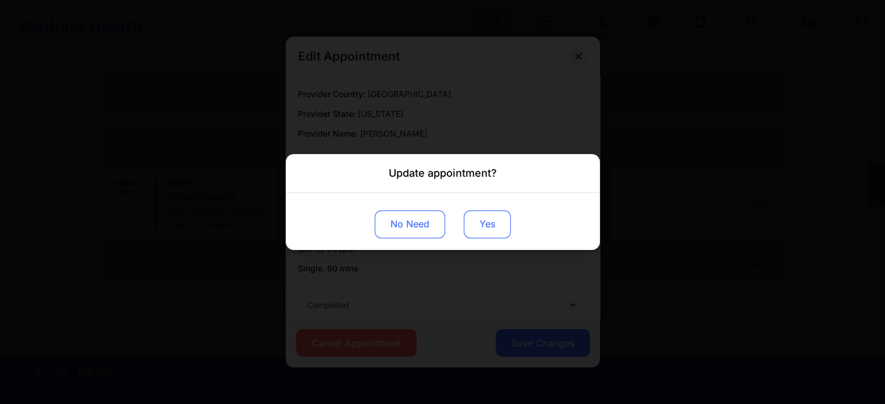
click at [486, 233] on button "Yes" at bounding box center [487, 225] width 47 height 28
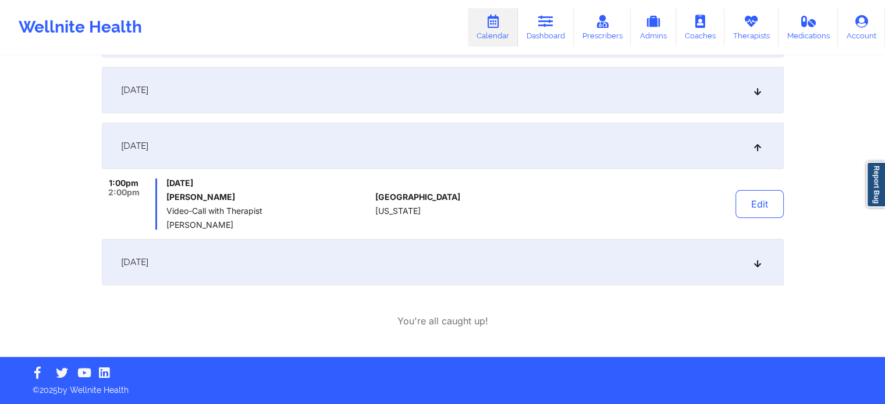
scroll to position [0, 0]
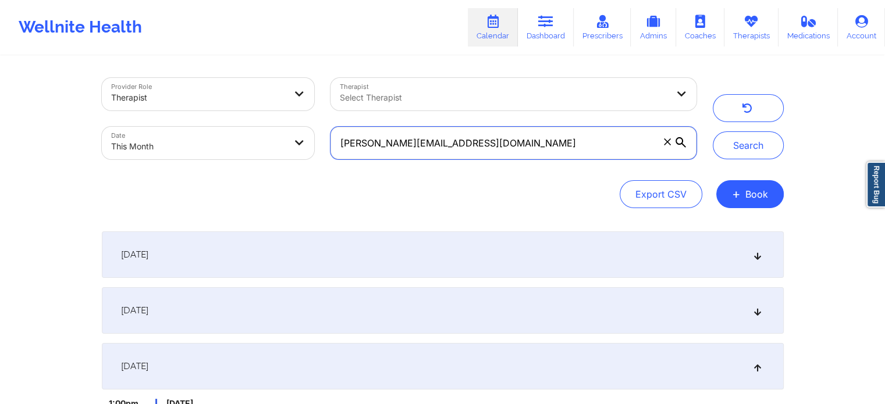
drag, startPoint x: 543, startPoint y: 148, endPoint x: 254, endPoint y: 171, distance: 290.6
click at [254, 171] on div "Provider Role Therapist Therapist Select Therapist Date This Month [PERSON_NAME…" at bounding box center [443, 143] width 682 height 130
paste input "[EMAIL_ADDRESS][DOMAIN_NAME] [EMAIL_ADDRESS]"
click at [713, 131] on button "Search" at bounding box center [748, 145] width 71 height 28
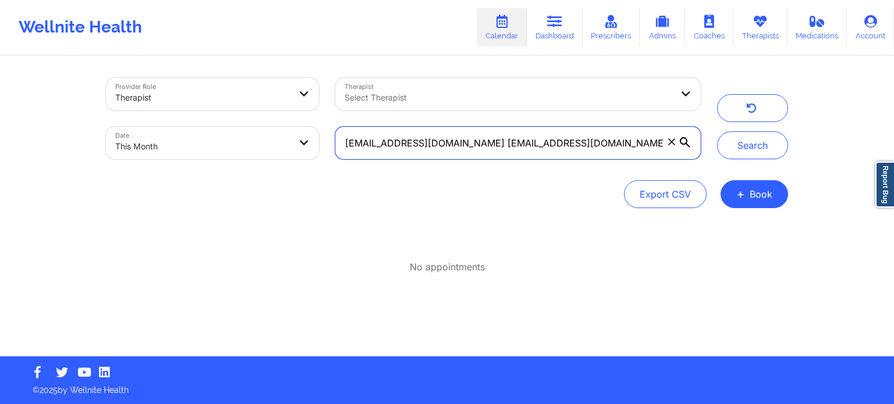
drag, startPoint x: 600, startPoint y: 131, endPoint x: 328, endPoint y: 141, distance: 272.5
click at [328, 141] on div "[EMAIL_ADDRESS][DOMAIN_NAME] [EMAIL_ADDRESS][DOMAIN_NAME]" at bounding box center [518, 143] width 382 height 49
click at [717, 131] on button "Search" at bounding box center [752, 145] width 71 height 28
drag, startPoint x: 597, startPoint y: 146, endPoint x: 275, endPoint y: 153, distance: 323.0
click at [275, 153] on div "Provider Role Therapist Therapist Select Therapist Date This Month [EMAIL_ADDRE…" at bounding box center [403, 119] width 611 height 98
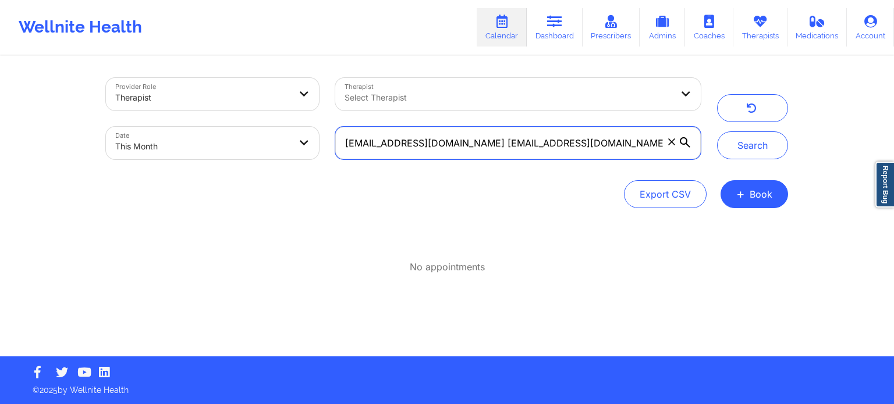
paste input "text"
click at [717, 131] on button "Search" at bounding box center [752, 145] width 71 height 28
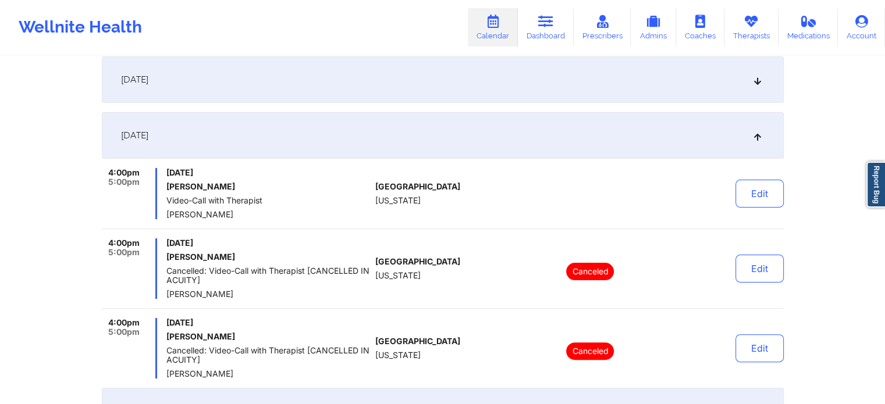
scroll to position [233, 0]
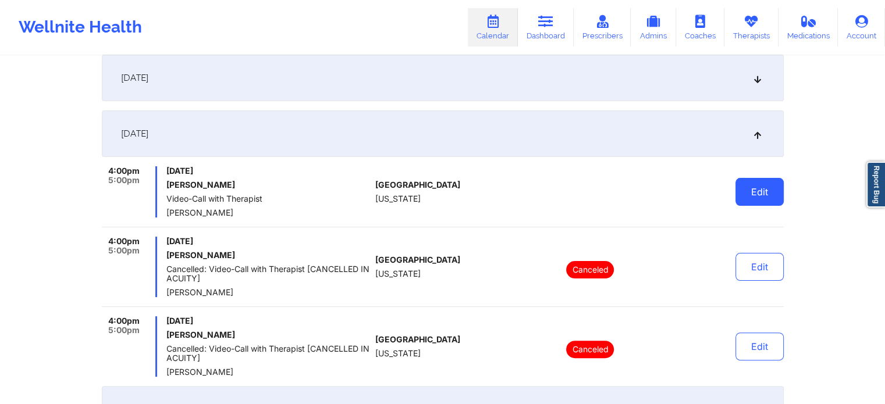
click at [737, 183] on button "Edit" at bounding box center [759, 192] width 48 height 28
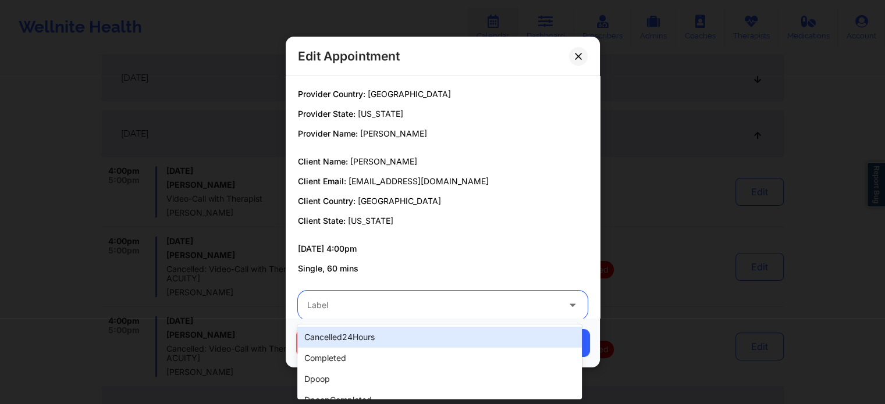
click at [376, 304] on div at bounding box center [432, 305] width 251 height 14
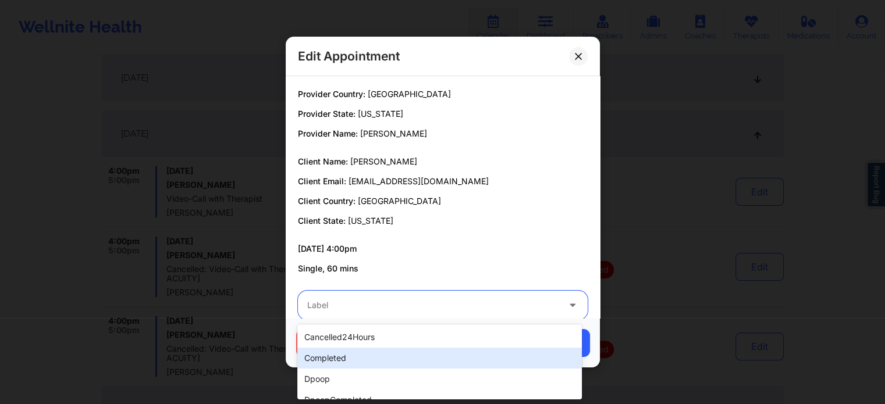
click at [385, 356] on div "completed" at bounding box center [439, 358] width 284 height 21
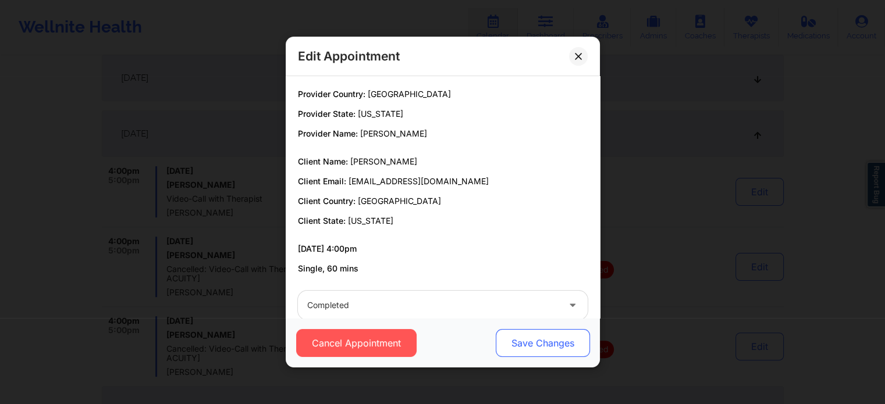
click at [520, 334] on button "Save Changes" at bounding box center [542, 343] width 94 height 28
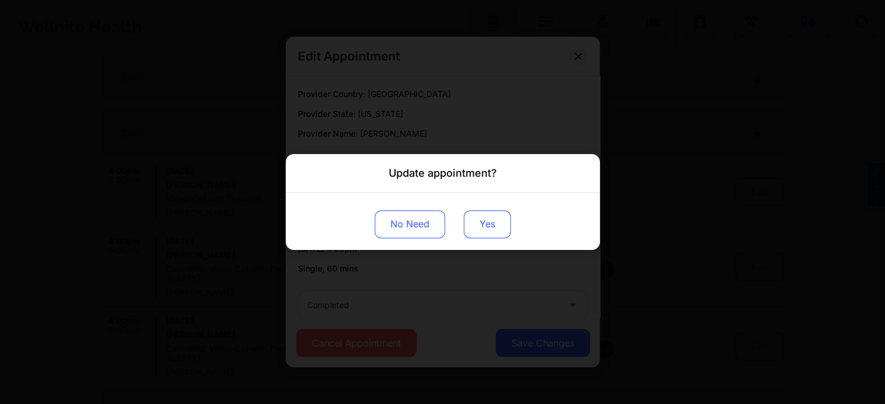
click at [476, 222] on button "Yes" at bounding box center [487, 225] width 47 height 28
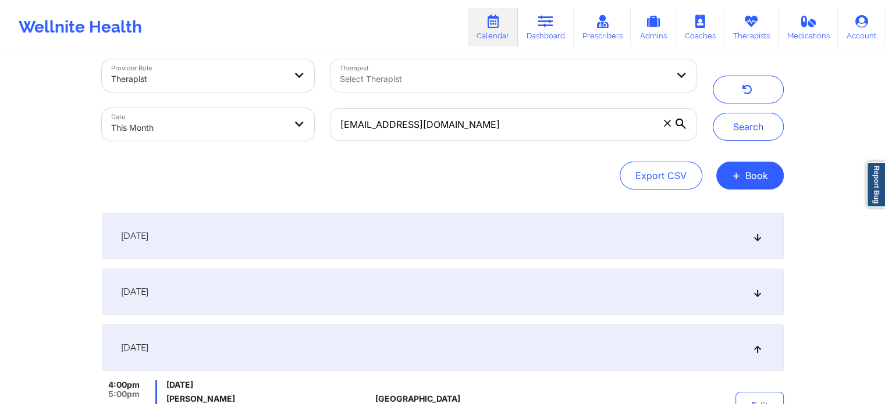
scroll to position [0, 0]
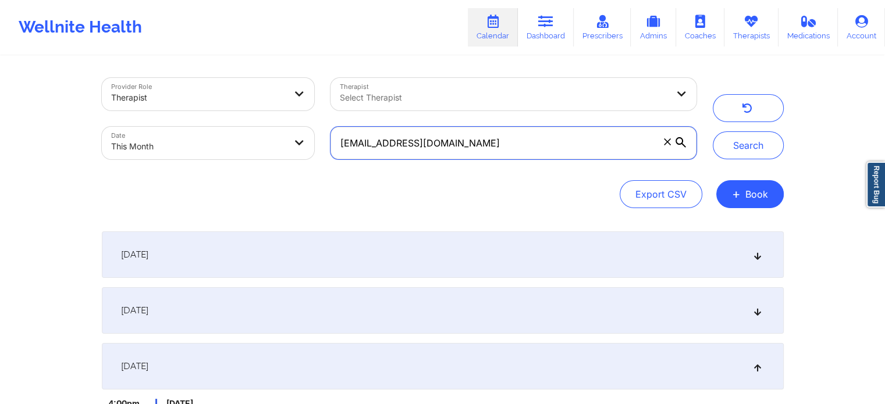
drag, startPoint x: 473, startPoint y: 142, endPoint x: 311, endPoint y: 144, distance: 161.8
click at [311, 144] on div "Provider Role Therapist Therapist Select Therapist Date This Month [EMAIL_ADDRE…" at bounding box center [399, 119] width 611 height 98
click at [517, 146] on input "[EMAIL_ADDRESS][DOMAIN_NAME]" at bounding box center [512, 143] width 365 height 33
drag, startPoint x: 517, startPoint y: 146, endPoint x: 287, endPoint y: 157, distance: 230.7
click at [287, 157] on div "Provider Role Therapist Therapist Select Therapist Date This Month [EMAIL_ADDRE…" at bounding box center [399, 119] width 611 height 98
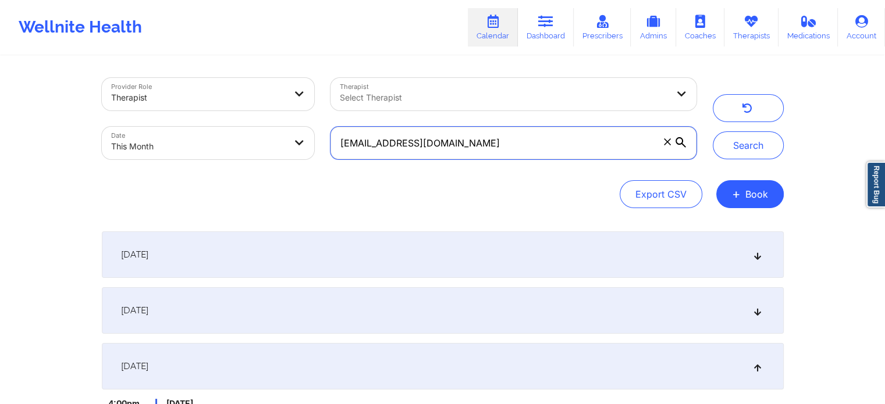
paste input "[EMAIL_ADDRESS]"
click at [713, 131] on button "Search" at bounding box center [748, 145] width 71 height 28
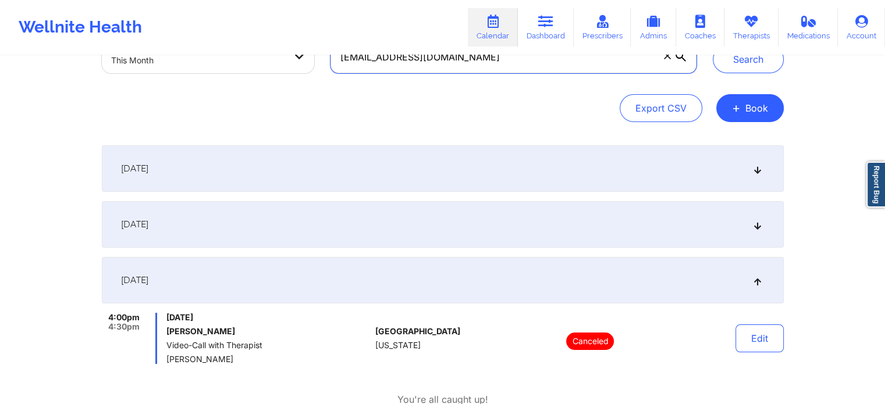
scroll to position [94, 0]
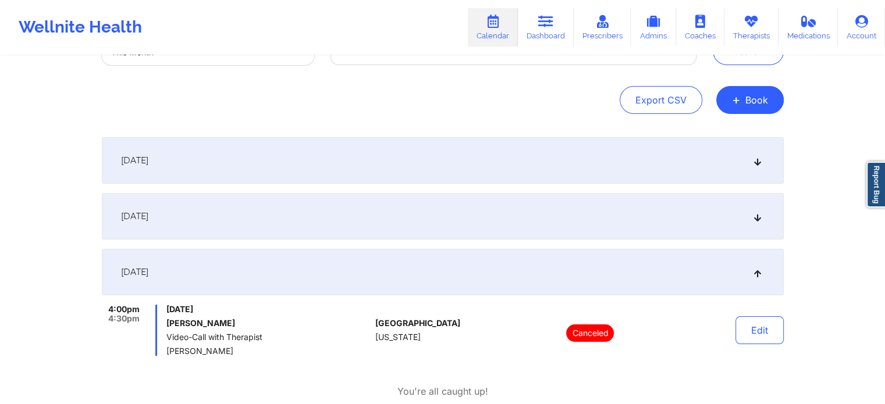
click at [768, 229] on div "[DATE]" at bounding box center [443, 216] width 682 height 47
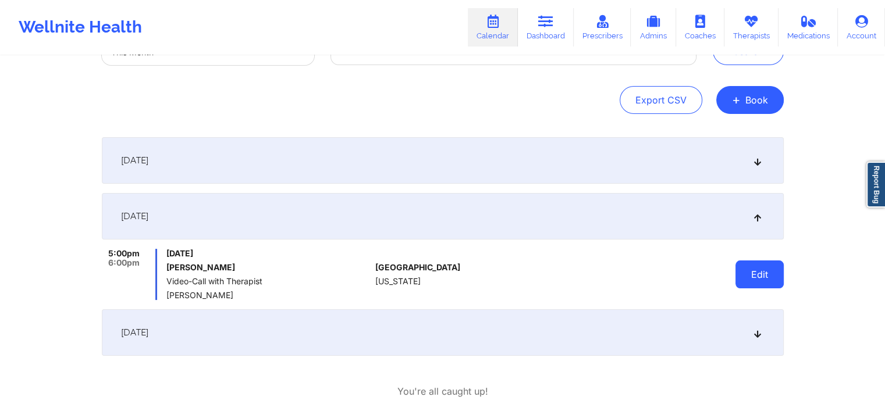
click at [774, 271] on button "Edit" at bounding box center [759, 275] width 48 height 28
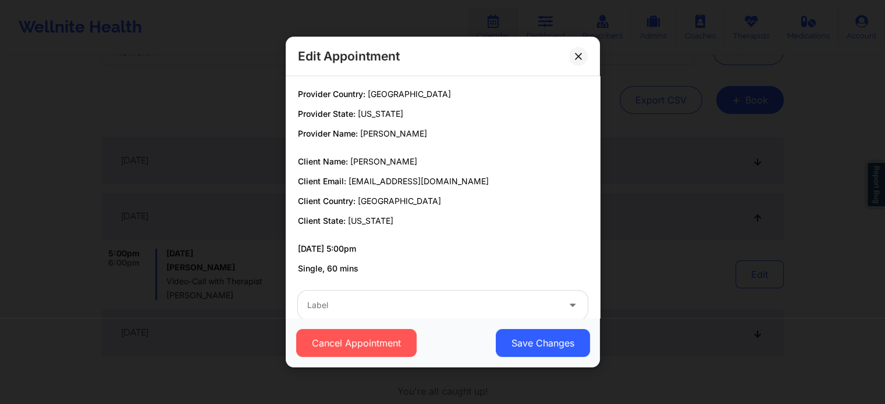
click at [482, 304] on div at bounding box center [432, 305] width 251 height 14
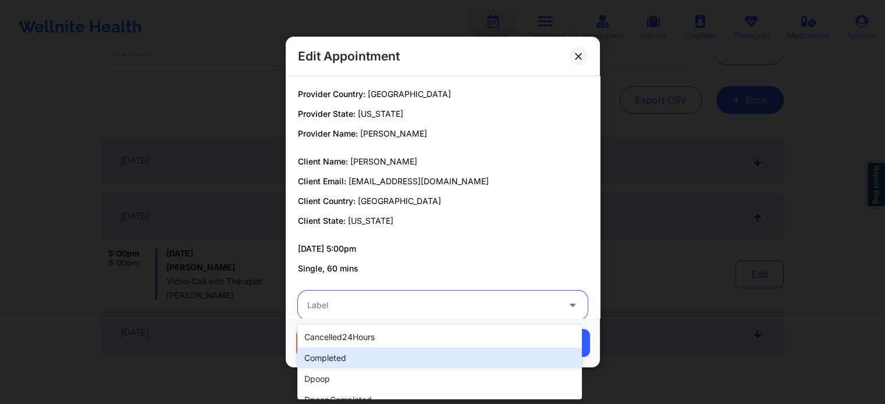
click at [380, 357] on div "completed" at bounding box center [439, 358] width 284 height 21
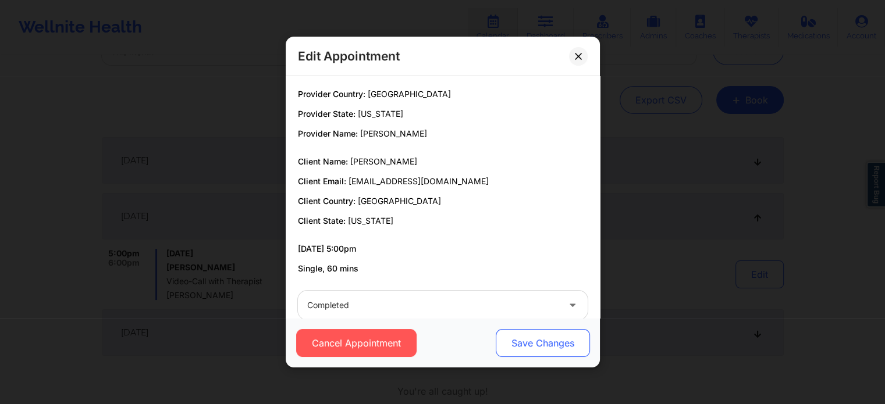
click at [535, 348] on button "Save Changes" at bounding box center [542, 343] width 94 height 28
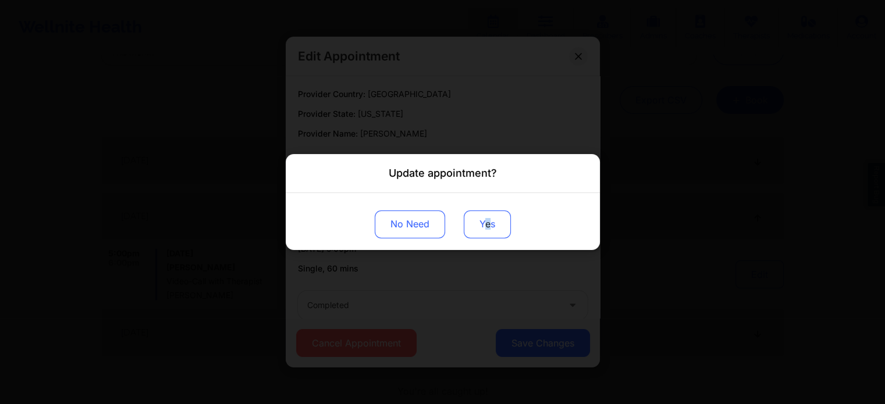
drag, startPoint x: 484, startPoint y: 243, endPoint x: 488, endPoint y: 215, distance: 27.6
click at [488, 215] on div "No Need Yes" at bounding box center [443, 221] width 314 height 57
click at [488, 215] on button "Yes" at bounding box center [487, 225] width 47 height 28
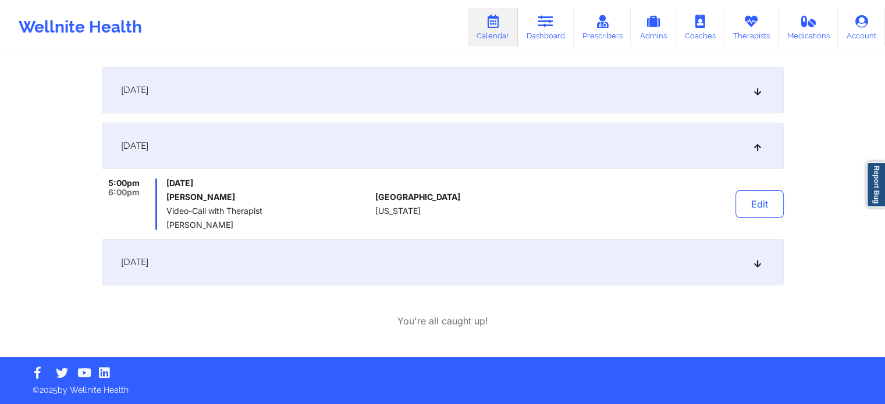
scroll to position [0, 0]
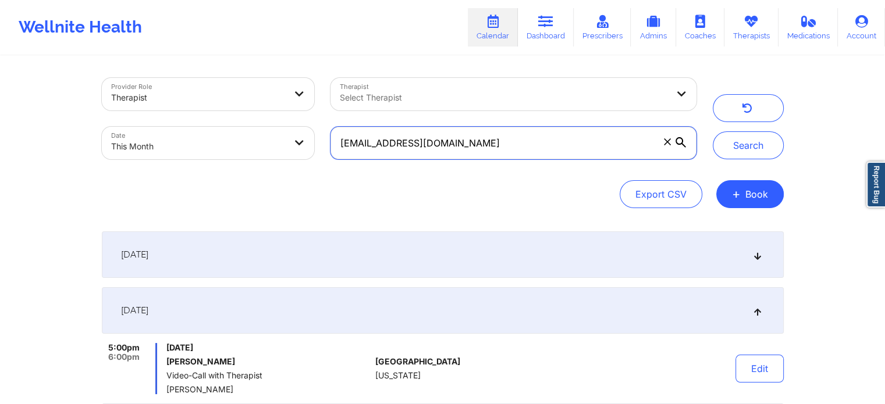
drag, startPoint x: 503, startPoint y: 130, endPoint x: 297, endPoint y: 109, distance: 207.0
click at [297, 109] on div "Provider Role Therapist Therapist Select Therapist Date This Month [EMAIL_ADDRE…" at bounding box center [399, 119] width 611 height 98
click at [554, 144] on input "[EMAIL_ADDRESS][DOMAIN_NAME]" at bounding box center [512, 143] width 365 height 33
drag, startPoint x: 529, startPoint y: 156, endPoint x: 346, endPoint y: 148, distance: 183.4
click at [346, 148] on input "[EMAIL_ADDRESS][DOMAIN_NAME]" at bounding box center [512, 143] width 365 height 33
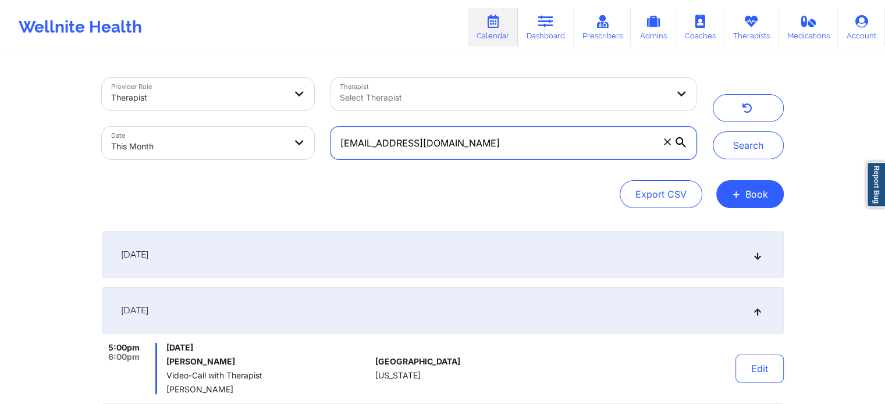
type input "m"
paste input "[URL][DOMAIN_NAME]"
type input "h"
paste input "[URL][DOMAIN_NAME]"
type input "h"
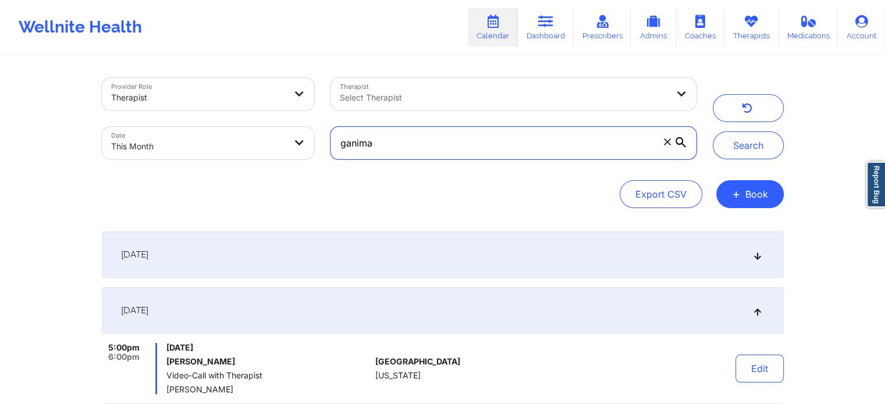
click at [713, 131] on button "Search" at bounding box center [748, 145] width 71 height 28
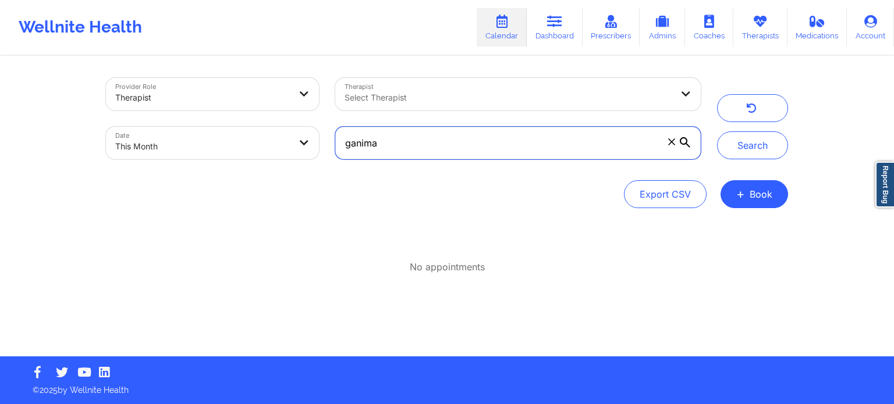
drag, startPoint x: 483, startPoint y: 156, endPoint x: 252, endPoint y: 162, distance: 231.6
click at [252, 162] on div "Provider Role Therapist Therapist Select Therapist Date This Month ganima" at bounding box center [403, 119] width 611 height 98
paste input "[EMAIL_ADDRESS][DOMAIN_NAME]"
type input "[EMAIL_ADDRESS][DOMAIN_NAME]"
click at [717, 131] on button "Search" at bounding box center [752, 145] width 71 height 28
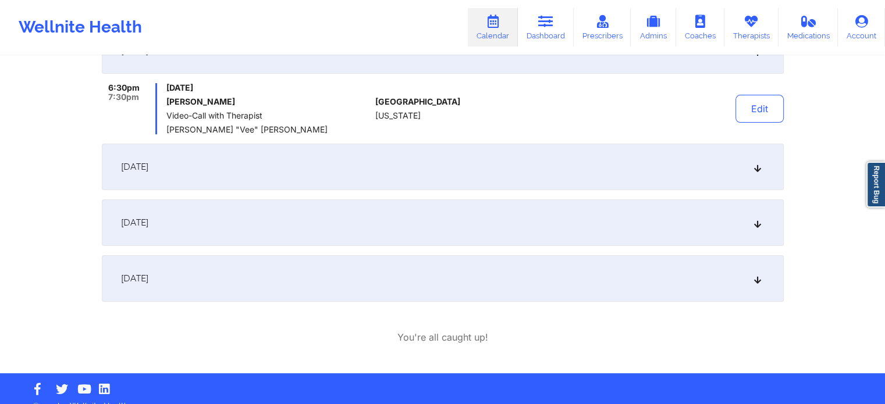
scroll to position [276, 0]
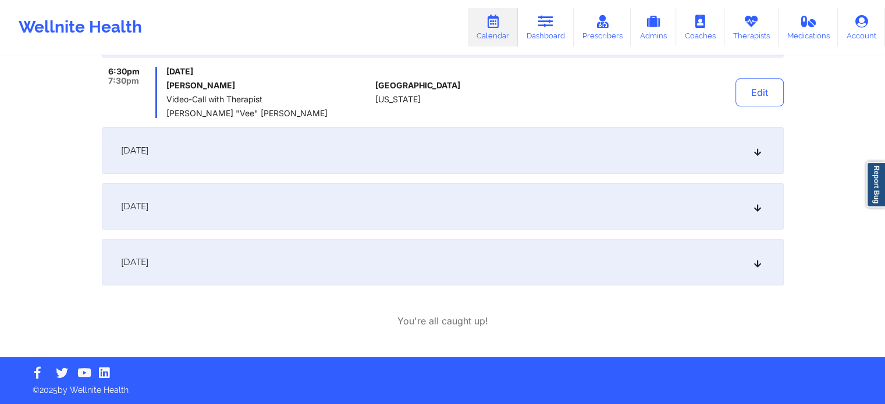
click at [431, 224] on div "[DATE]" at bounding box center [443, 206] width 682 height 47
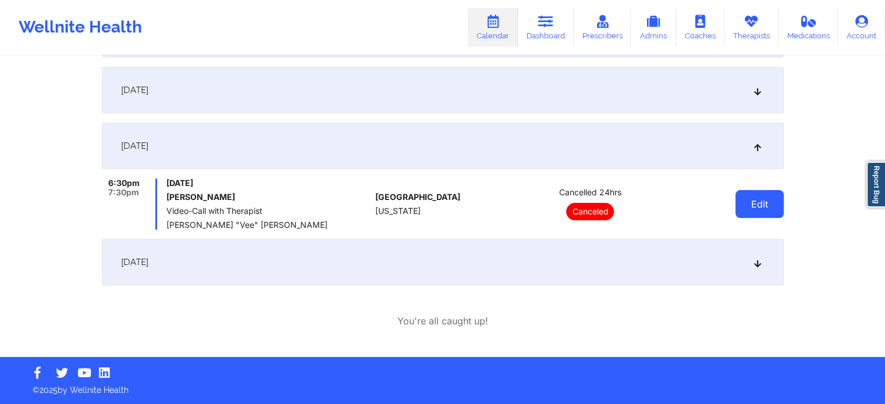
click at [773, 208] on button "Edit" at bounding box center [759, 204] width 48 height 28
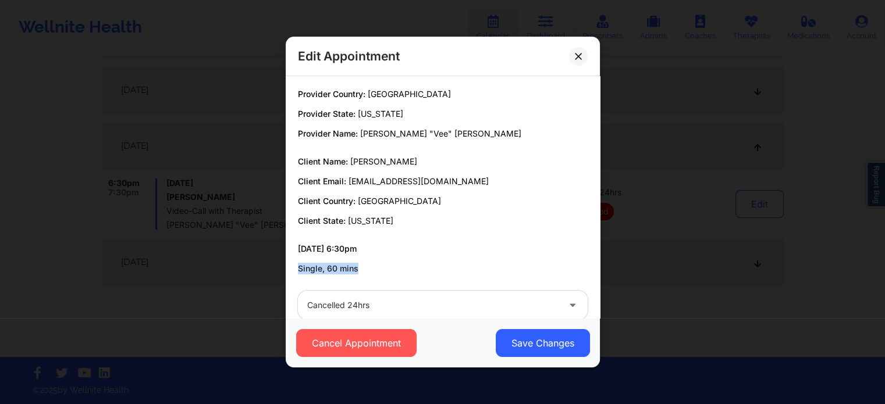
drag, startPoint x: 591, startPoint y: 260, endPoint x: 595, endPoint y: 251, distance: 10.2
click at [595, 251] on div "Provider Country: [GEOGRAPHIC_DATA] Provider State: [US_STATE] Provider Name: […" at bounding box center [443, 197] width 314 height 242
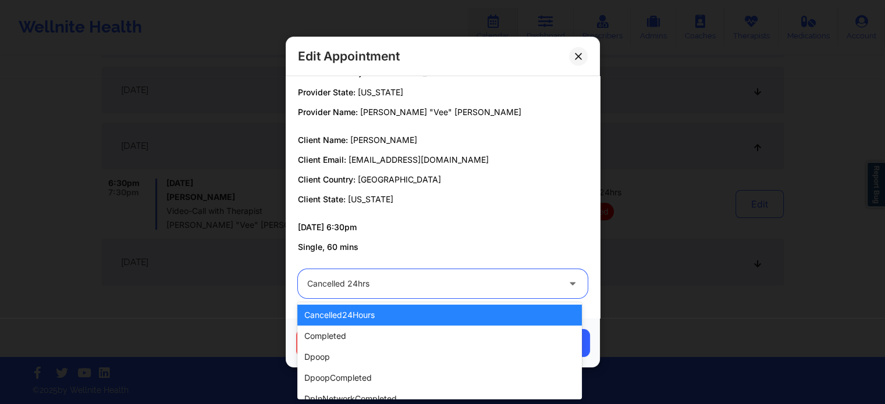
click at [426, 281] on div at bounding box center [432, 284] width 251 height 14
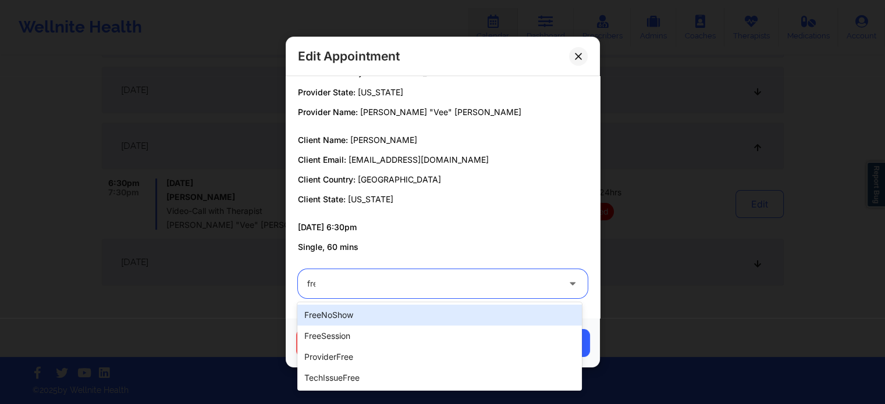
type input "free"
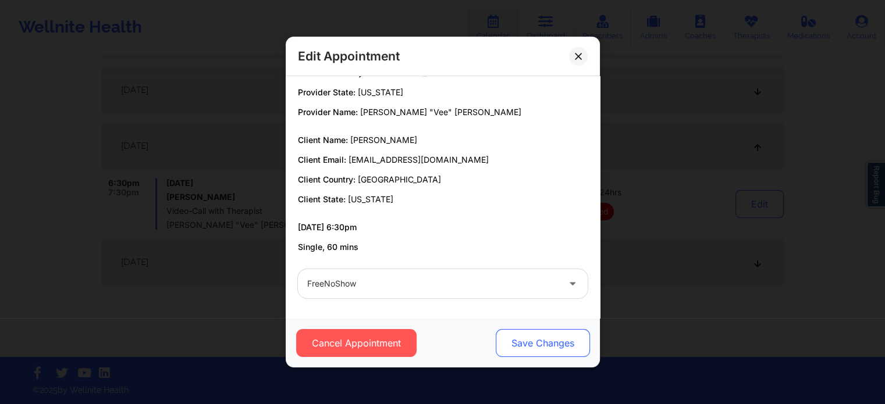
click at [531, 348] on button "Save Changes" at bounding box center [542, 343] width 94 height 28
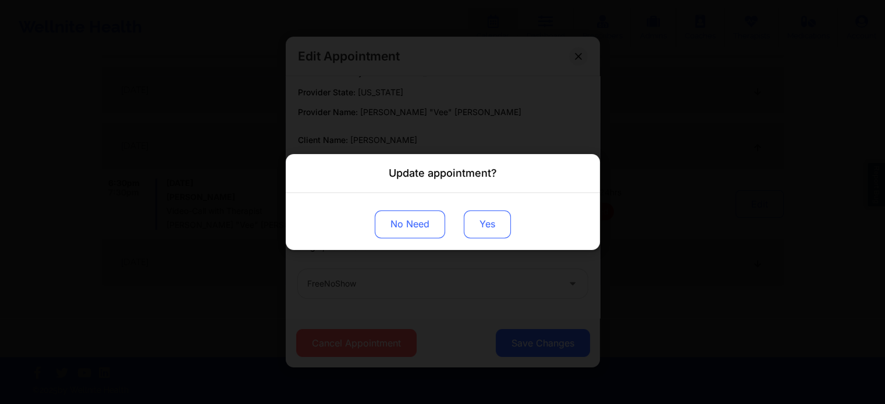
click at [483, 225] on button "Yes" at bounding box center [487, 225] width 47 height 28
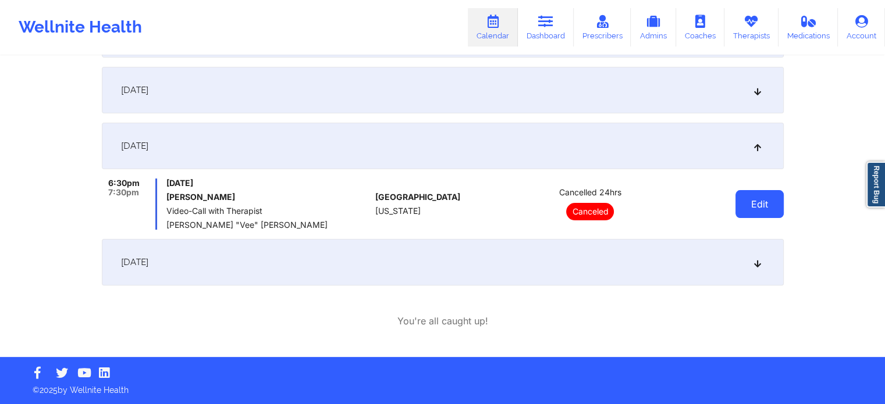
click at [766, 212] on button "Edit" at bounding box center [759, 204] width 48 height 28
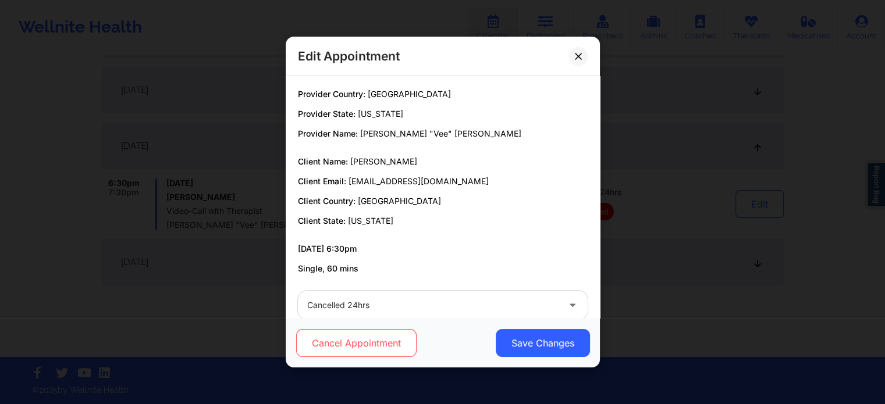
click at [341, 349] on button "Cancel Appointment" at bounding box center [356, 343] width 120 height 28
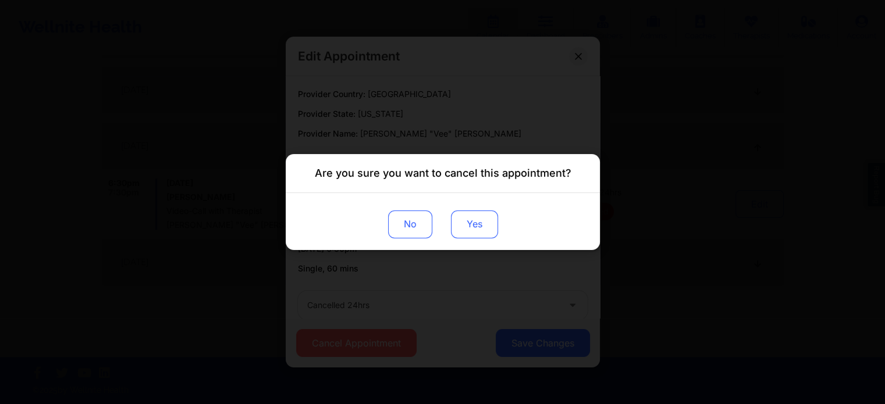
click at [465, 227] on button "Yes" at bounding box center [473, 225] width 47 height 28
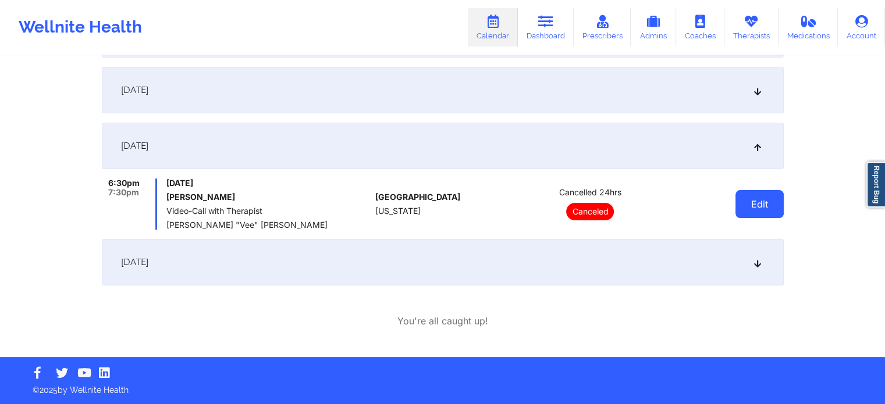
click at [761, 211] on button "Edit" at bounding box center [759, 204] width 48 height 28
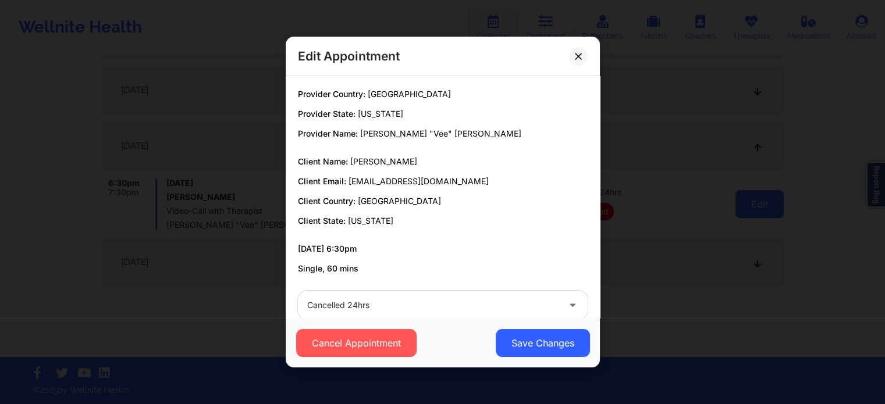
click at [761, 211] on div "Edit Appointment Provider Country: [GEOGRAPHIC_DATA] Provider State: [US_STATE]…" at bounding box center [442, 202] width 885 height 404
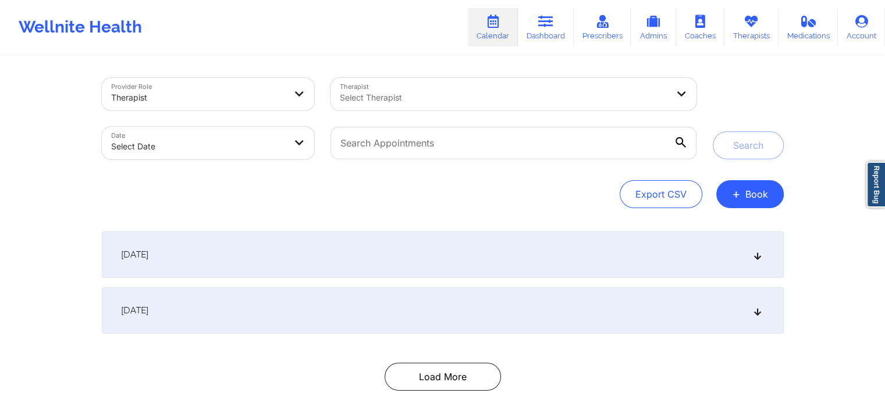
select select "2025-8"
select select "2025-9"
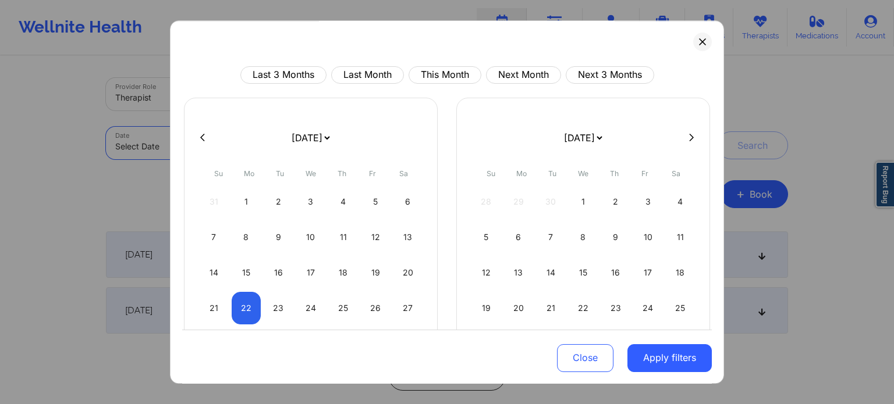
click at [221, 147] on body "Wellnite Health Calendar Dashboard Prescribers Admins Coaches Therapists Medica…" at bounding box center [447, 202] width 894 height 404
click at [435, 66] on button "This Month" at bounding box center [444, 74] width 73 height 17
select select "2025-8"
select select "2025-9"
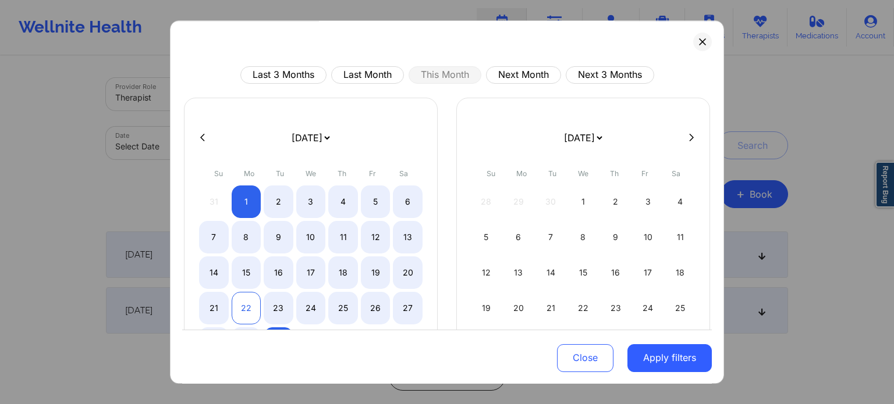
click at [249, 311] on div "22" at bounding box center [247, 308] width 30 height 33
select select "2025-8"
select select "2025-9"
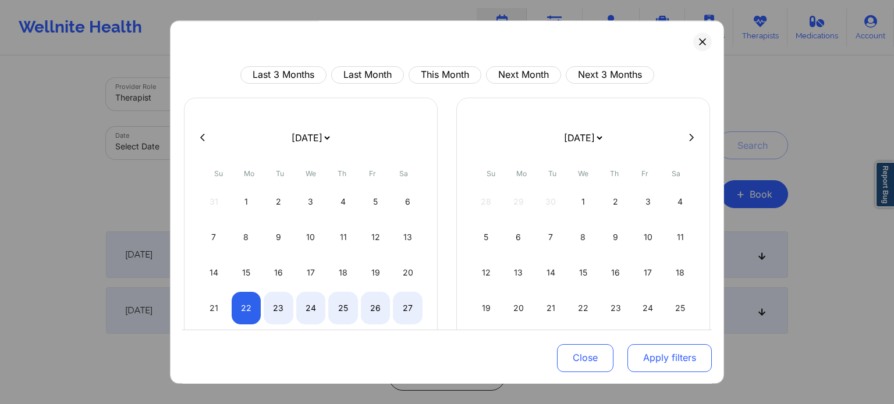
click at [684, 347] on button "Apply filters" at bounding box center [669, 358] width 84 height 28
select select "2025-8"
select select "2025-9"
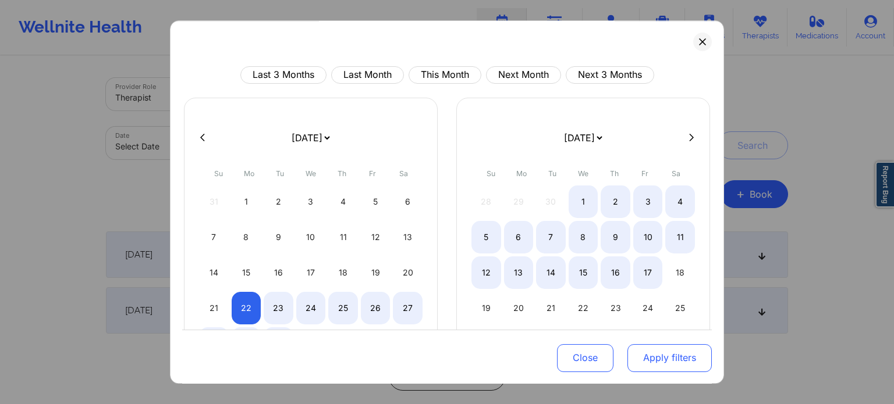
select select "2025-8"
select select "2025-9"
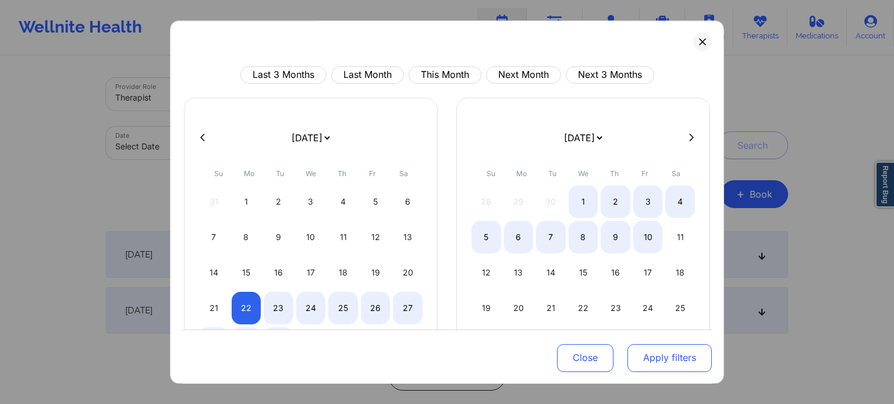
click at [671, 354] on button "Apply filters" at bounding box center [669, 358] width 84 height 28
click at [645, 364] on button "Apply filters" at bounding box center [669, 358] width 84 height 28
click at [663, 355] on button "Apply filters" at bounding box center [669, 358] width 84 height 28
select select "2025-8"
select select "2025-9"
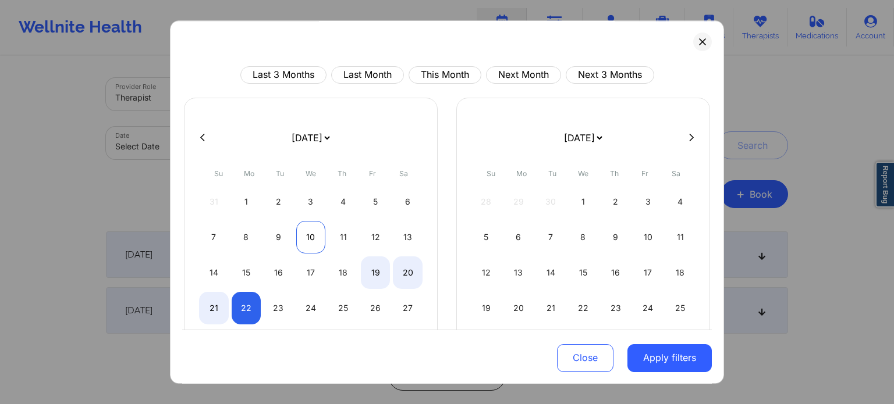
select select "2025-8"
select select "2025-9"
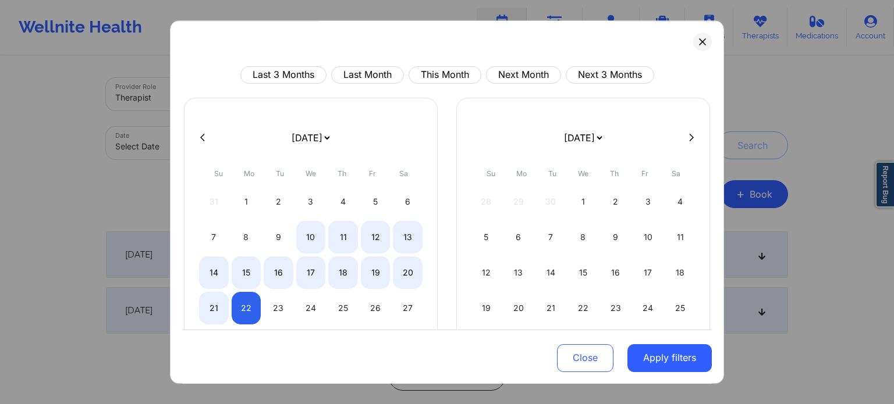
select select "2025-8"
select select "2025-9"
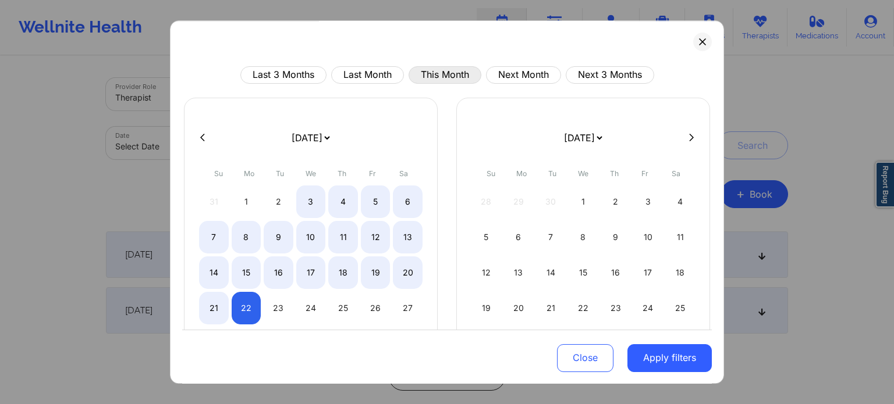
click at [445, 81] on button "This Month" at bounding box center [444, 74] width 73 height 17
select select "2025-8"
select select "2025-9"
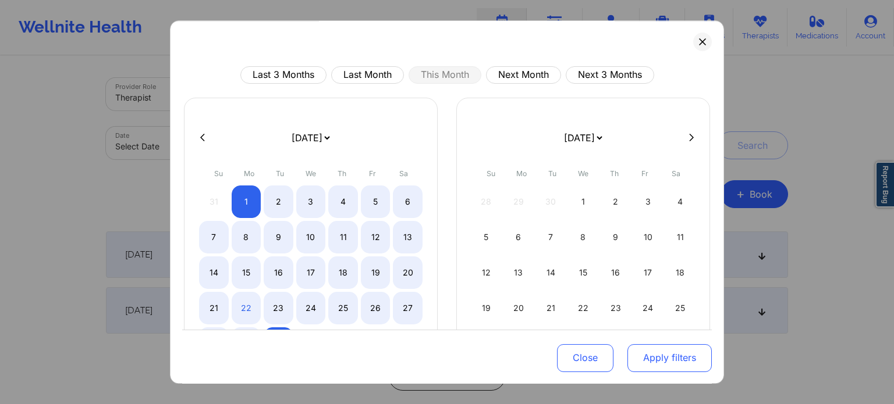
click at [631, 345] on button "Apply filters" at bounding box center [669, 358] width 84 height 28
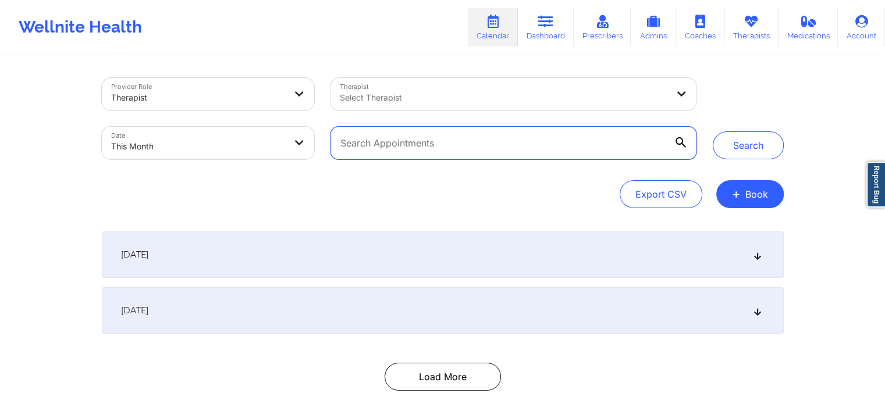
click at [385, 136] on input "text" at bounding box center [512, 143] width 365 height 33
paste input "[EMAIL_ADDRESS][DOMAIN_NAME]"
click at [713, 131] on button "Search" at bounding box center [748, 145] width 71 height 28
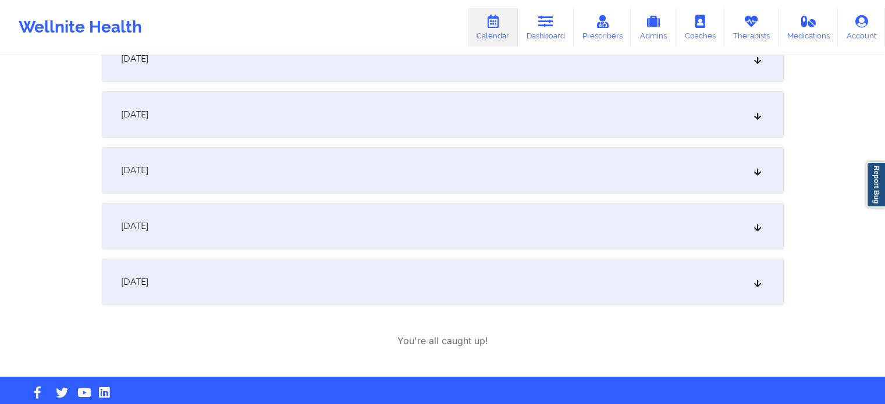
scroll to position [200, 0]
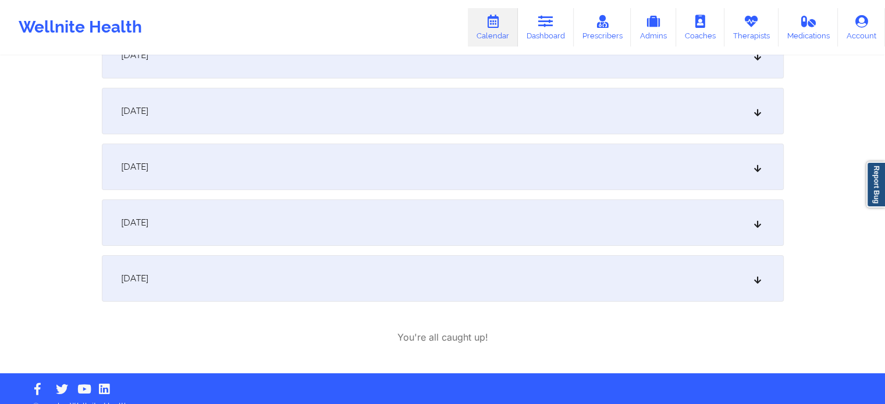
click at [340, 231] on div "[DATE]" at bounding box center [443, 223] width 682 height 47
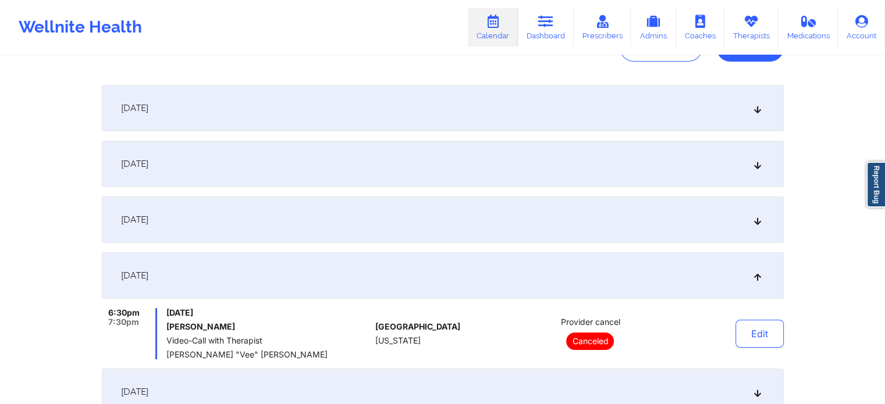
scroll to position [0, 0]
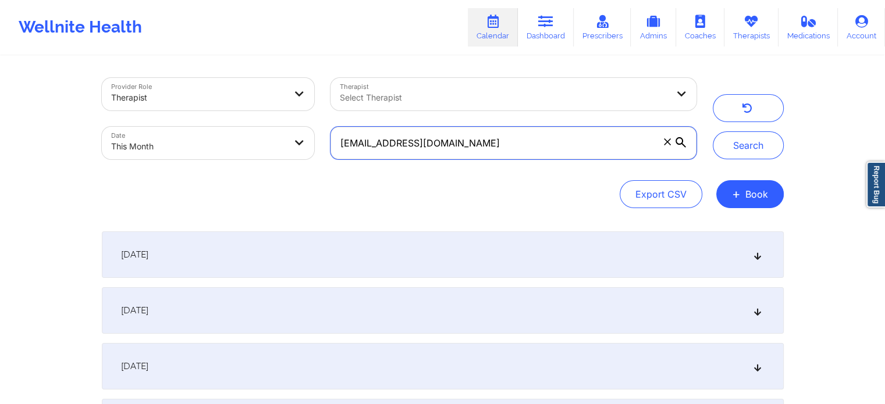
drag, startPoint x: 487, startPoint y: 145, endPoint x: 256, endPoint y: 202, distance: 237.9
click at [256, 202] on div "Provider Role Therapist Therapist Select Therapist Date This Month jiabisror15@…" at bounding box center [443, 143] width 682 height 130
paste input "nunezjerry2"
type input "nunezjerry215@gmail.com"
click at [713, 131] on button "Search" at bounding box center [748, 145] width 71 height 28
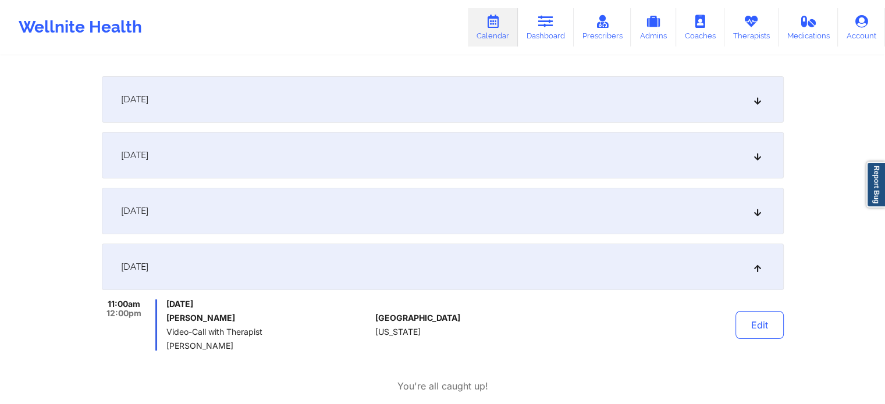
scroll to position [147, 0]
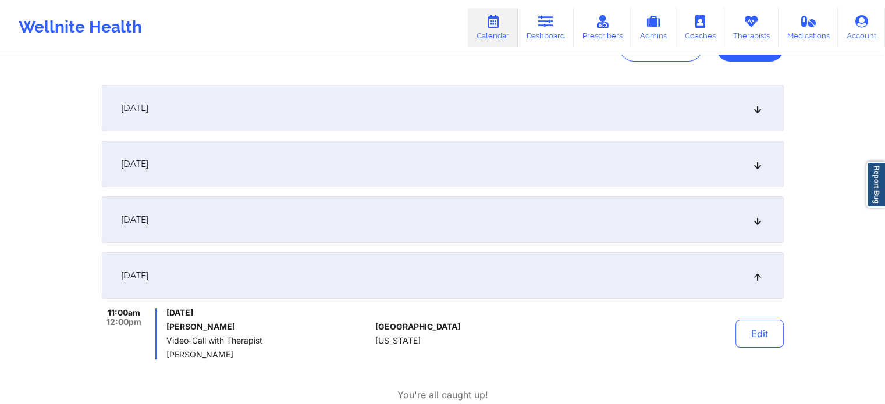
click at [643, 211] on div "September 20, 2025" at bounding box center [443, 220] width 682 height 47
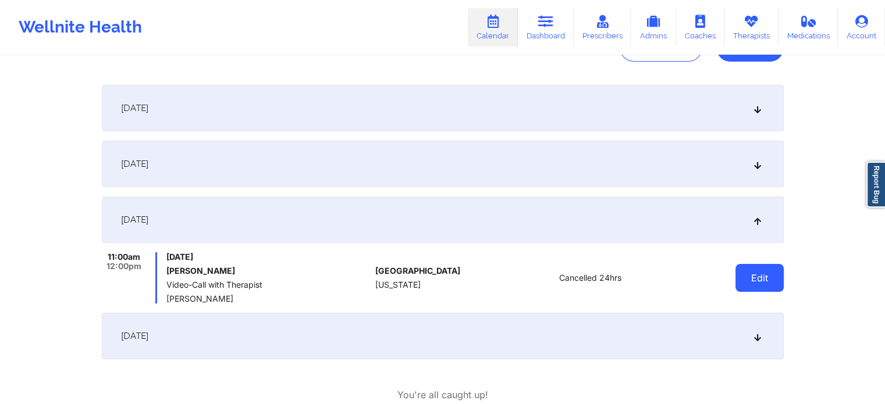
click at [752, 276] on button "Edit" at bounding box center [759, 278] width 48 height 28
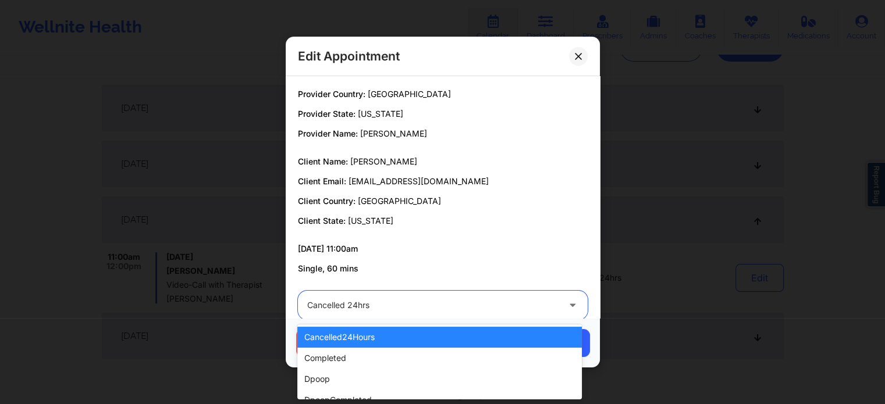
click at [380, 304] on div at bounding box center [432, 305] width 251 height 14
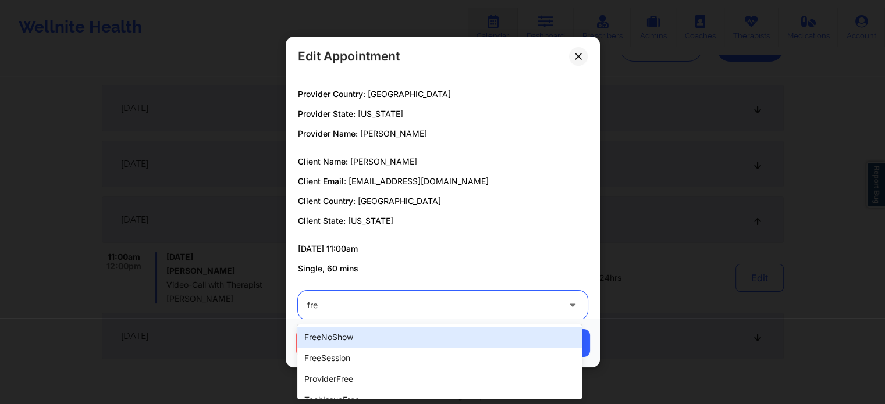
type input "free"
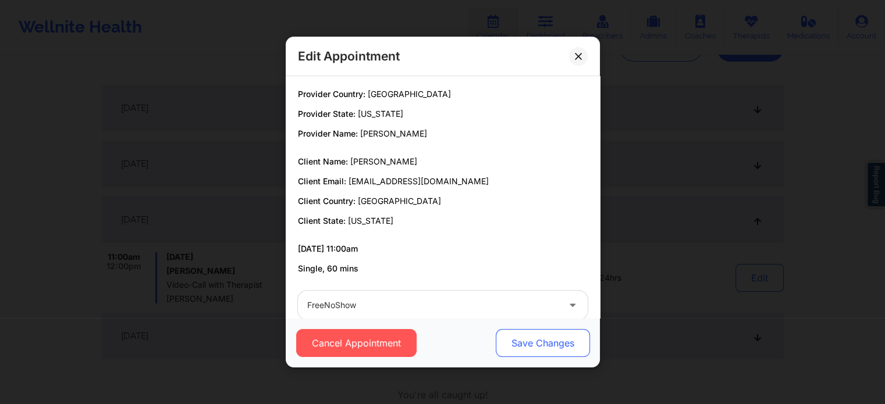
click at [522, 346] on button "Save Changes" at bounding box center [542, 343] width 94 height 28
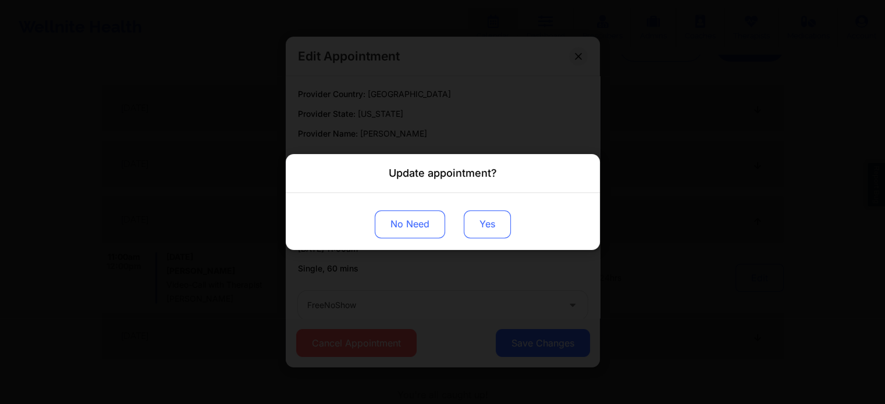
click at [479, 236] on button "Yes" at bounding box center [487, 225] width 47 height 28
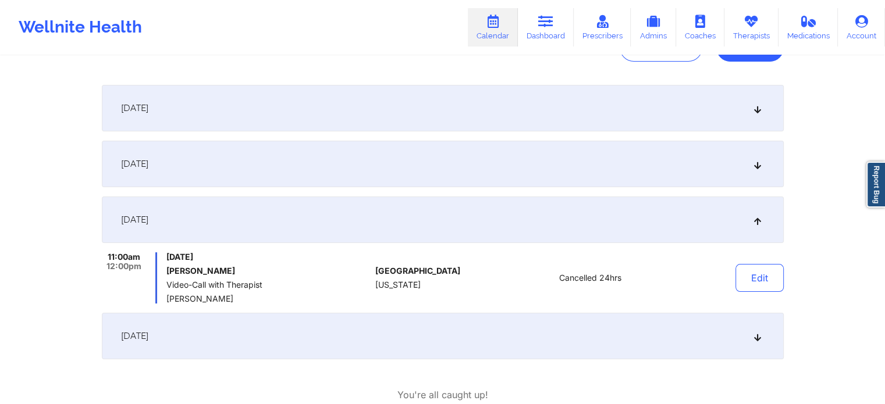
scroll to position [0, 0]
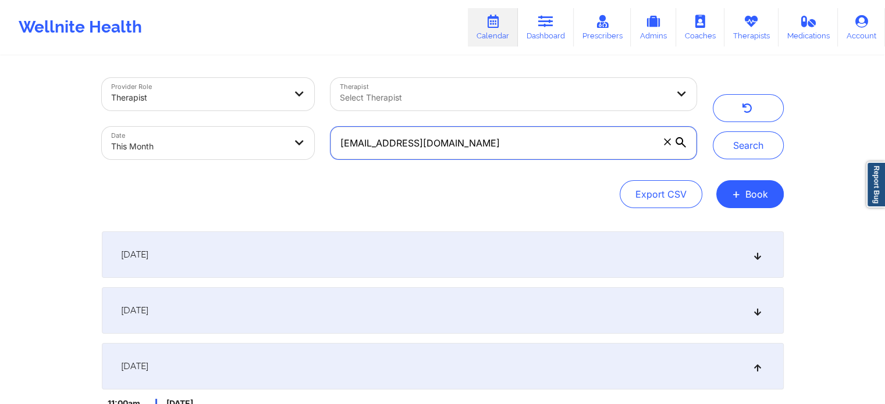
drag, startPoint x: 477, startPoint y: 154, endPoint x: 310, endPoint y: 154, distance: 167.6
click at [310, 154] on div "Provider Role Therapist Therapist Select Therapist Date This Month nunezjerry21…" at bounding box center [399, 119] width 611 height 98
paste input "miles.ariel"
click at [713, 131] on button "Search" at bounding box center [748, 145] width 71 height 28
click at [598, 244] on div "September 3, 2025" at bounding box center [443, 255] width 682 height 47
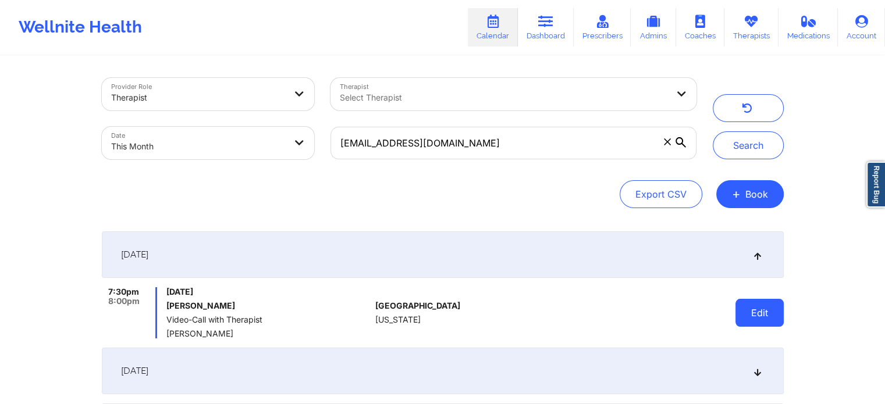
click at [756, 301] on button "Edit" at bounding box center [759, 313] width 48 height 28
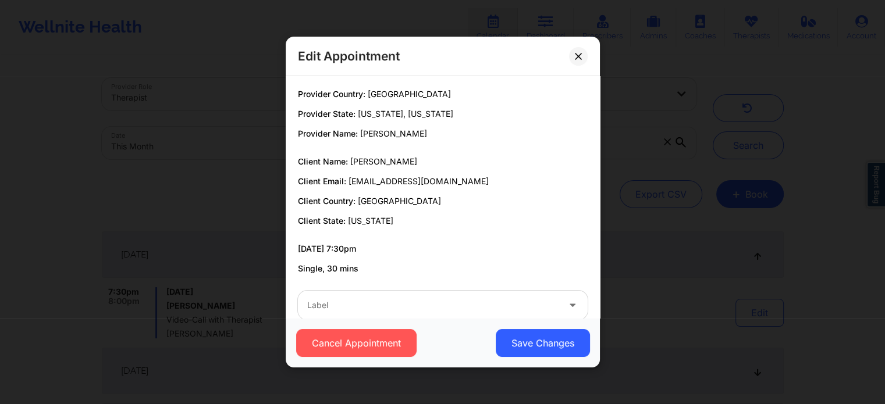
scroll to position [22, 0]
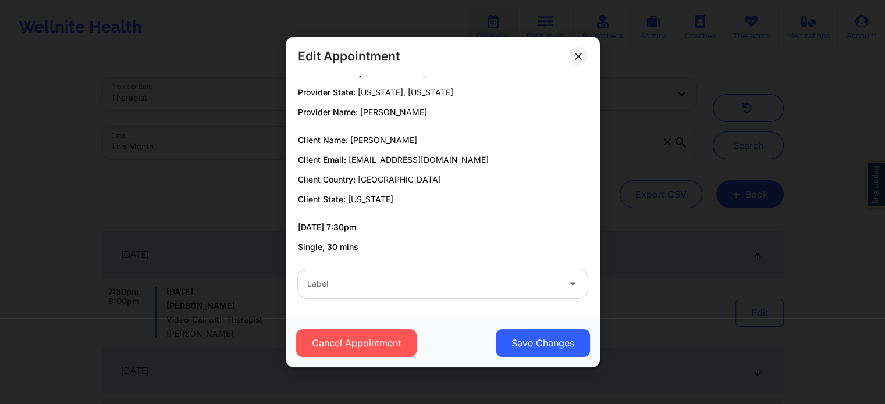
click at [441, 285] on div at bounding box center [432, 284] width 251 height 14
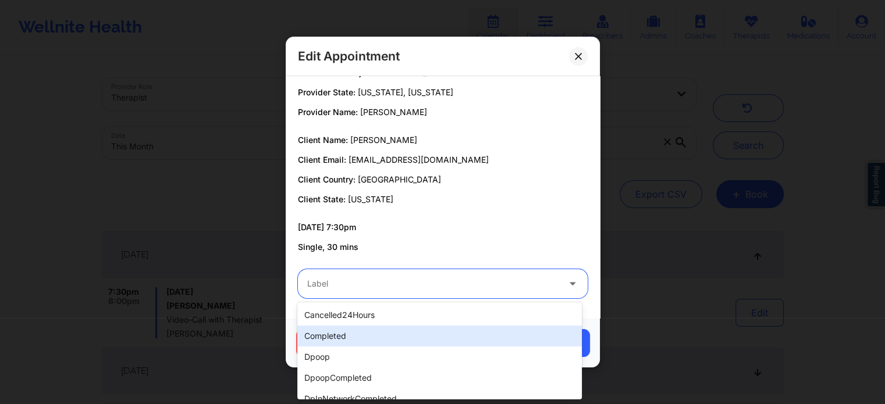
click at [376, 336] on div "completed" at bounding box center [439, 336] width 284 height 21
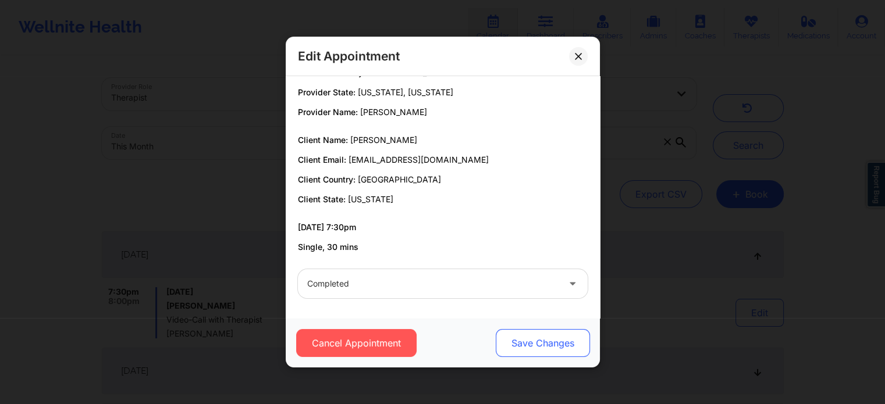
click at [542, 354] on button "Save Changes" at bounding box center [542, 343] width 94 height 28
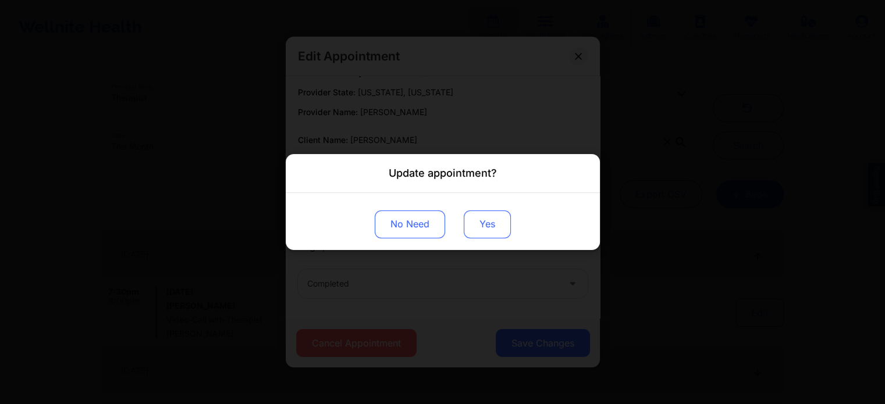
click at [480, 236] on button "Yes" at bounding box center [487, 225] width 47 height 28
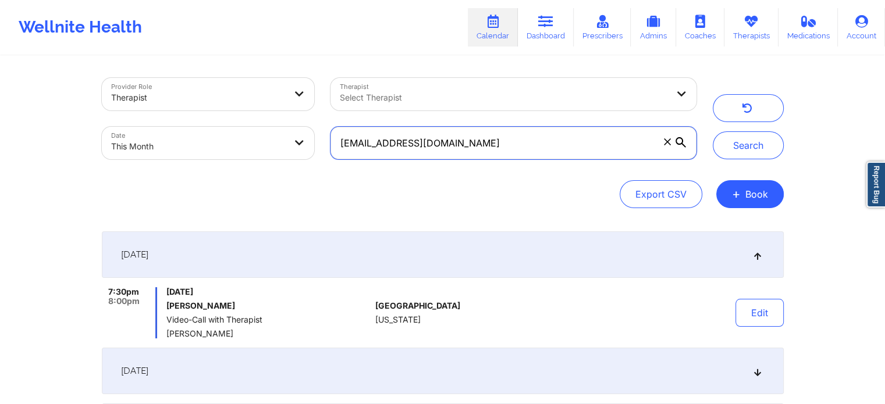
drag, startPoint x: 463, startPoint y: 148, endPoint x: 226, endPoint y: 140, distance: 237.5
click at [226, 140] on div "Provider Role Therapist Therapist Select Therapist Date This Month miles.ariel@…" at bounding box center [399, 119] width 611 height 98
paste input "kaibrady306"
type input "kaibrady306@gmail.com"
click at [713, 131] on button "Search" at bounding box center [748, 145] width 71 height 28
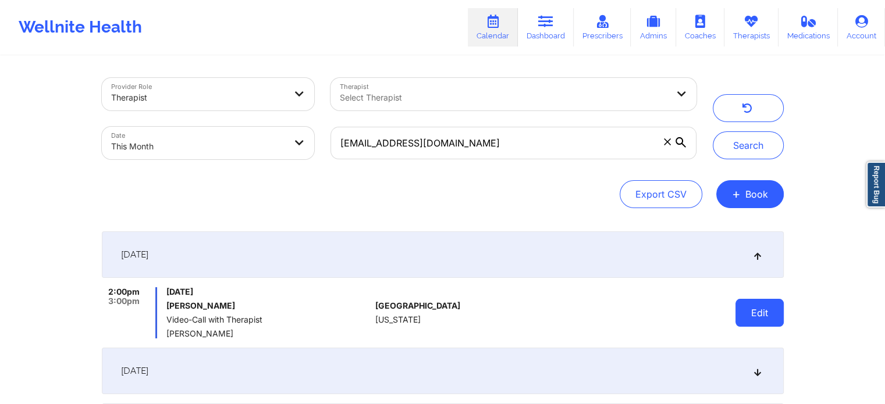
click at [769, 311] on button "Edit" at bounding box center [759, 313] width 48 height 28
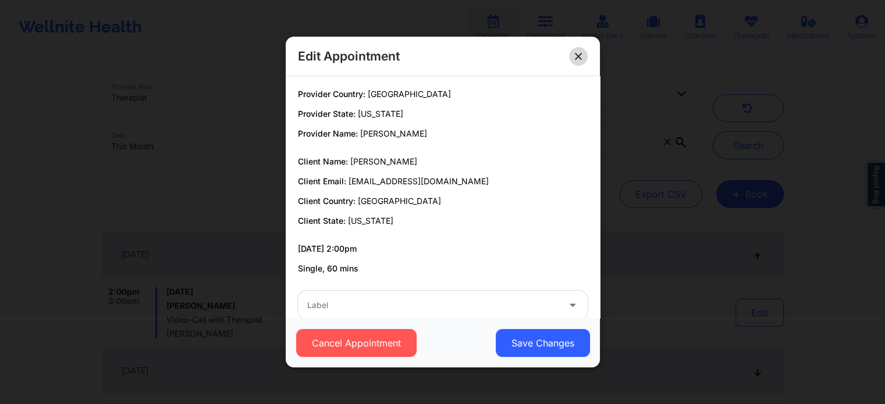
click at [579, 58] on icon at bounding box center [578, 56] width 6 height 6
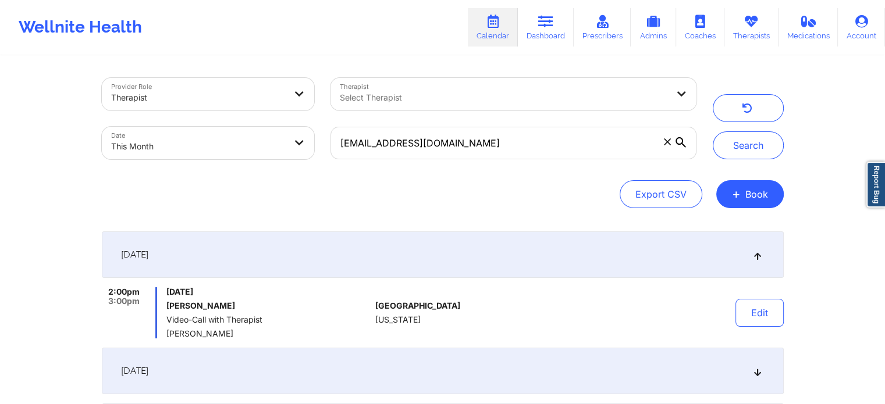
scroll to position [220, 0]
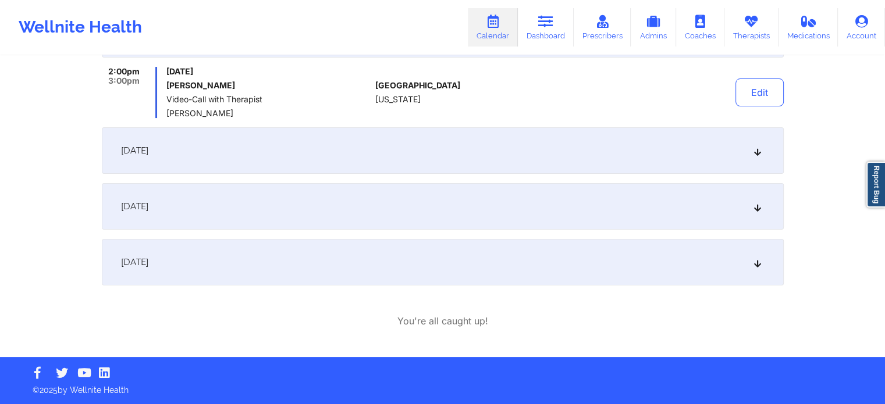
click at [374, 199] on div "[DATE]" at bounding box center [443, 206] width 682 height 47
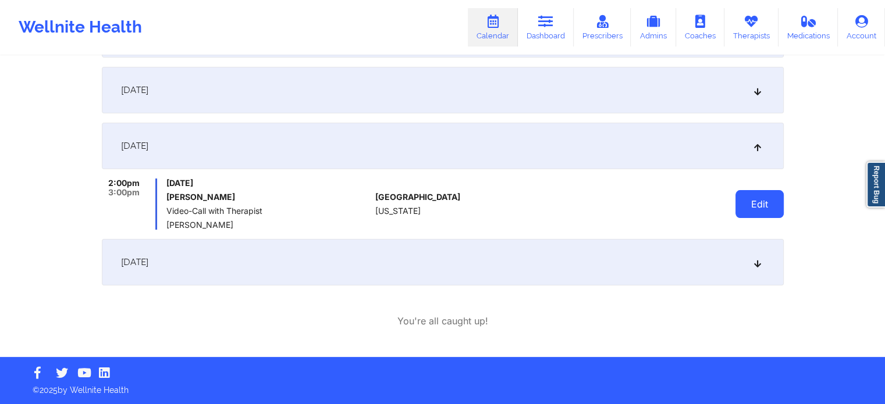
click at [752, 208] on button "Edit" at bounding box center [759, 204] width 48 height 28
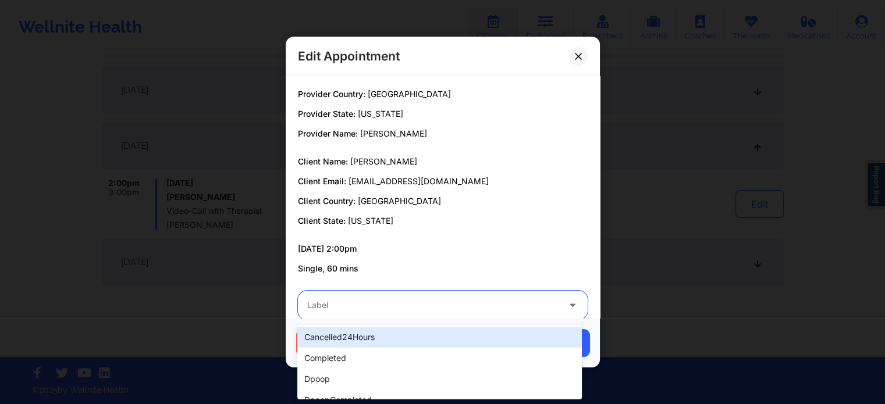
click at [454, 298] on div at bounding box center [432, 305] width 251 height 14
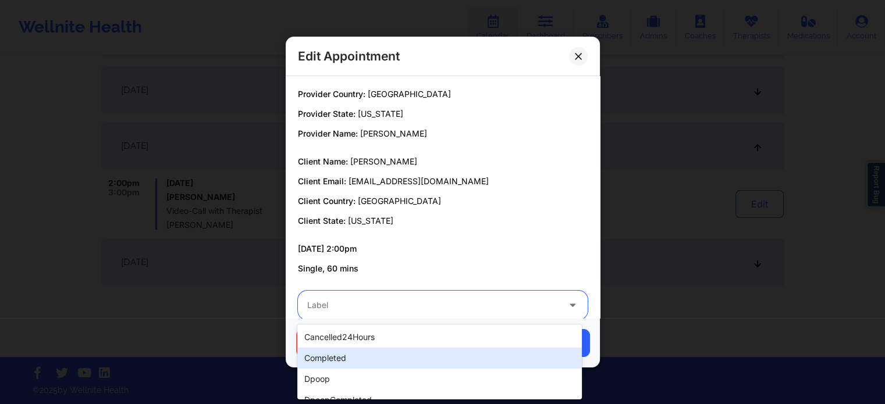
click at [369, 362] on div "completed" at bounding box center [439, 358] width 284 height 21
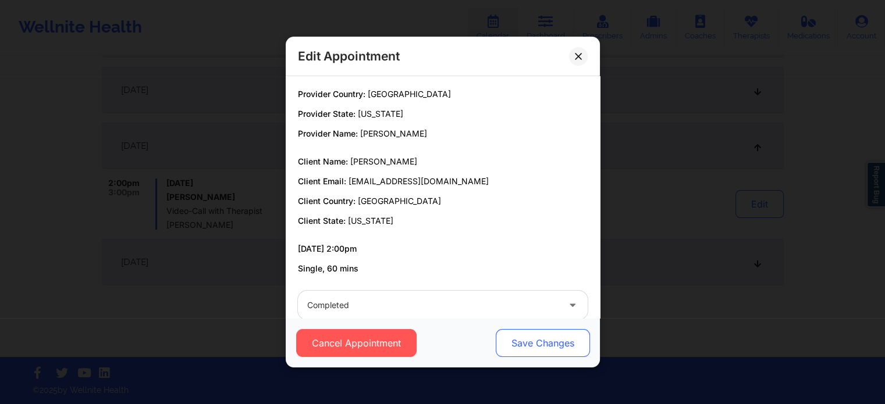
click at [508, 336] on button "Save Changes" at bounding box center [542, 343] width 94 height 28
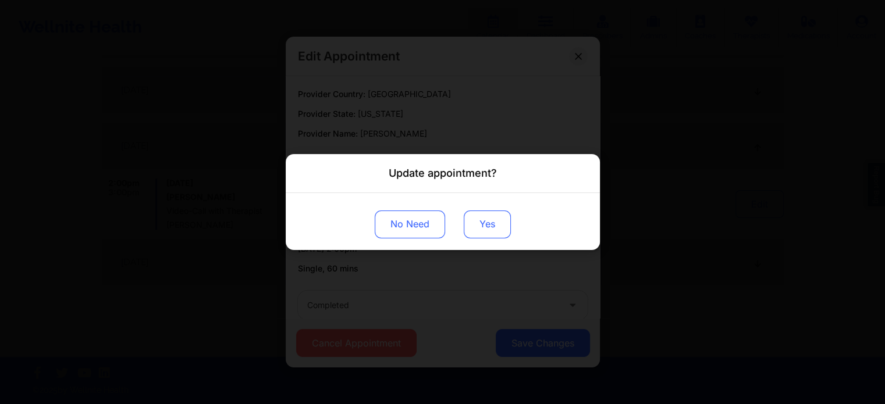
click at [494, 227] on button "Yes" at bounding box center [487, 225] width 47 height 28
